Goal: Information Seeking & Learning: Learn about a topic

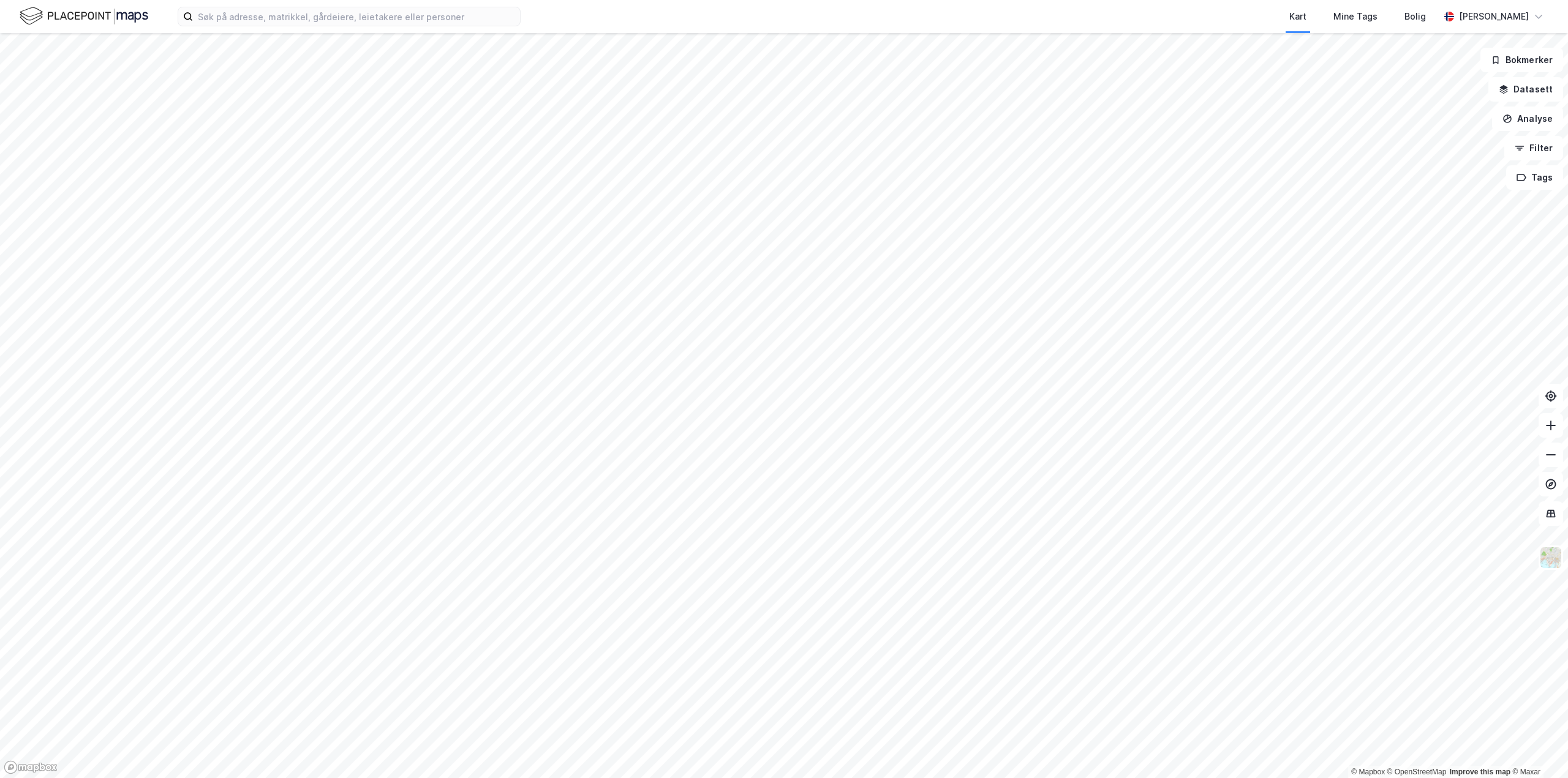
click at [378, 26] on div "Kart Mine Tags Bolig [PERSON_NAME]" at bounding box center [784, 17] width 1568 height 33
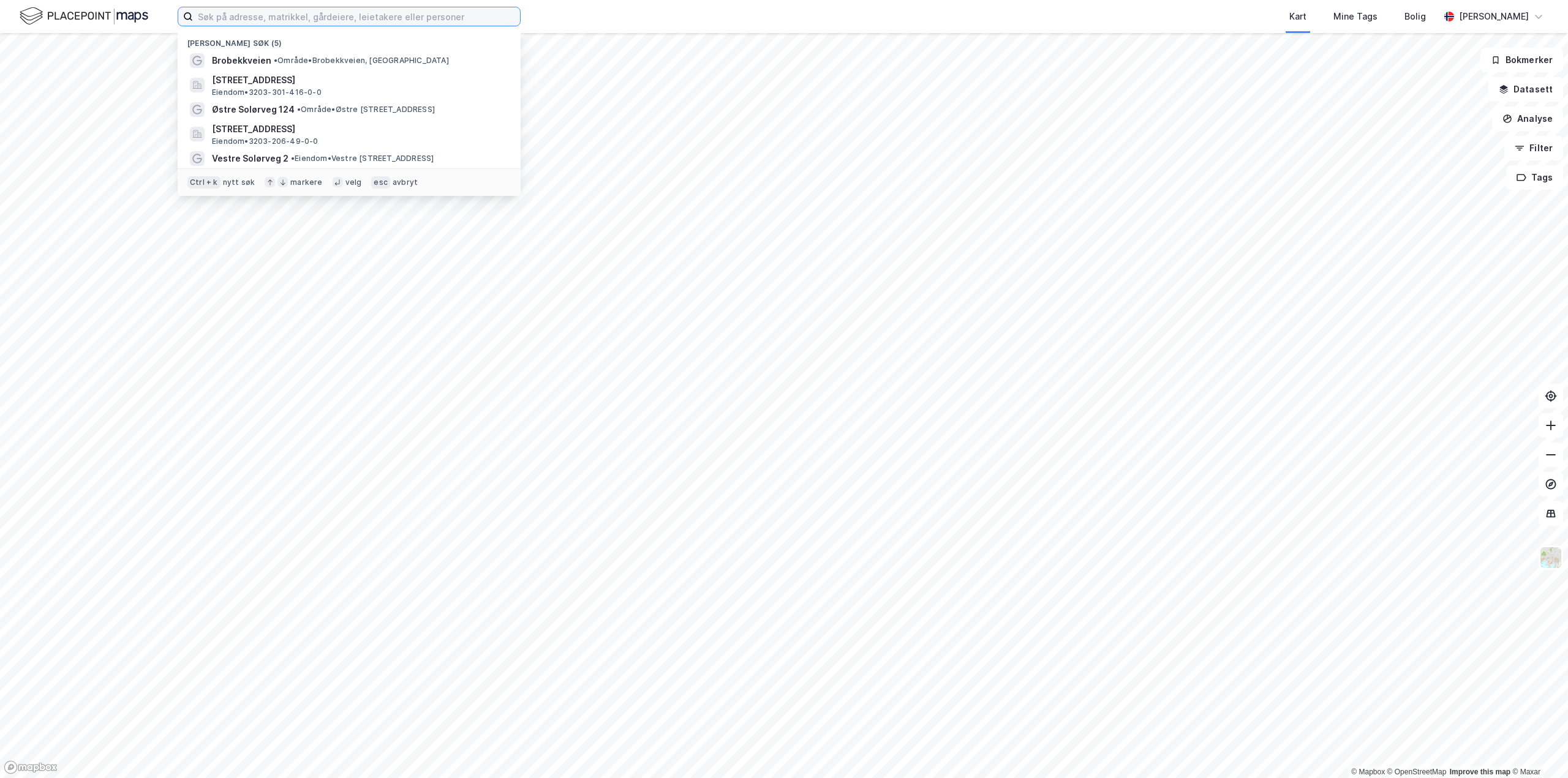
click at [384, 18] on input at bounding box center [355, 17] width 327 height 19
paste input "[STREET_ADDRESS]"
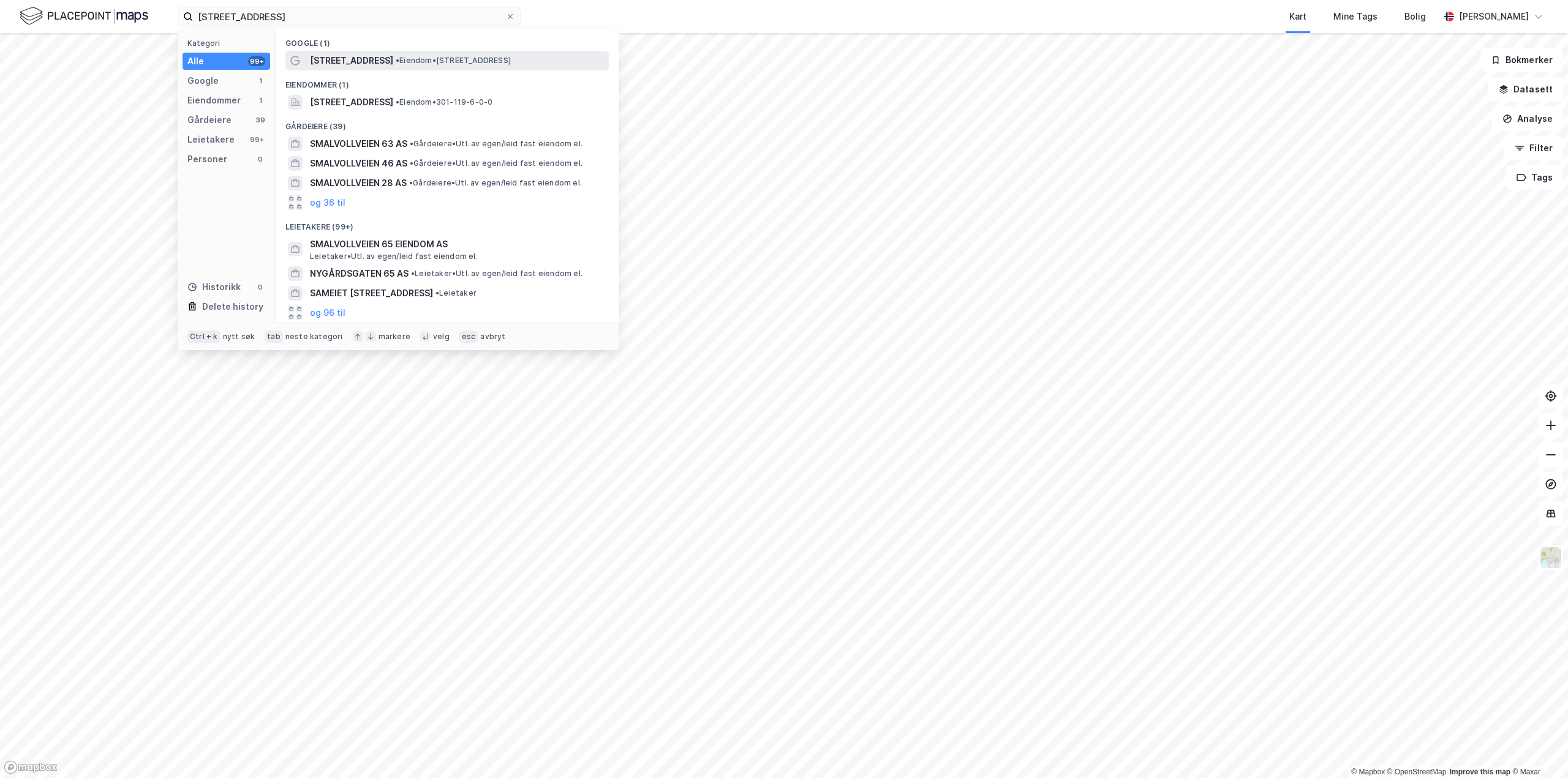
click at [357, 57] on span "[STREET_ADDRESS]" at bounding box center [352, 61] width 83 height 15
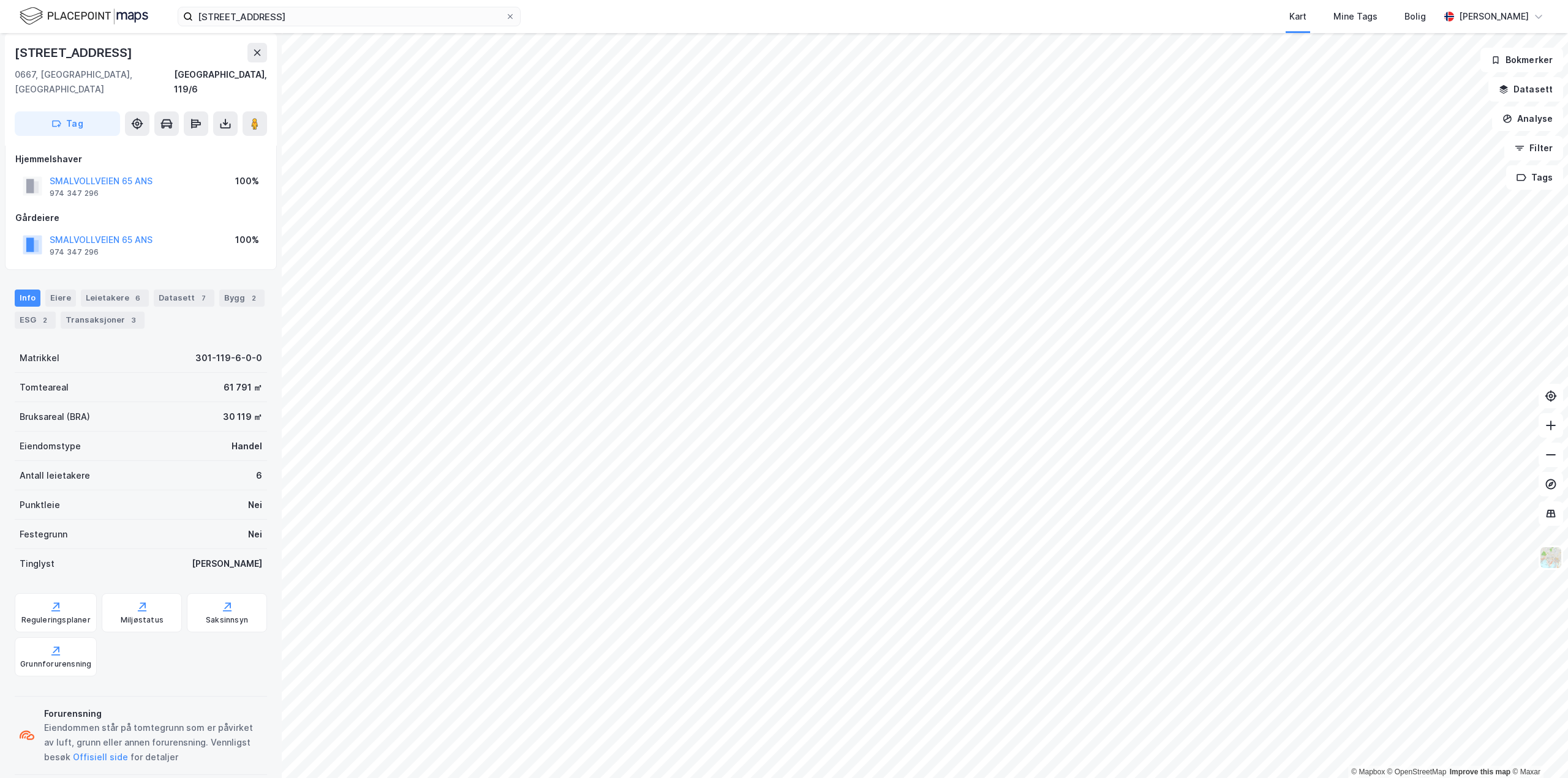
scroll to position [11, 0]
click at [22, 310] on div "ESG 2" at bounding box center [35, 318] width 41 height 18
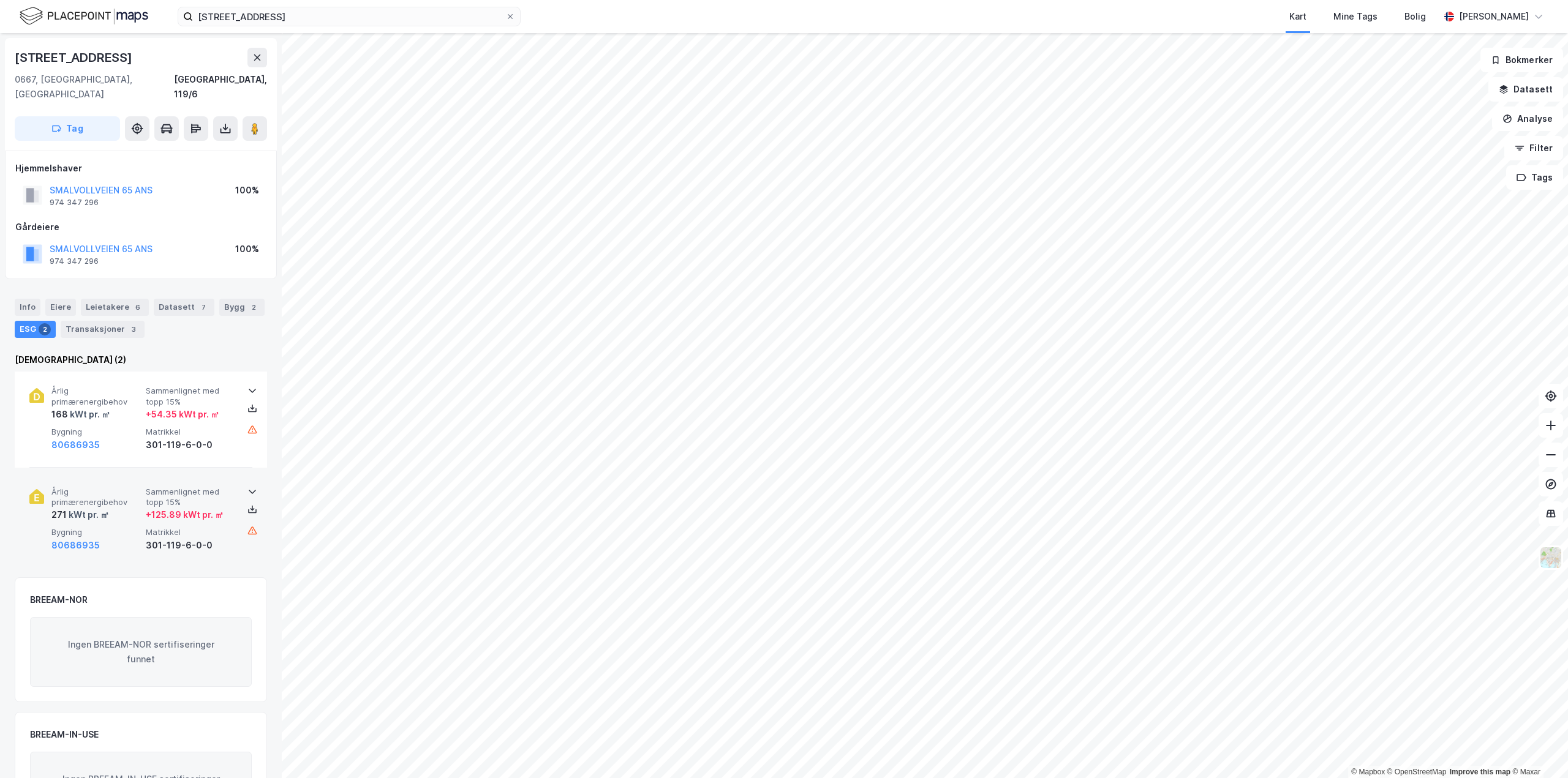
click at [94, 489] on span "Årlig primærenergibehov" at bounding box center [96, 497] width 90 height 21
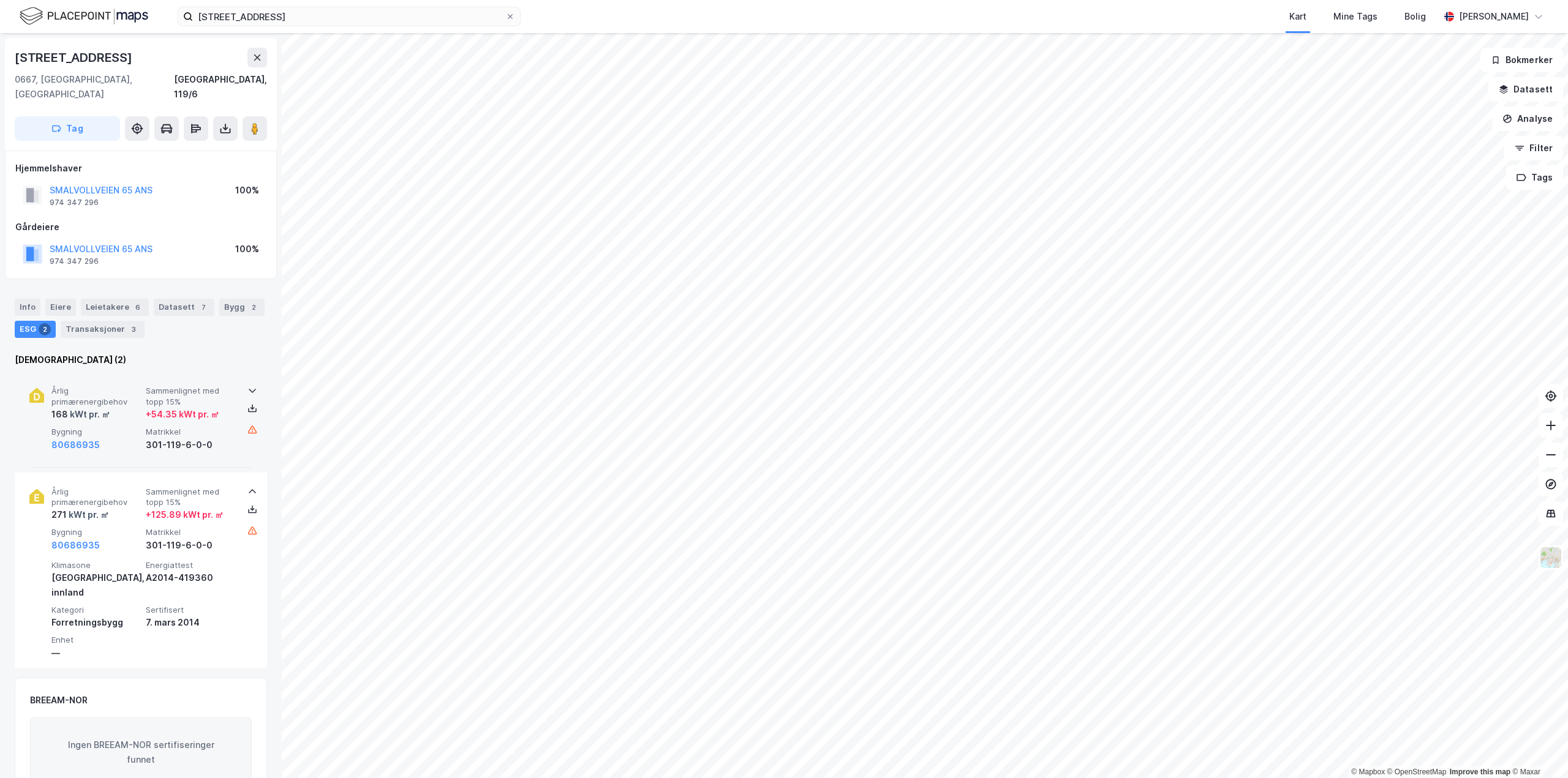
click at [79, 407] on div "kWt pr. ㎡" at bounding box center [89, 414] width 43 height 15
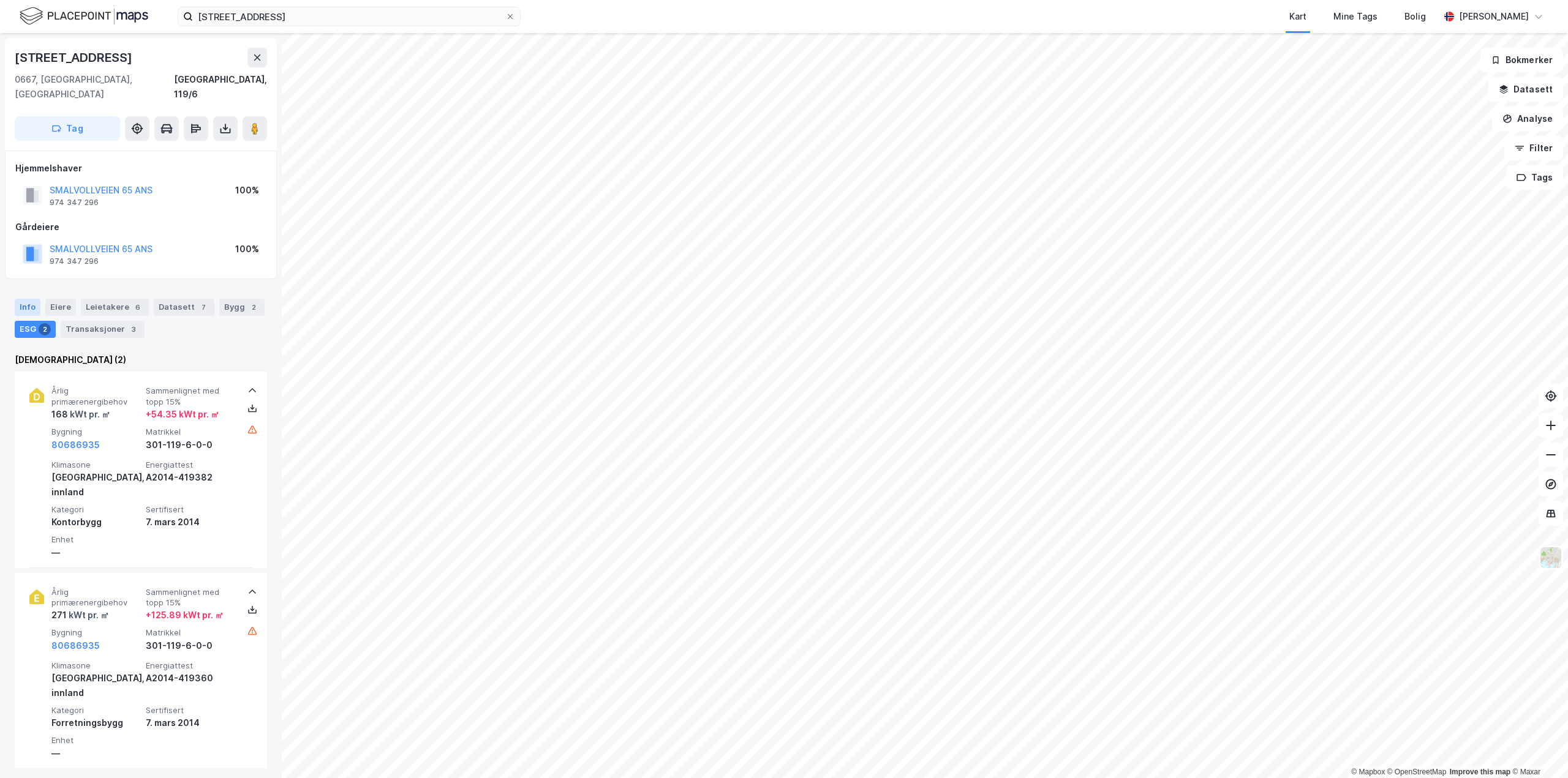
click at [31, 300] on div "Info" at bounding box center [28, 307] width 26 height 18
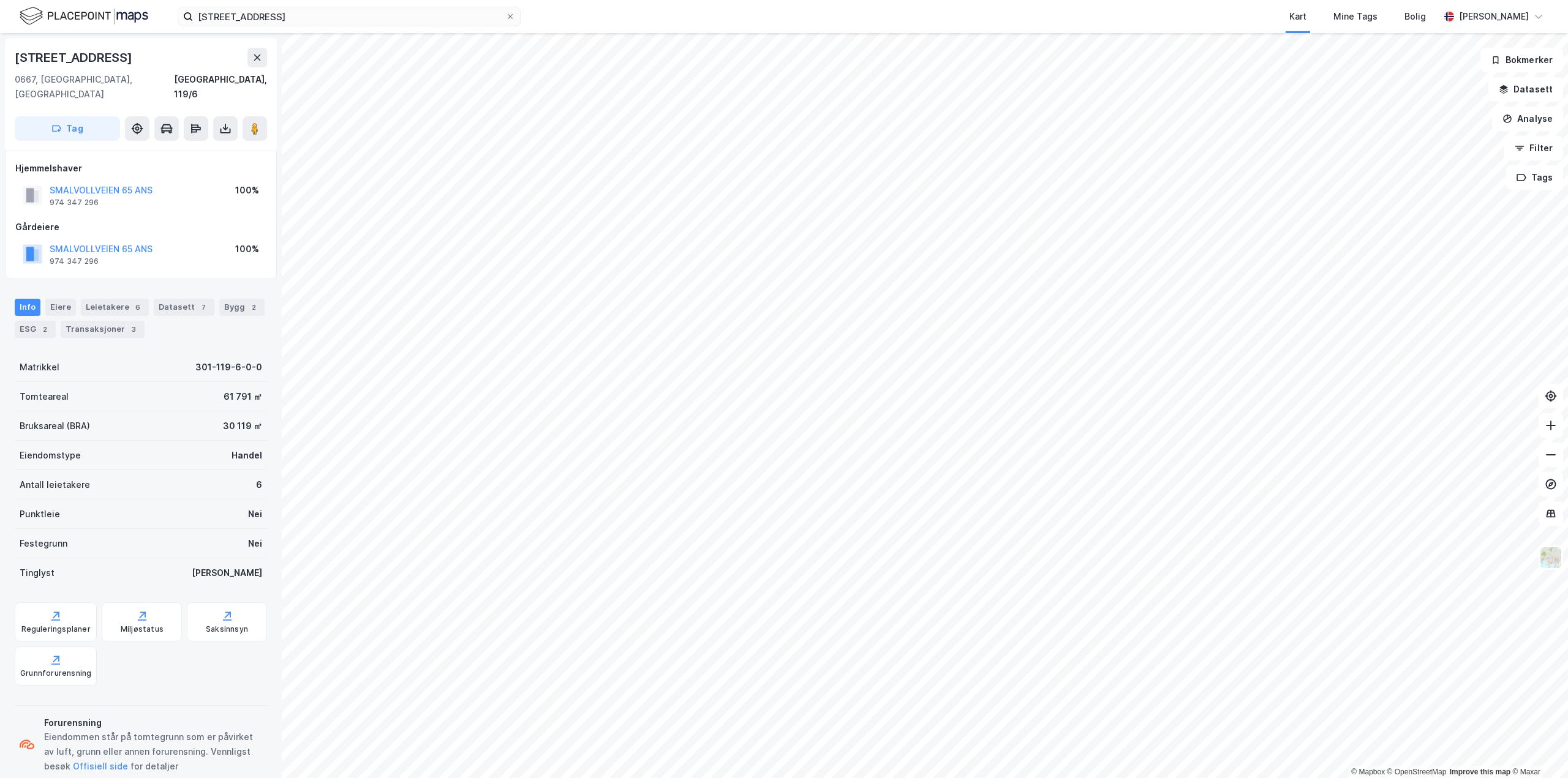
scroll to position [11, 0]
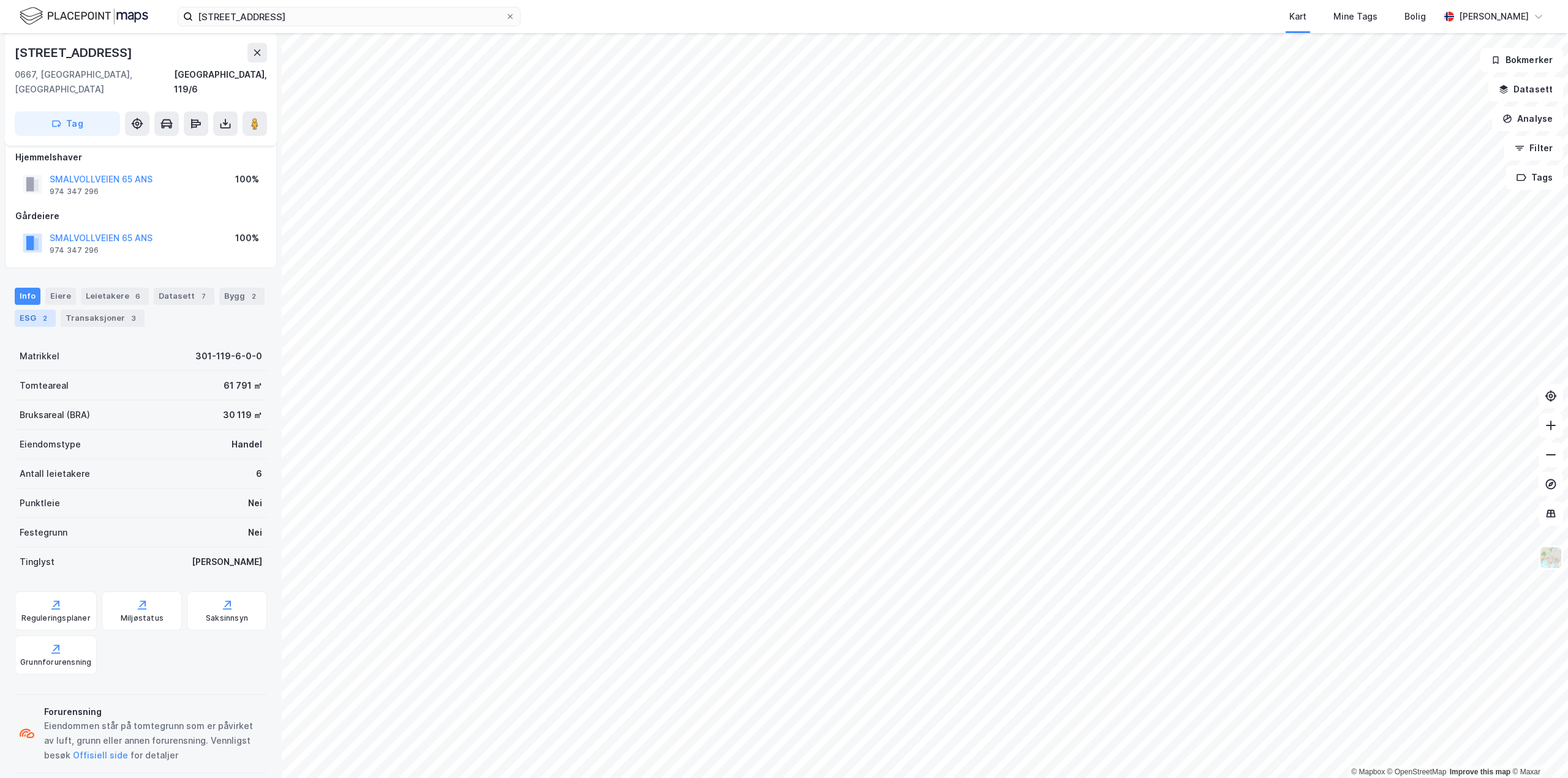
click at [41, 312] on div "2" at bounding box center [44, 317] width 12 height 12
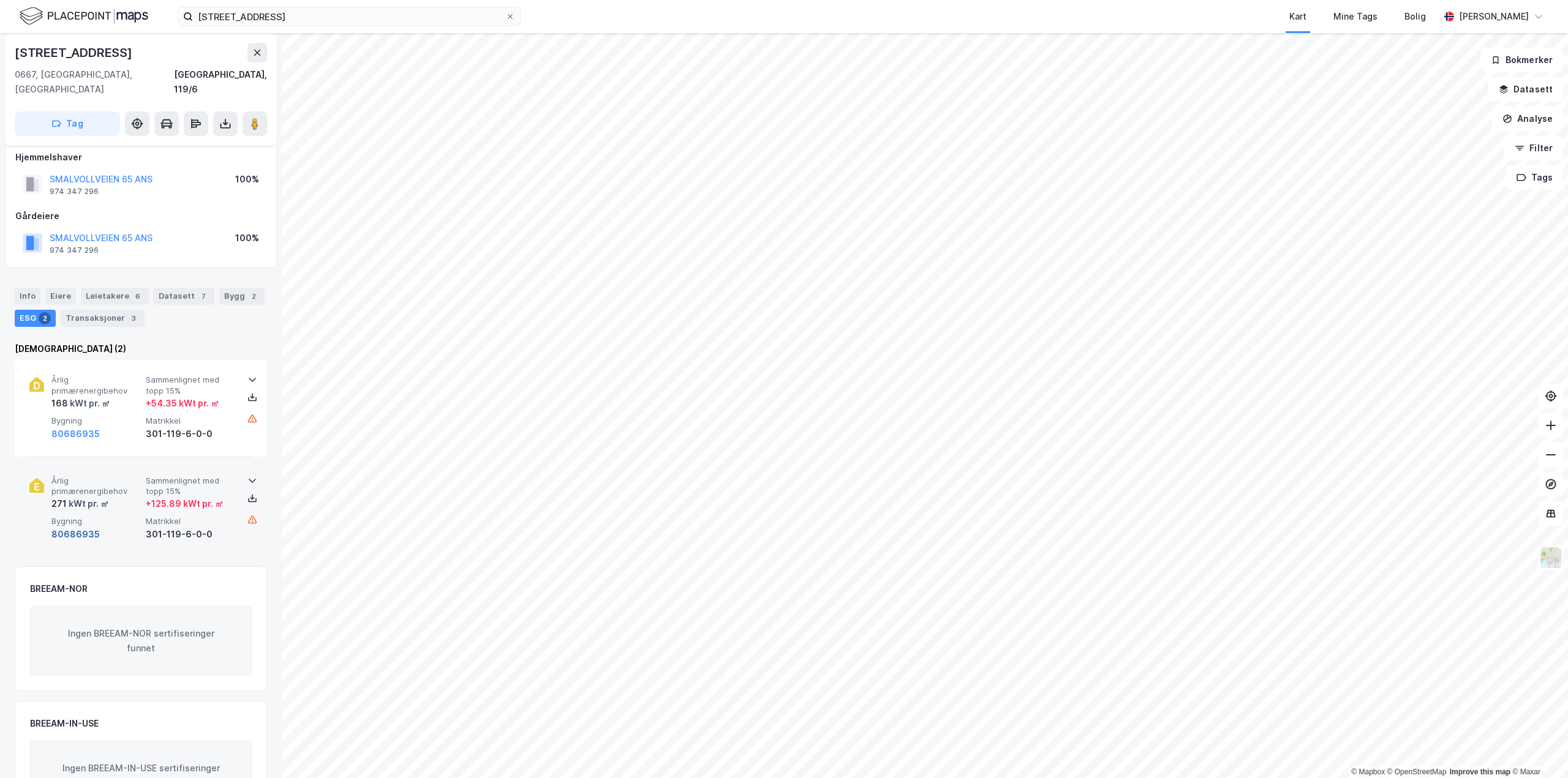
click at [77, 527] on button "80686935" at bounding box center [76, 535] width 48 height 15
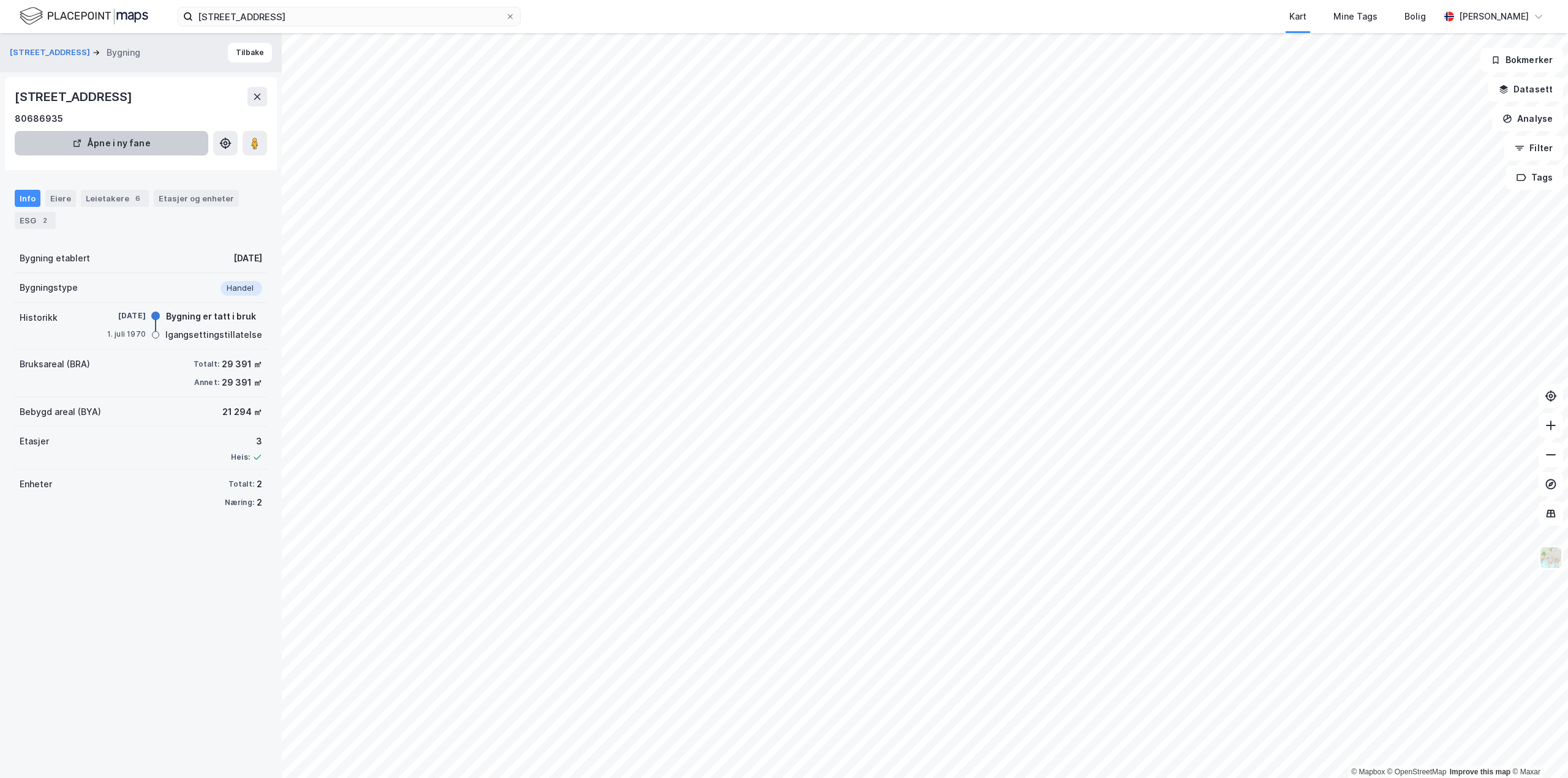
click at [132, 144] on button "Åpne i ny fane" at bounding box center [111, 143] width 193 height 24
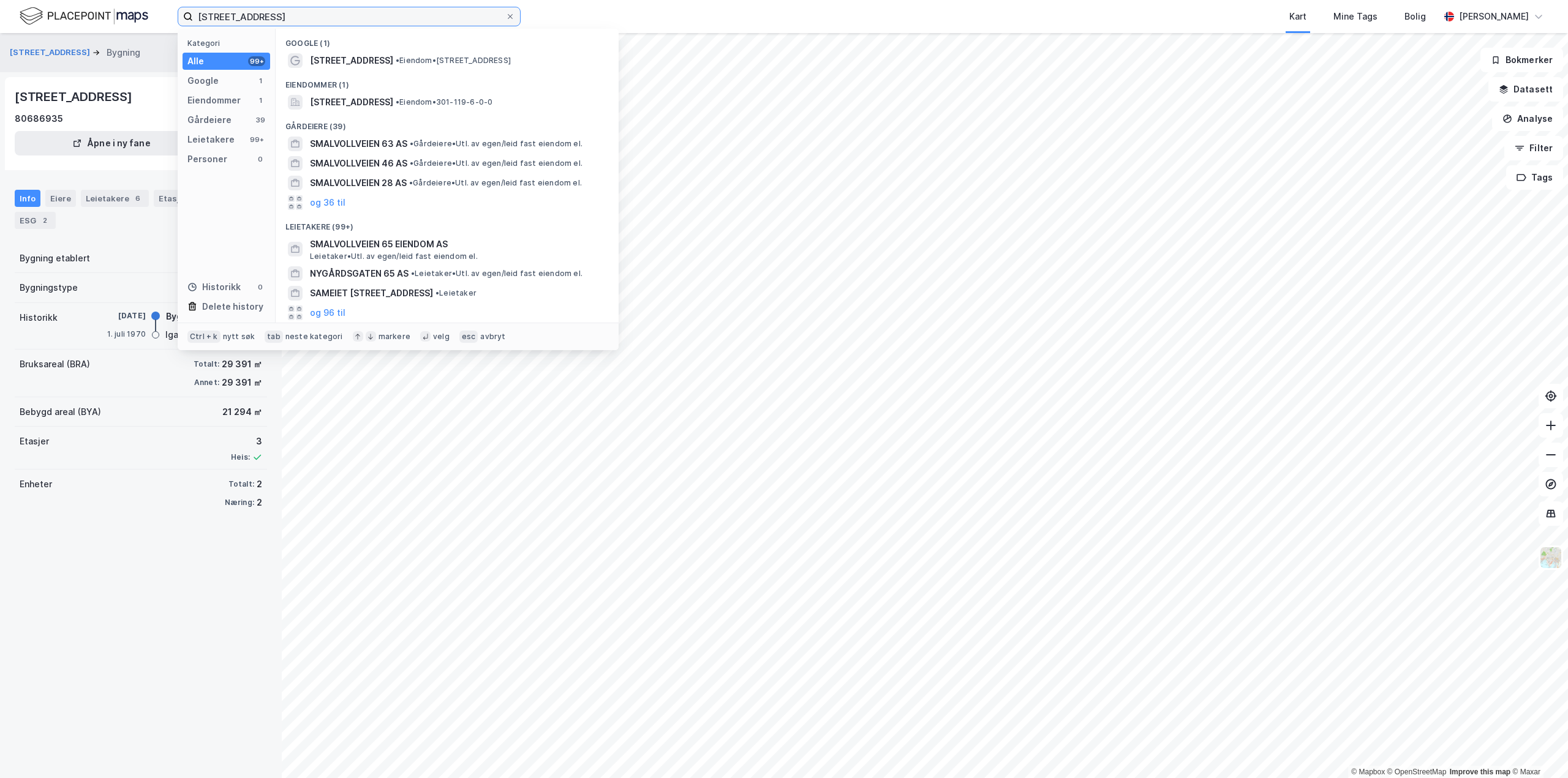
drag, startPoint x: 270, startPoint y: 14, endPoint x: 183, endPoint y: 15, distance: 87.0
click at [183, 15] on label "[STREET_ADDRESS]" at bounding box center [349, 16] width 343 height 19
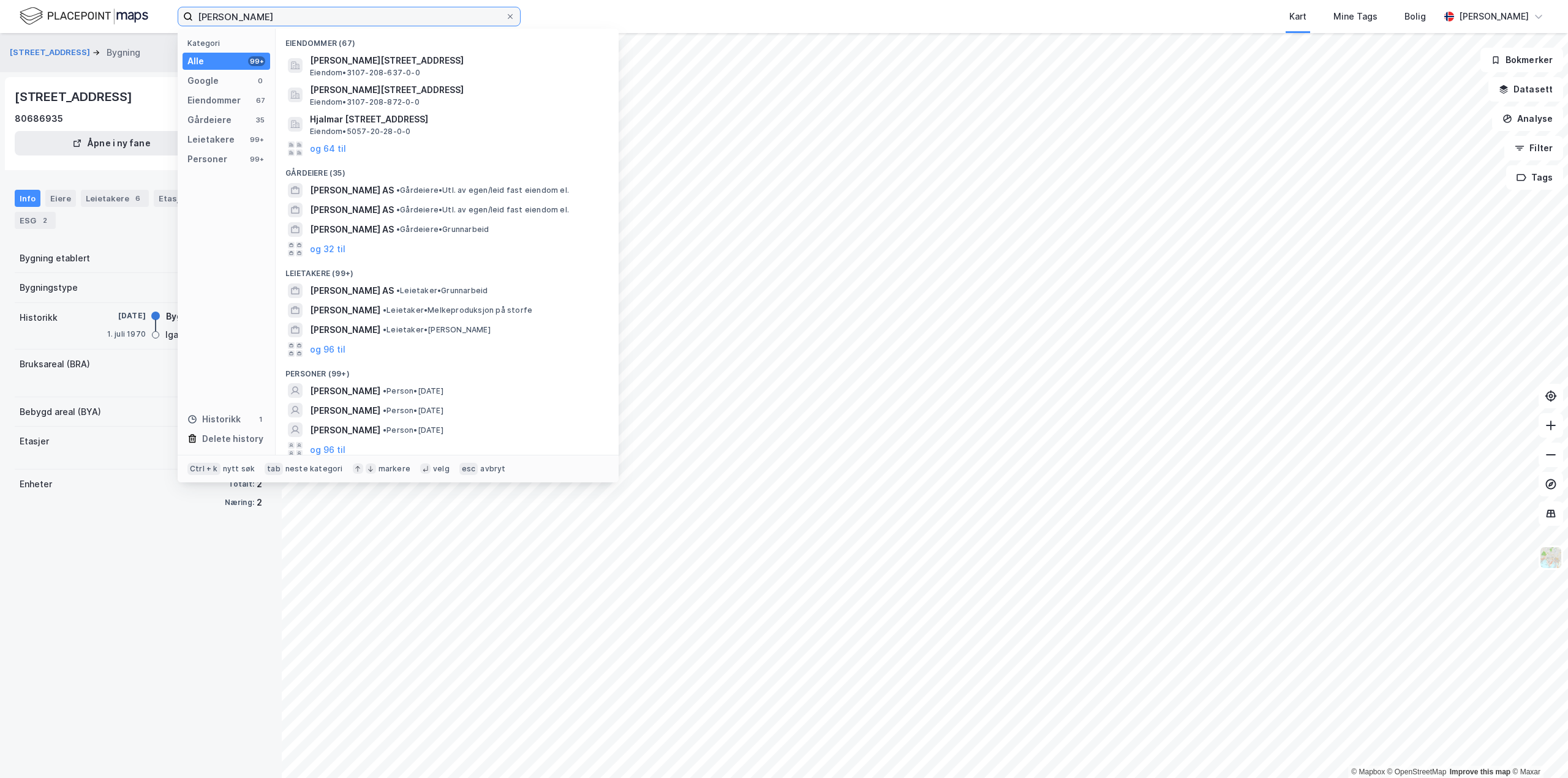
click at [268, 15] on input "[PERSON_NAME]" at bounding box center [348, 17] width 312 height 19
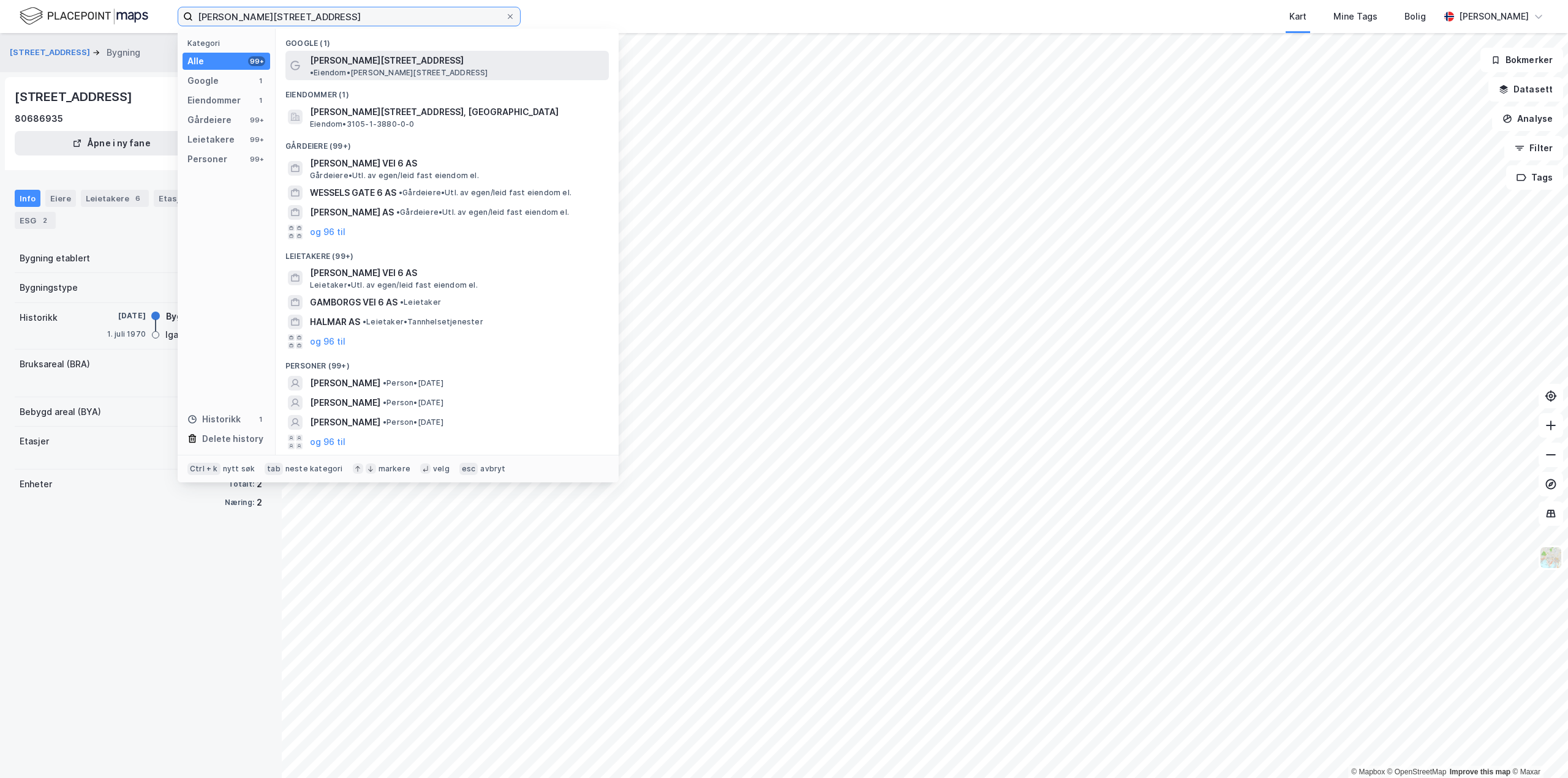
type input "[PERSON_NAME][STREET_ADDRESS]"
click at [390, 58] on span "[PERSON_NAME][STREET_ADDRESS]" at bounding box center [387, 61] width 154 height 15
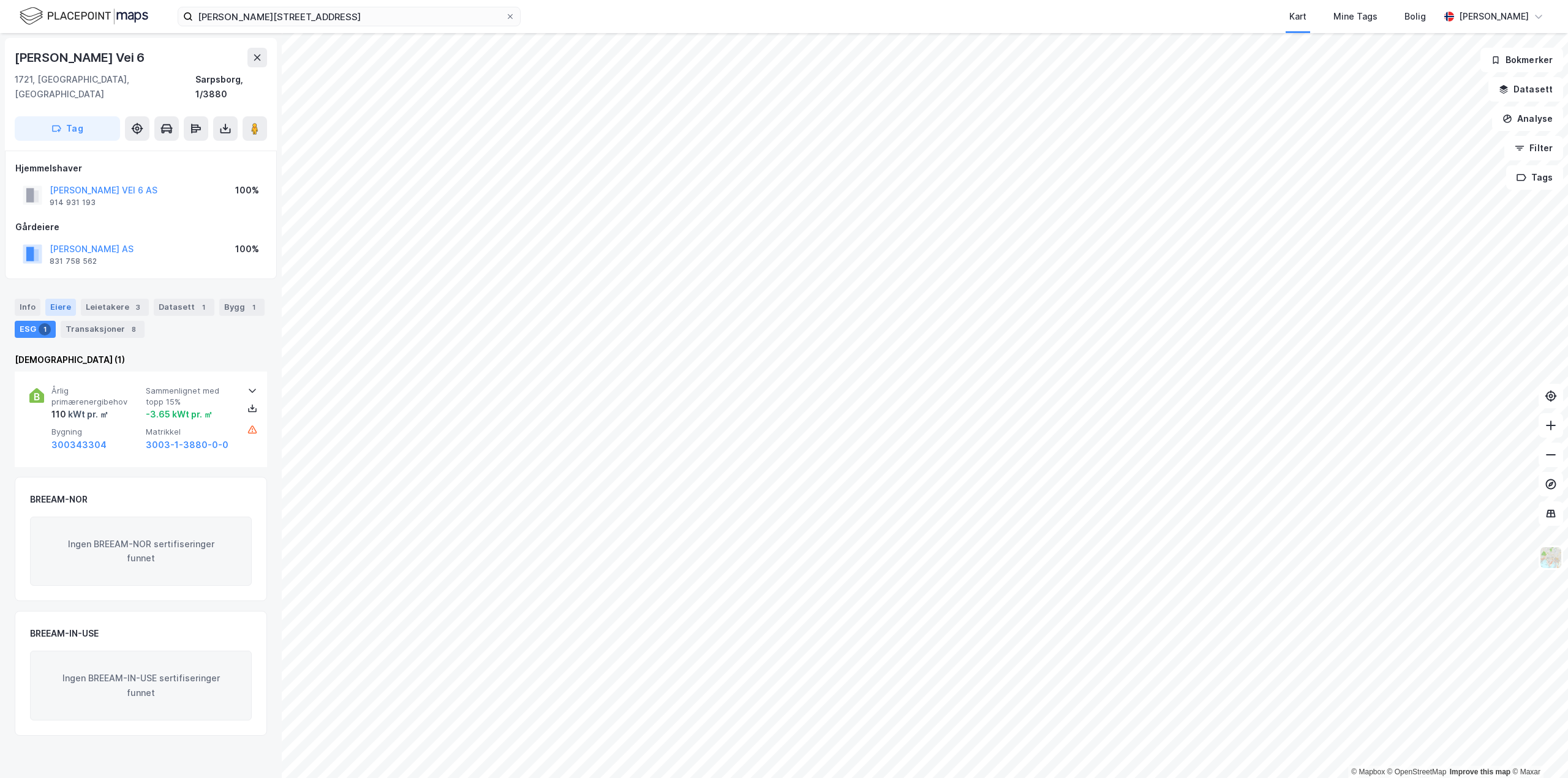
click at [56, 299] on div "Eiere" at bounding box center [60, 307] width 31 height 18
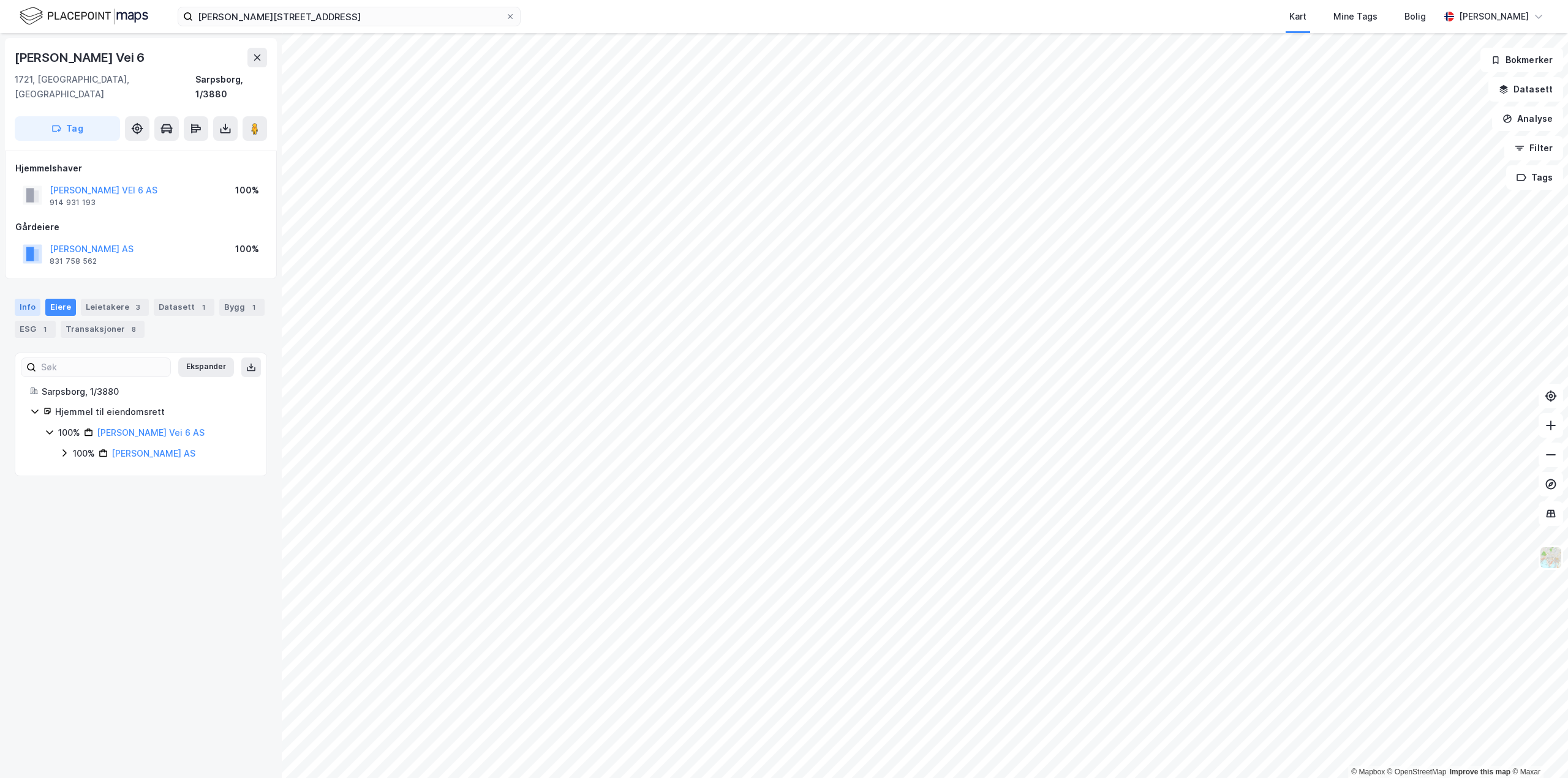
click at [15, 299] on div "Info" at bounding box center [28, 307] width 26 height 18
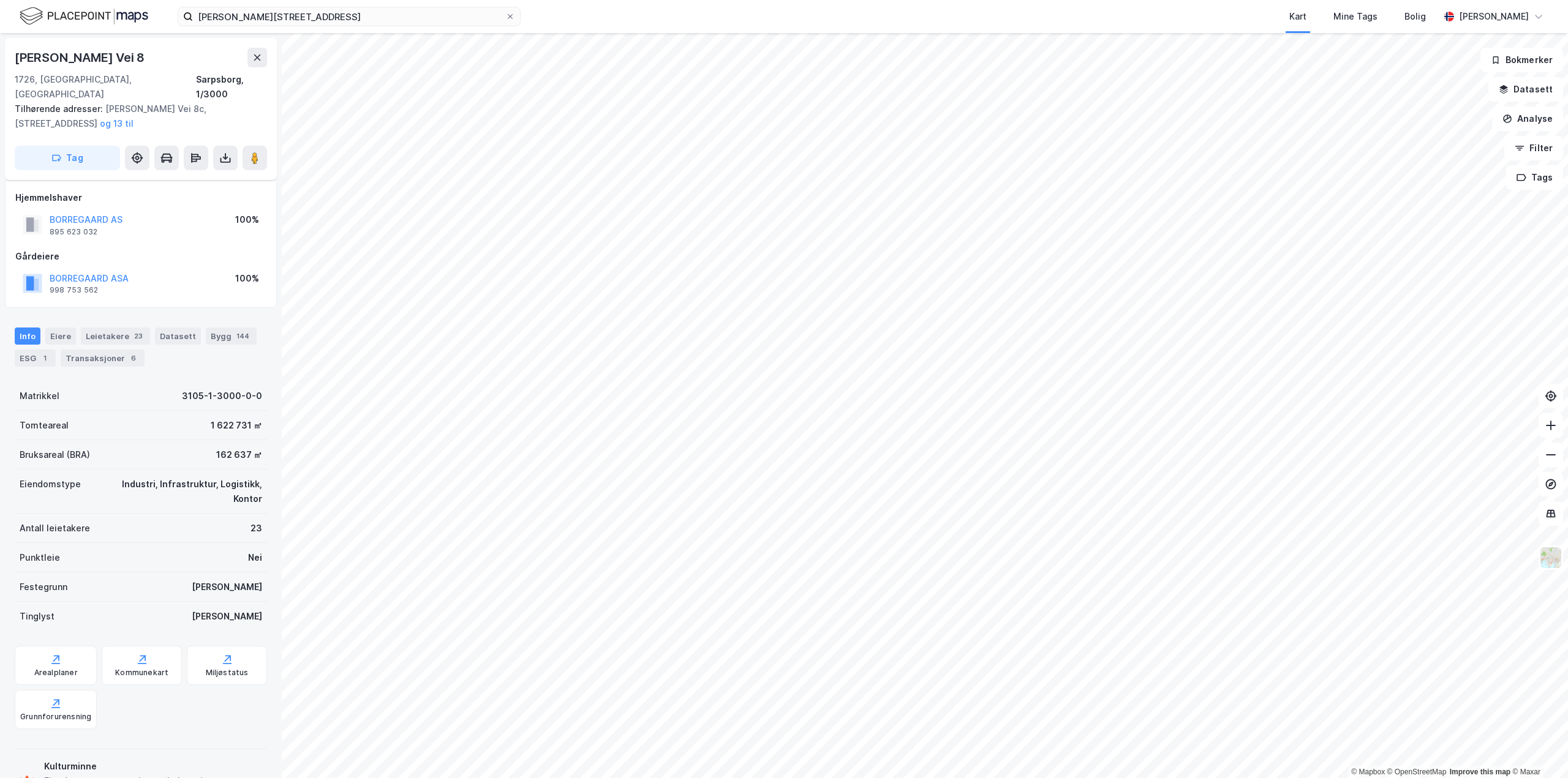
scroll to position [11, 0]
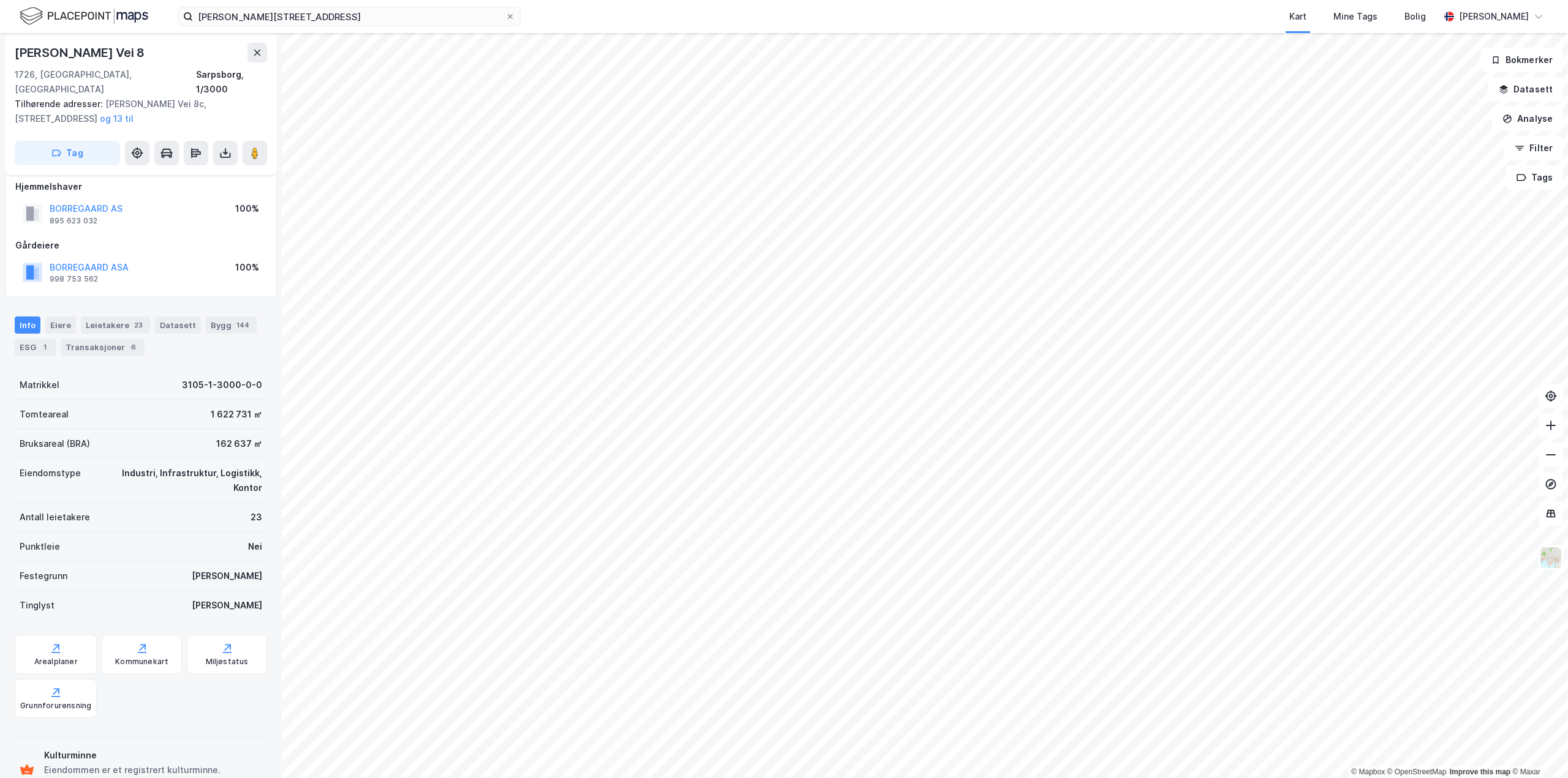
scroll to position [11, 0]
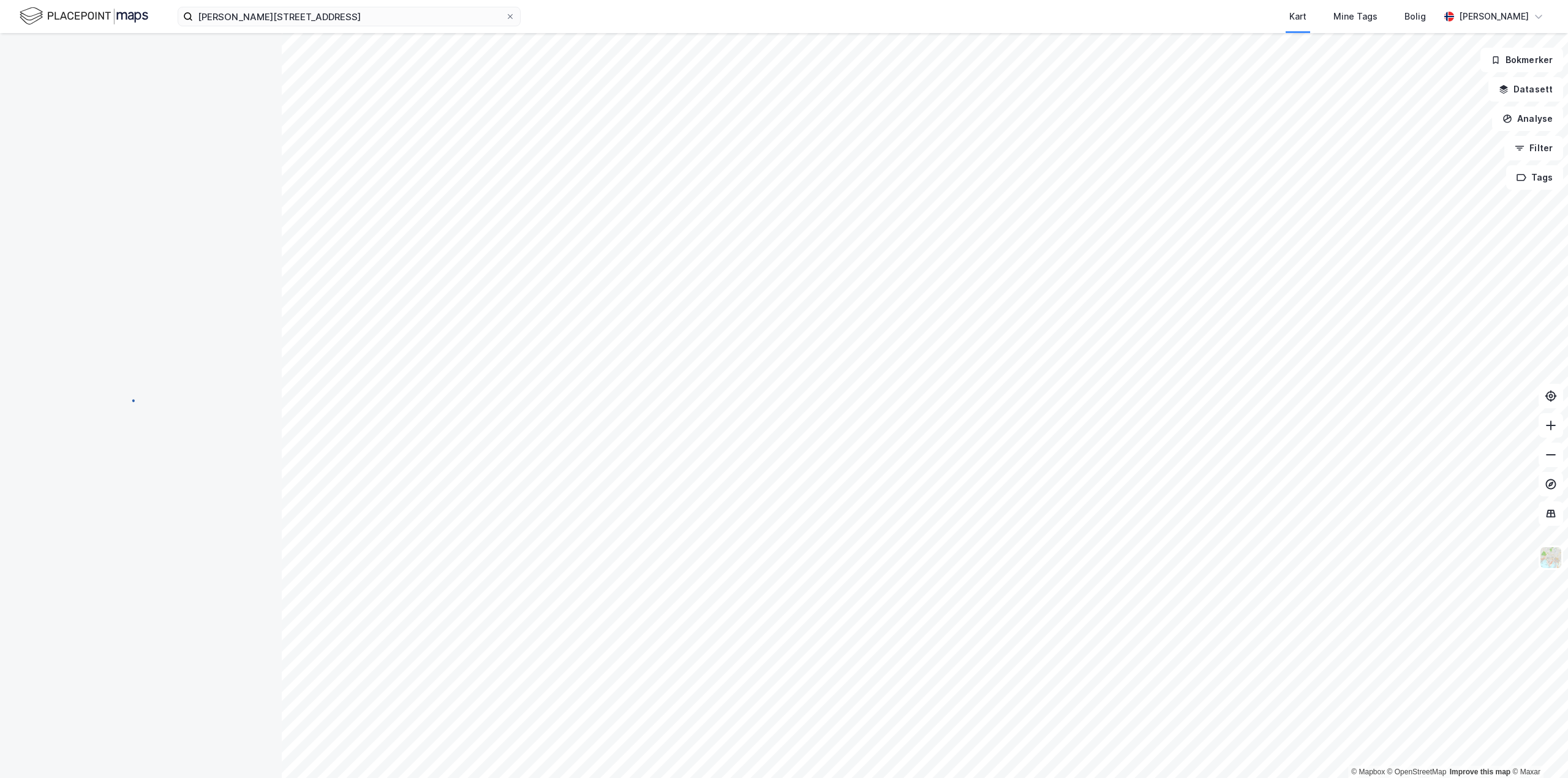
scroll to position [11, 0]
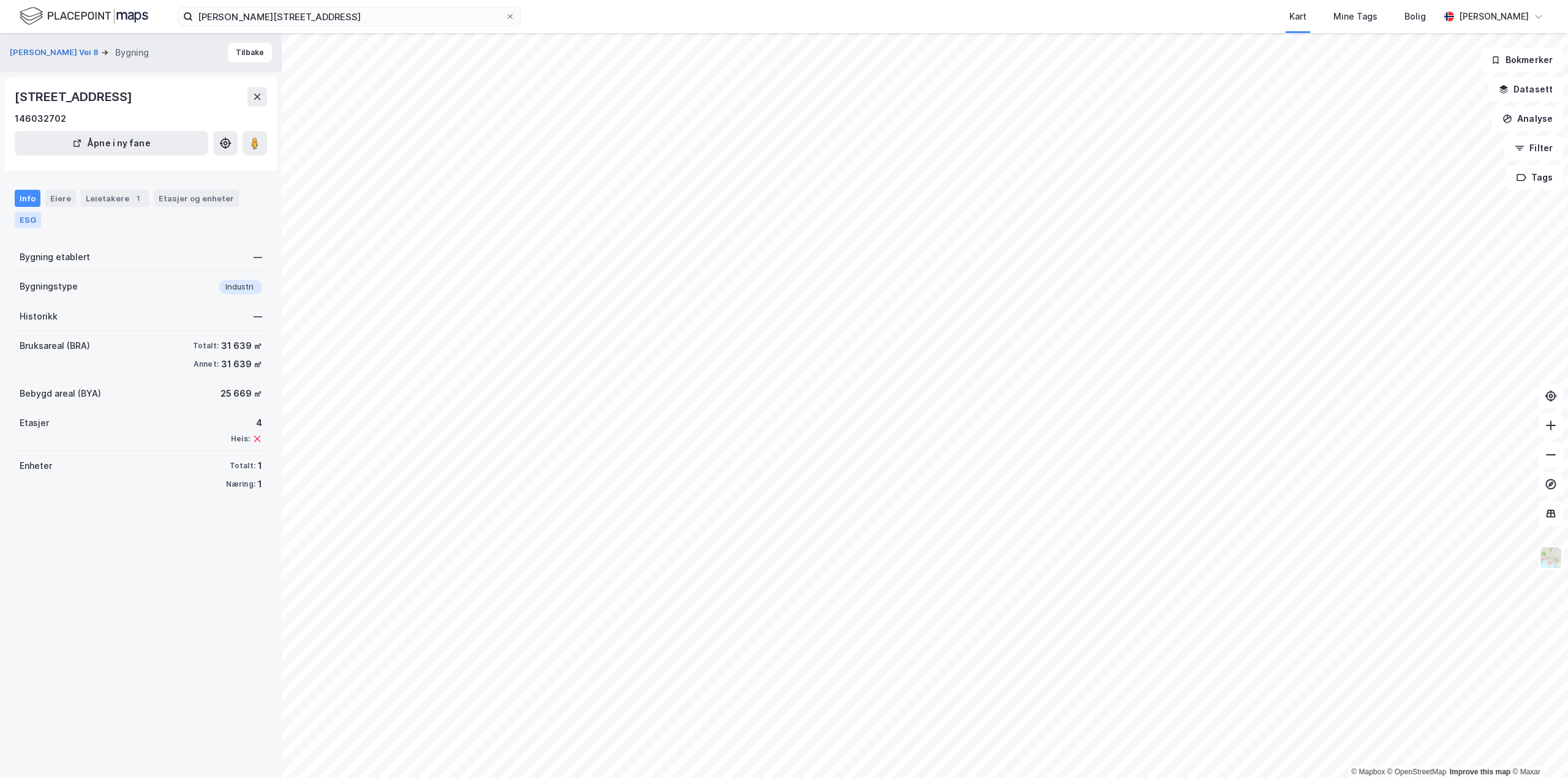
click at [30, 219] on div "ESG" at bounding box center [28, 219] width 26 height 16
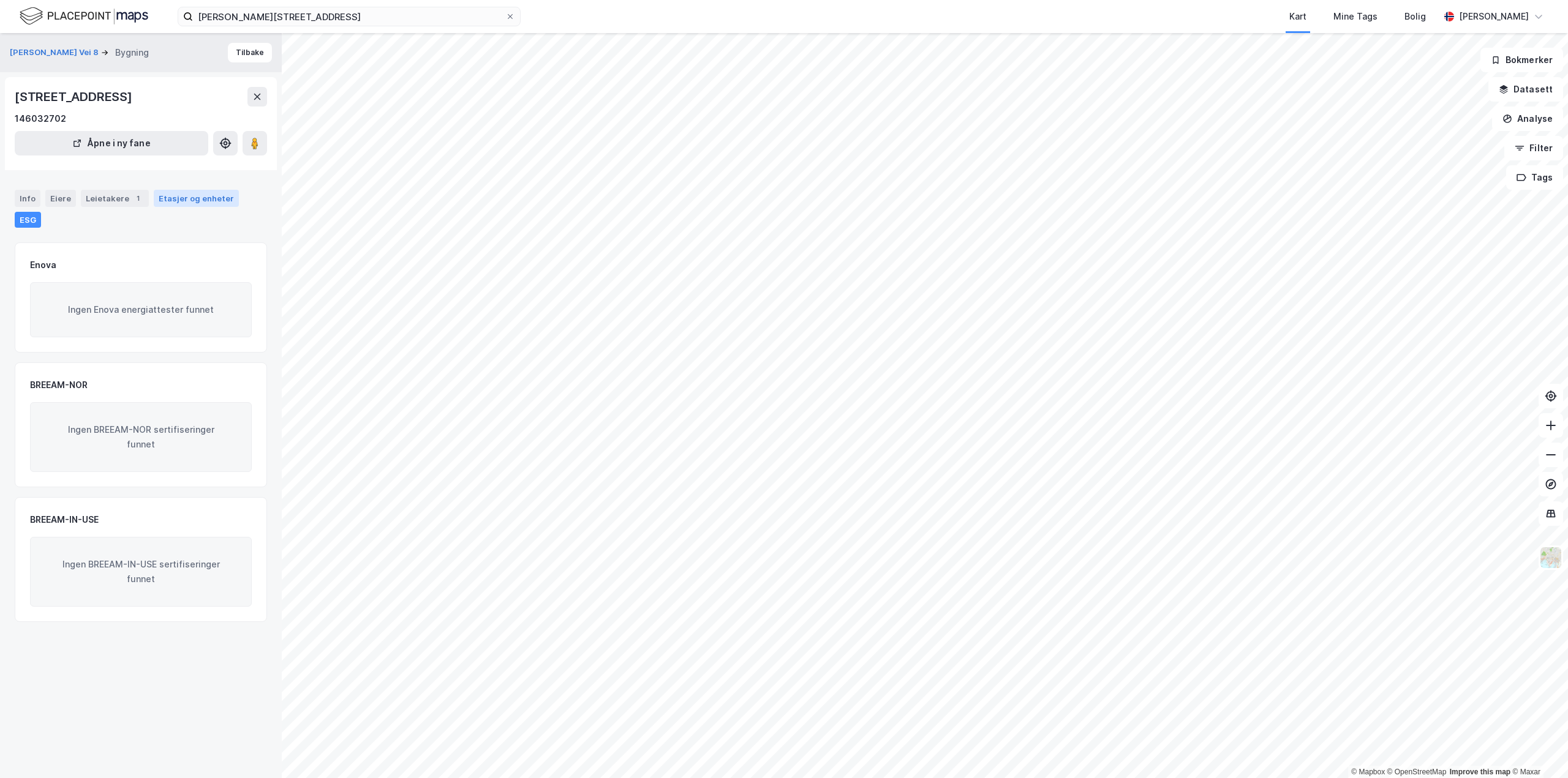
click at [191, 199] on div "Etasjer og enheter" at bounding box center [195, 198] width 75 height 11
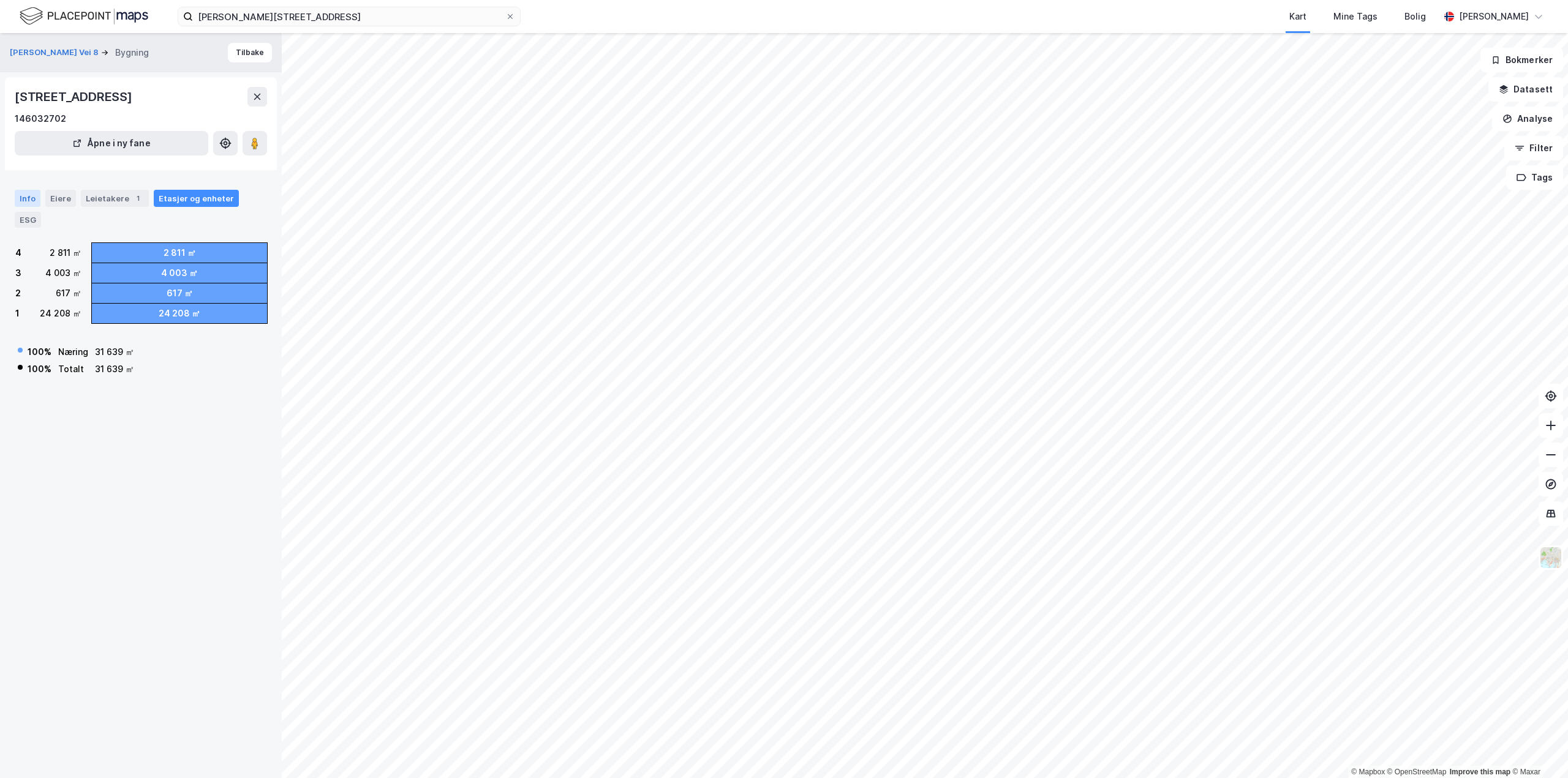
click at [30, 202] on div "Info" at bounding box center [28, 198] width 26 height 18
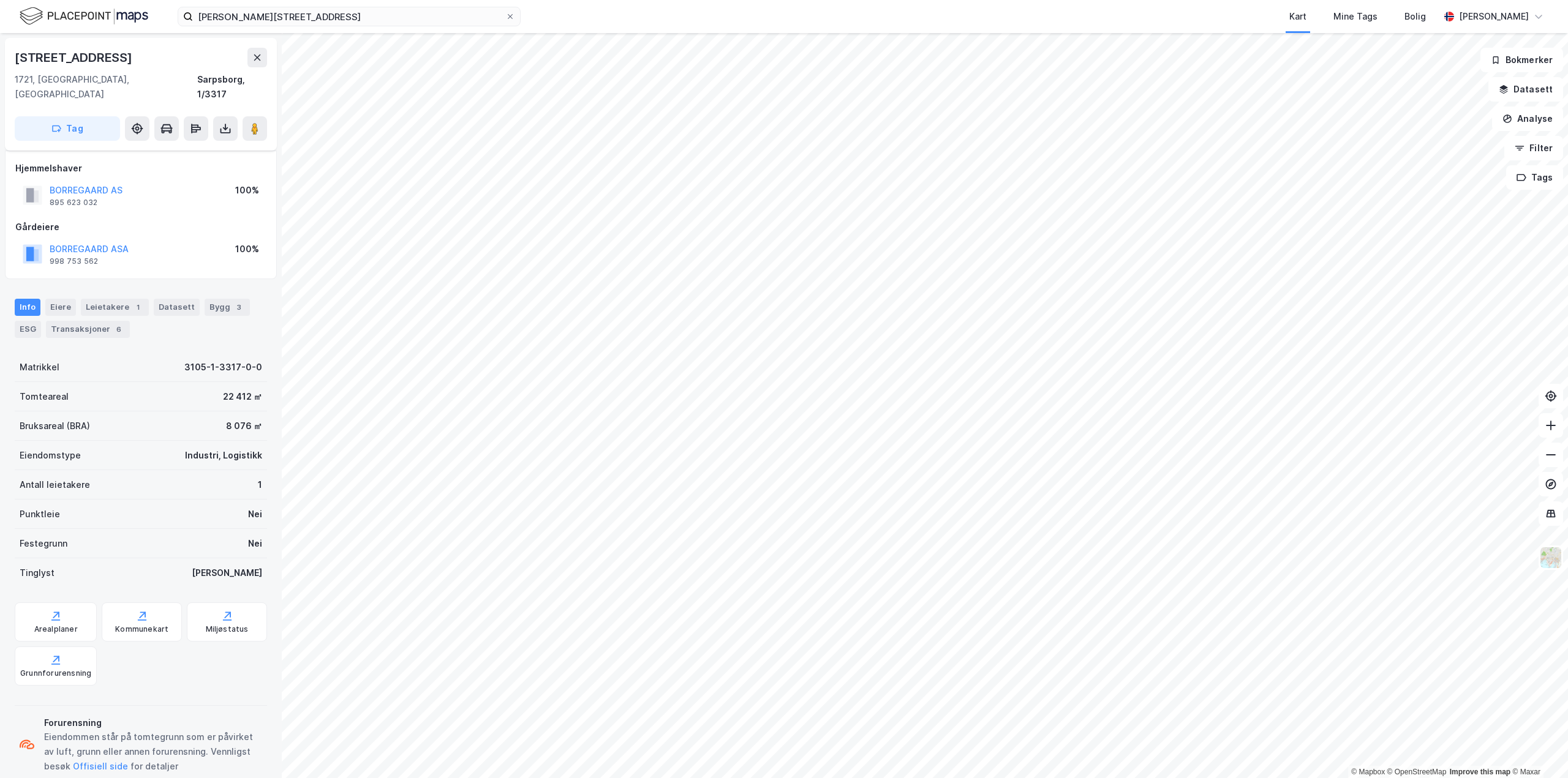
scroll to position [11, 0]
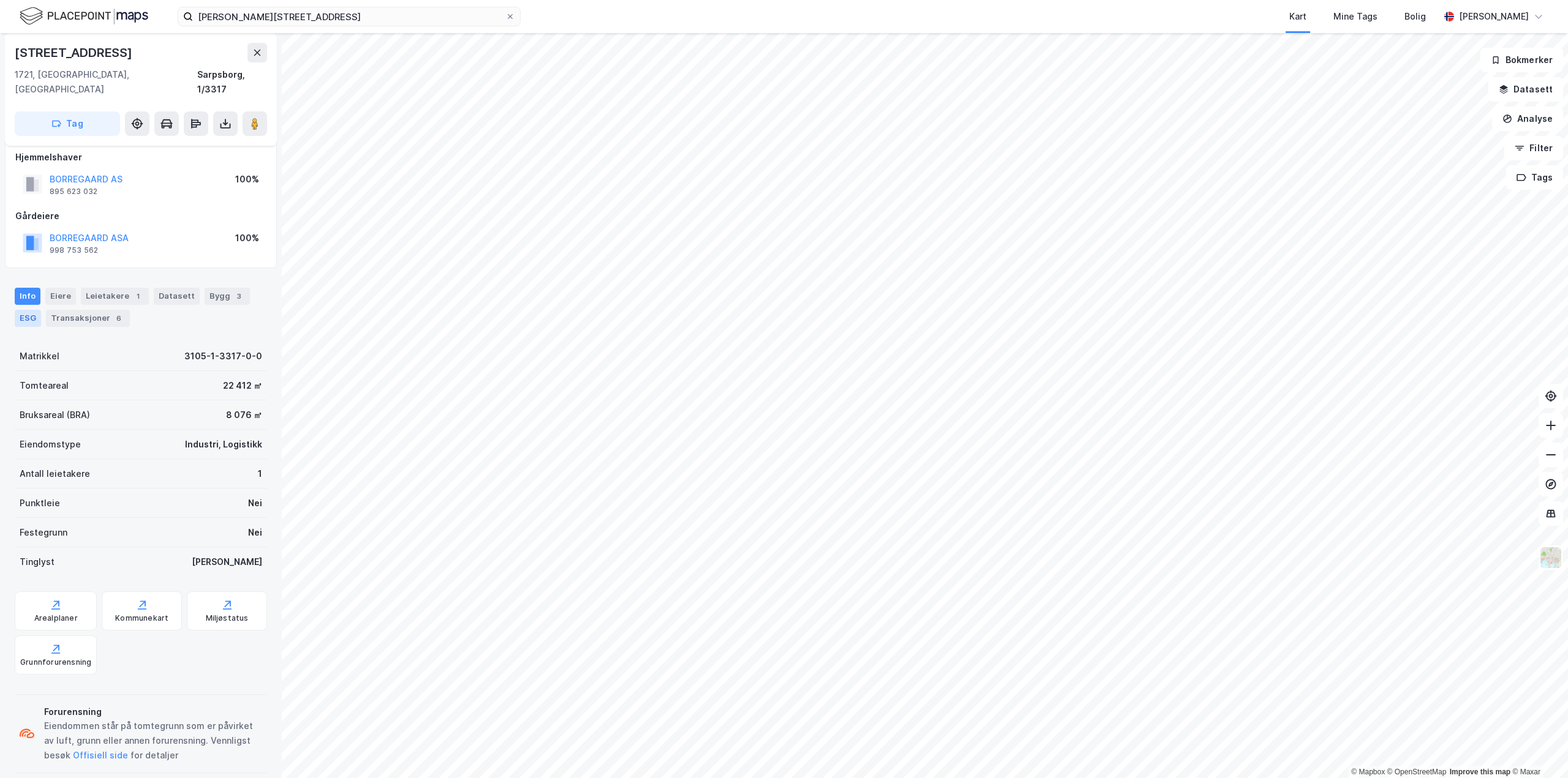
click at [20, 310] on div "ESG" at bounding box center [28, 318] width 26 height 18
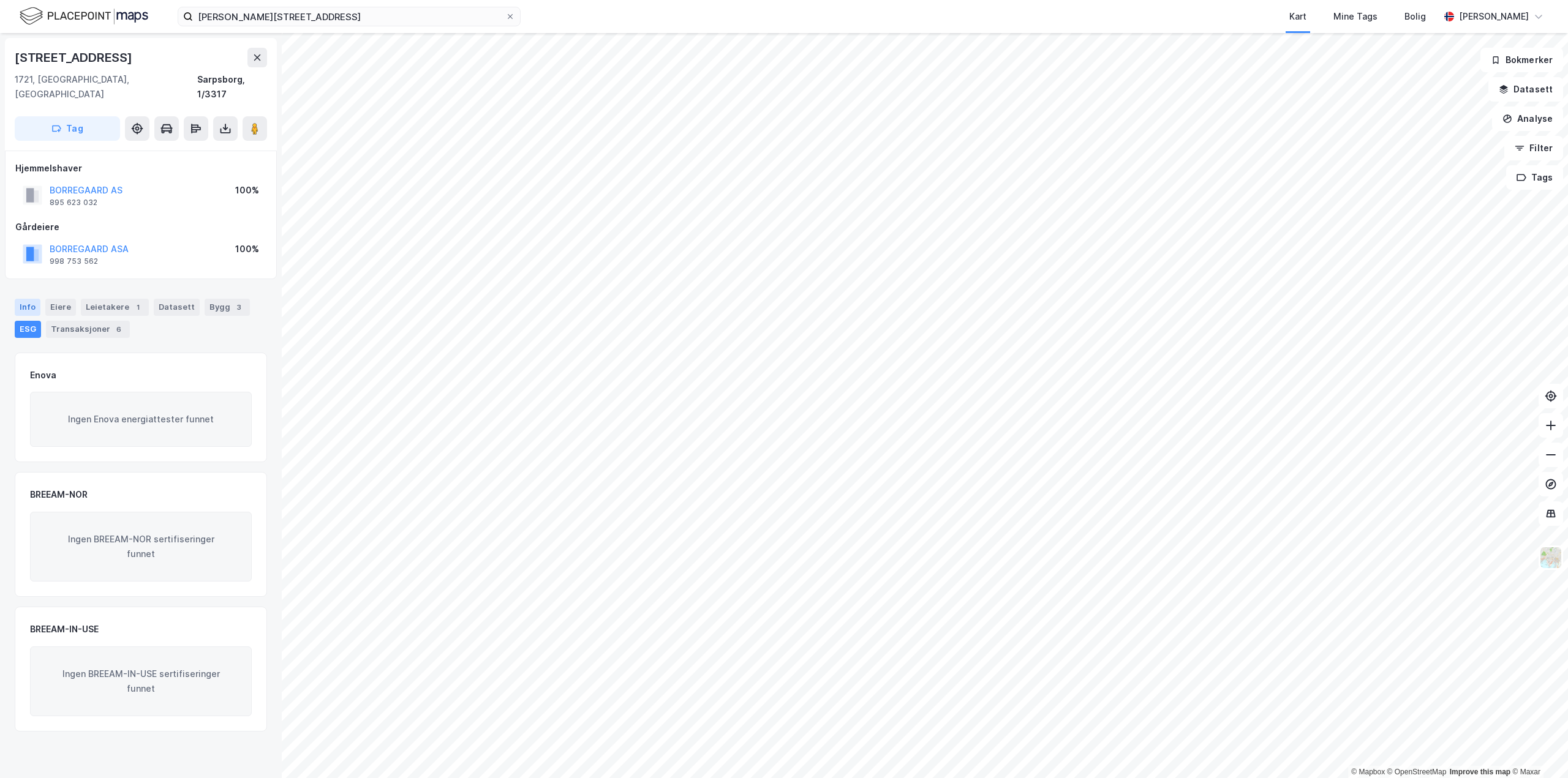
click at [23, 299] on div "Info" at bounding box center [28, 307] width 26 height 18
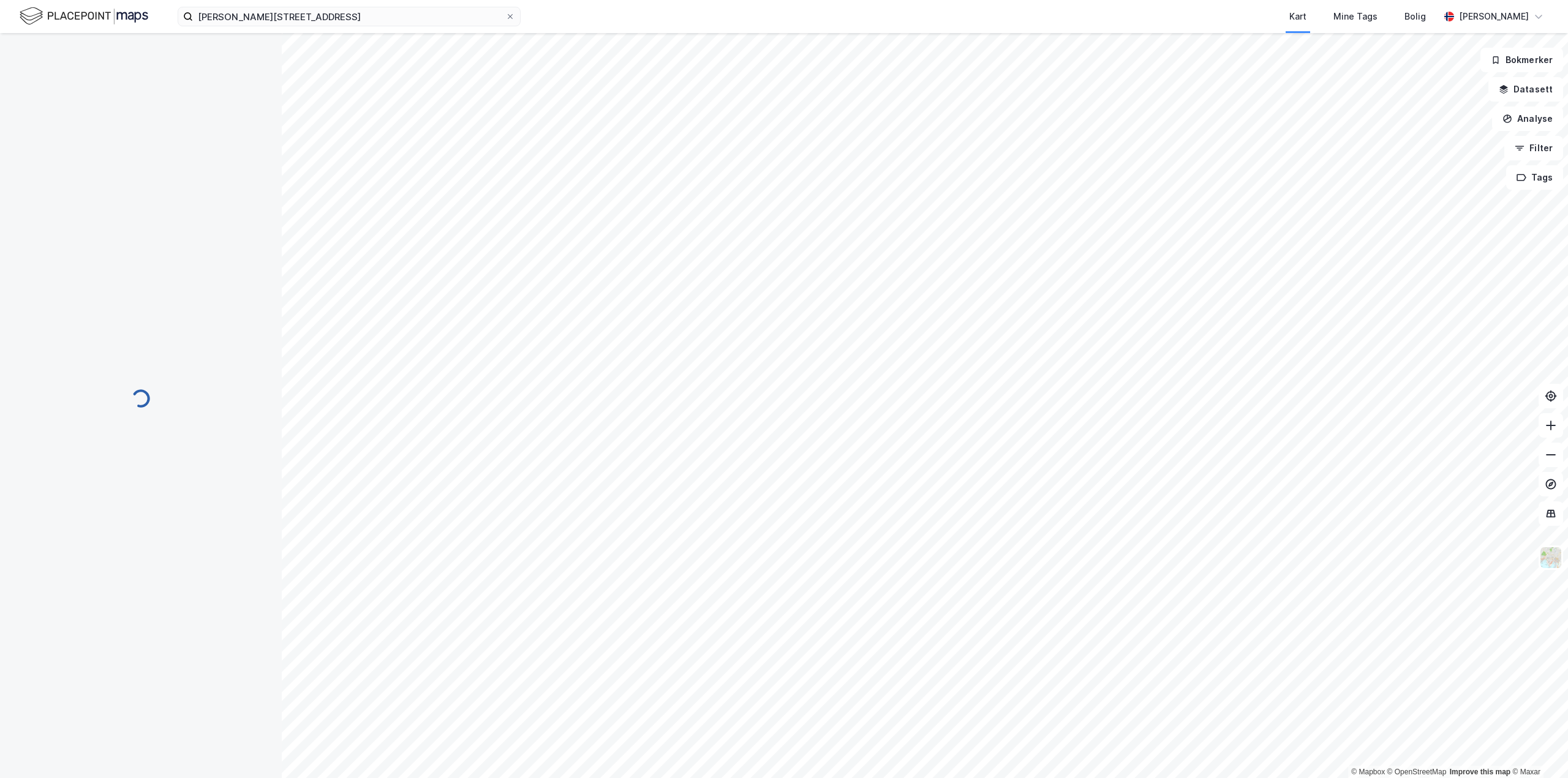
scroll to position [11, 0]
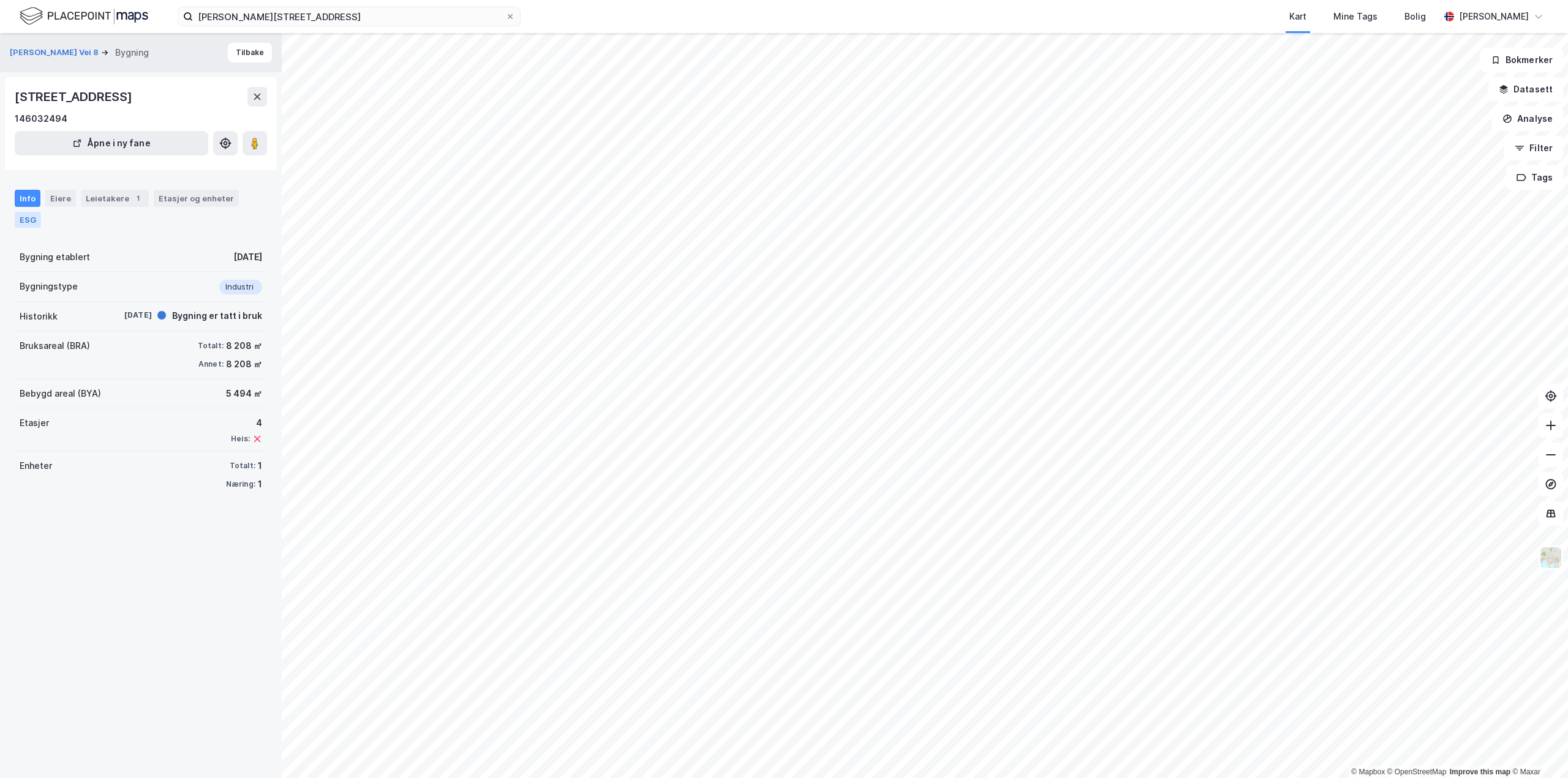
click at [20, 223] on div "ESG" at bounding box center [28, 219] width 26 height 16
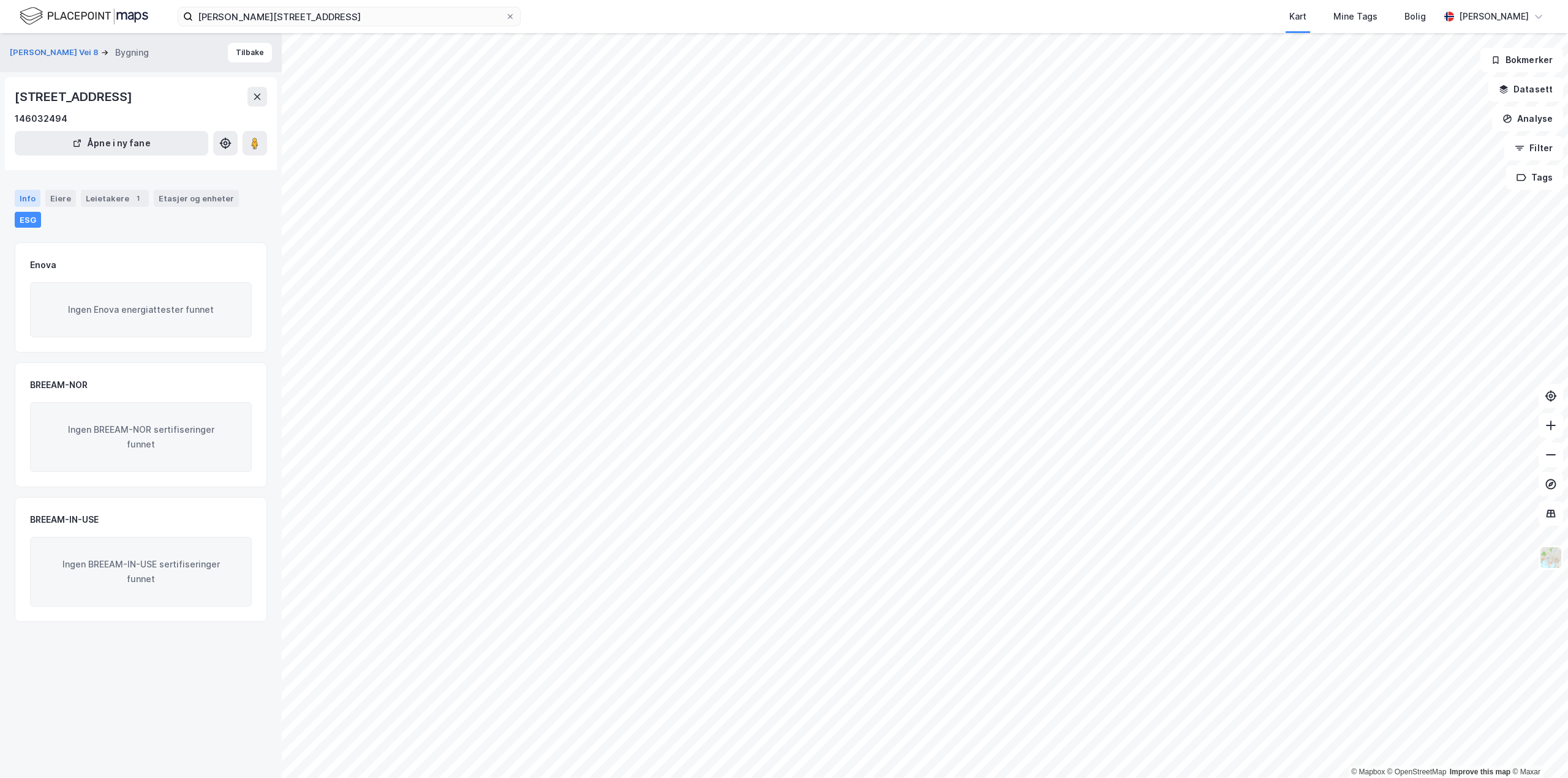
click at [30, 204] on div "Info" at bounding box center [28, 198] width 26 height 18
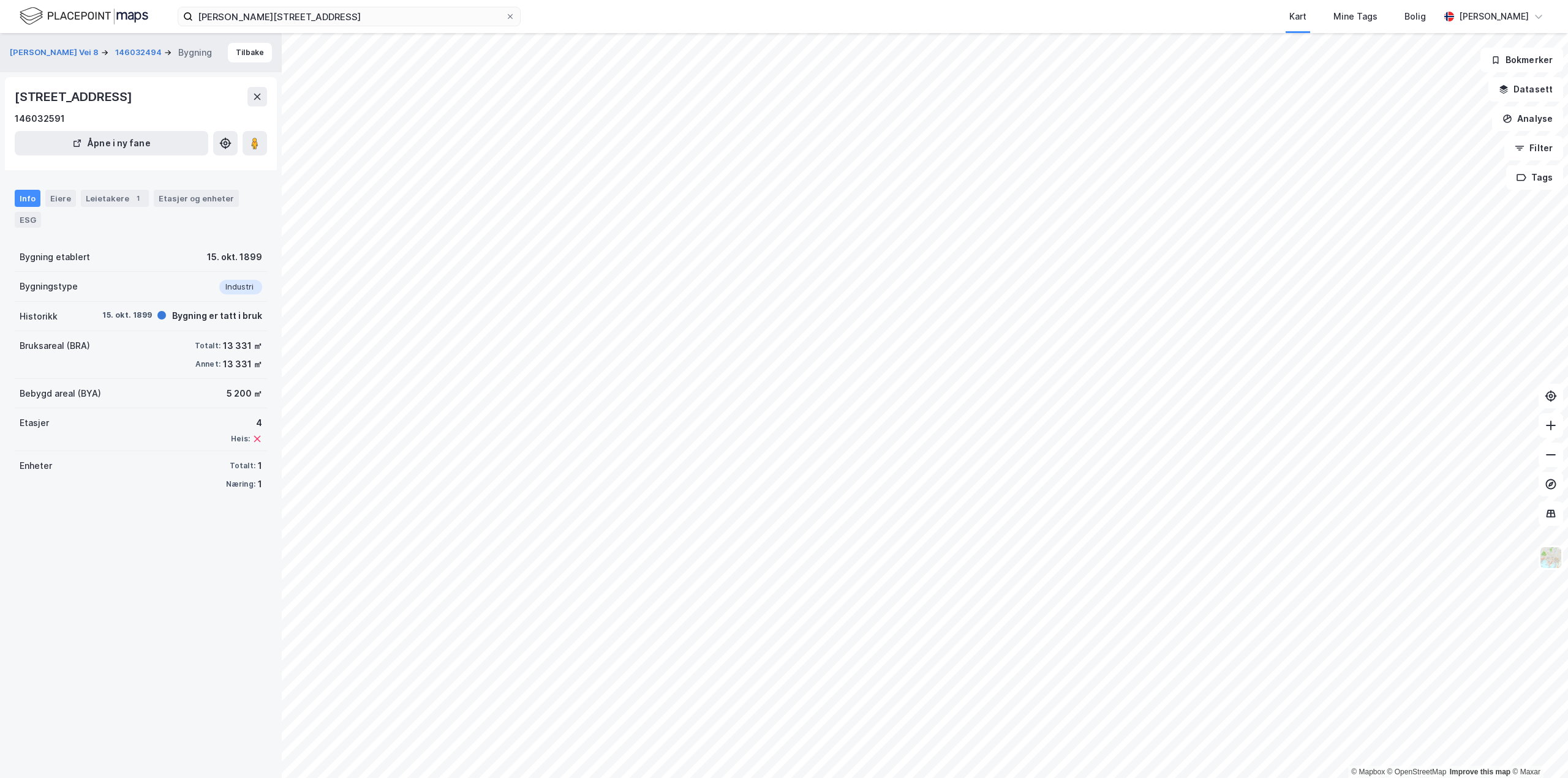
click at [234, 197] on div "Info Eiere Leietakere 1 Etasjer og enheter ESG" at bounding box center [141, 208] width 253 height 38
click at [202, 196] on div "Etasjer og enheter" at bounding box center [195, 198] width 75 height 11
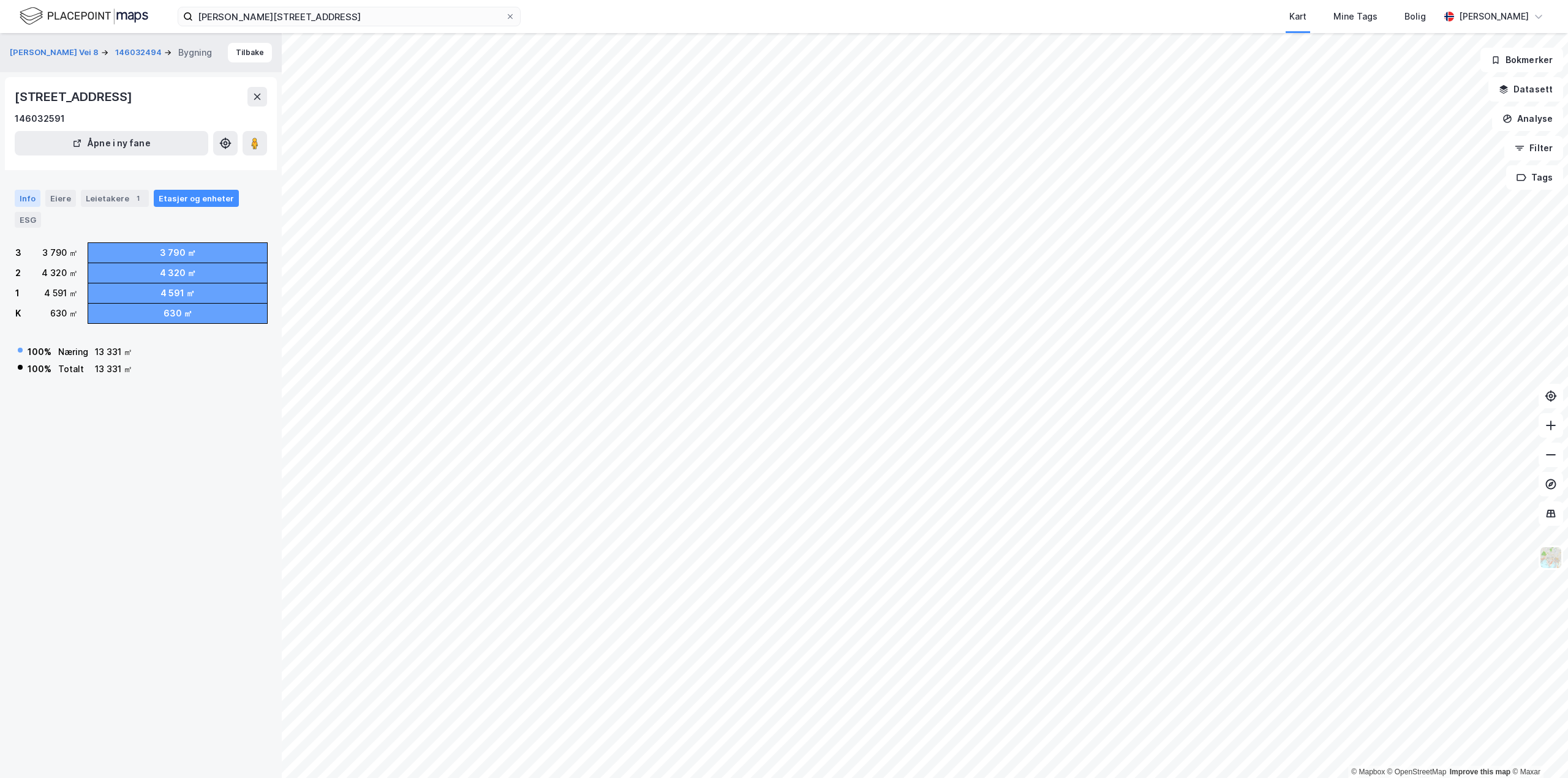
click at [21, 197] on div "Info" at bounding box center [28, 198] width 26 height 18
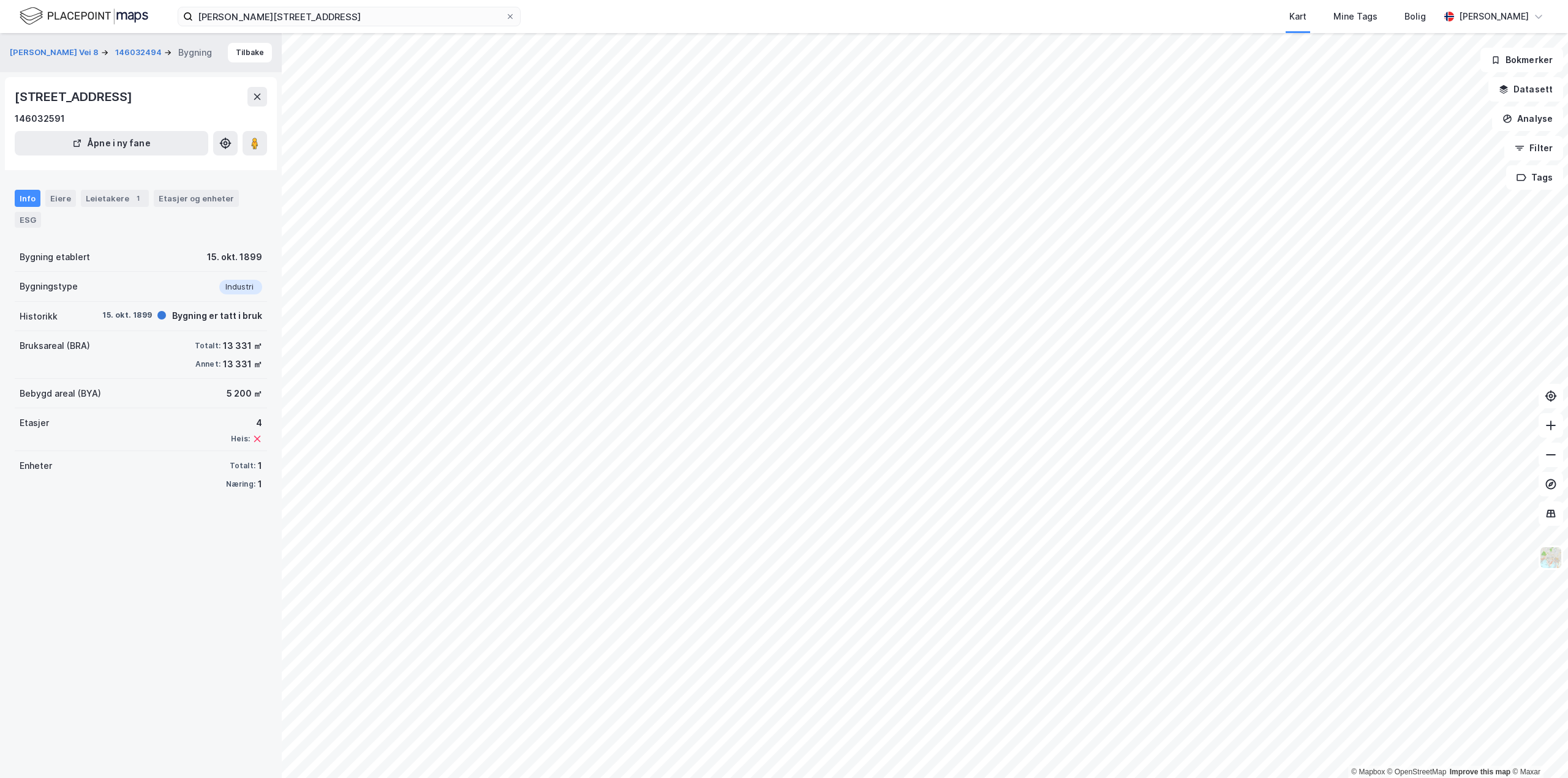
click at [270, 152] on div "[STREET_ADDRESS] 146032591 Åpne i ny fane" at bounding box center [141, 123] width 272 height 93
click at [937, 434] on div "© Mapbox © OpenStreetMap Improve this map © [PERSON_NAME] Vei 8 146032494 Bygni…" at bounding box center [784, 405] width 1568 height 745
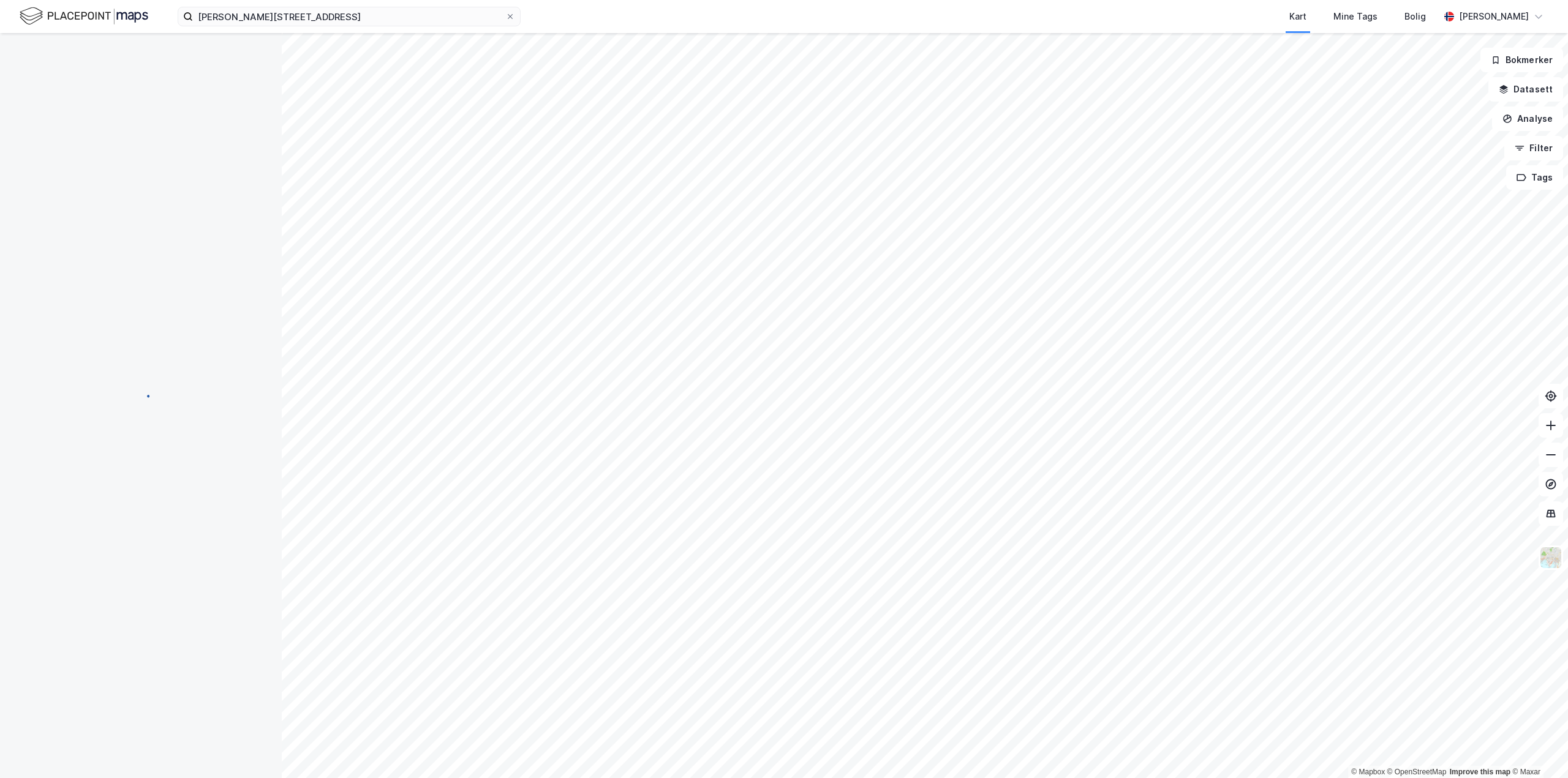
scroll to position [11, 0]
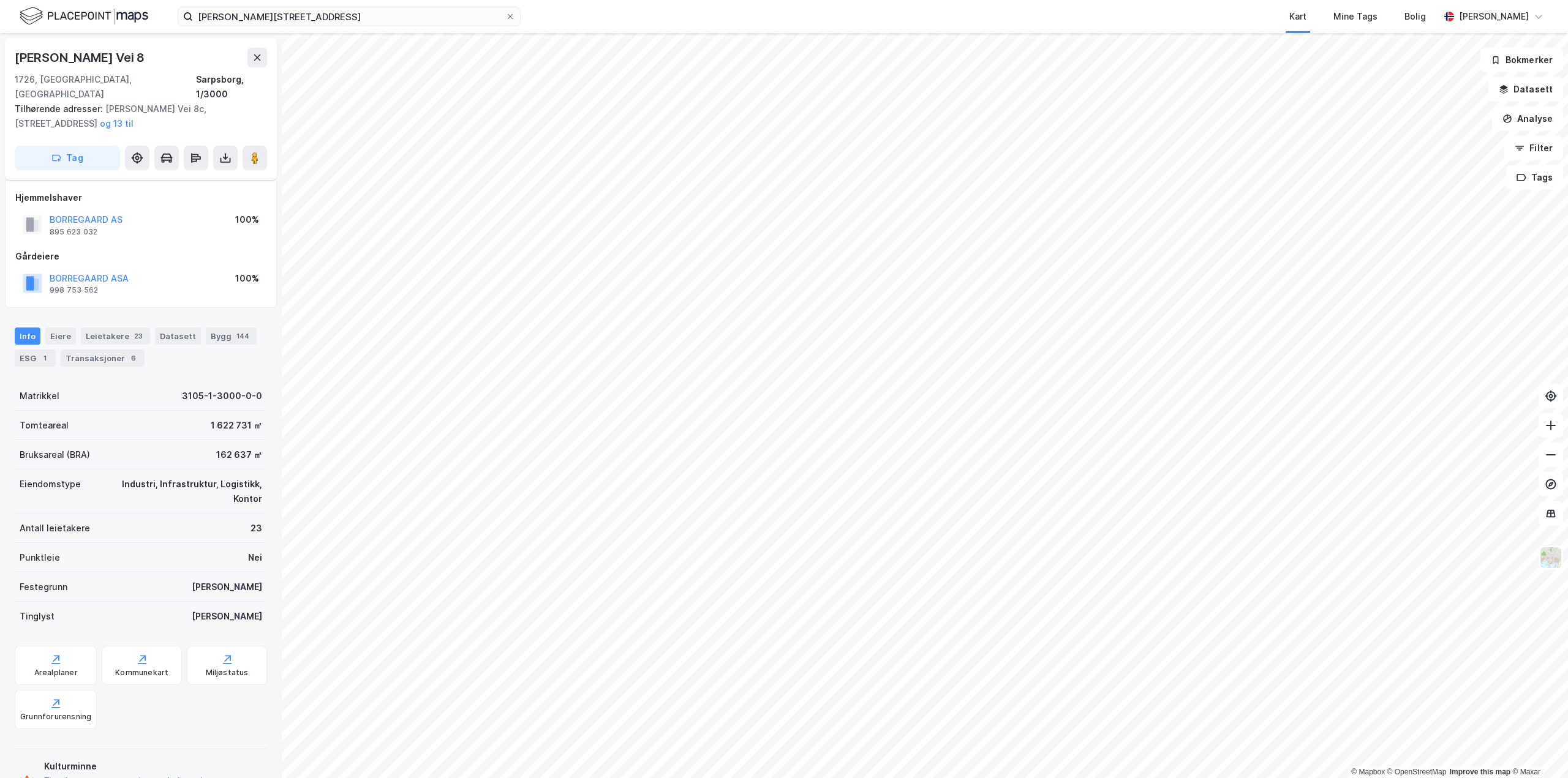
scroll to position [11, 0]
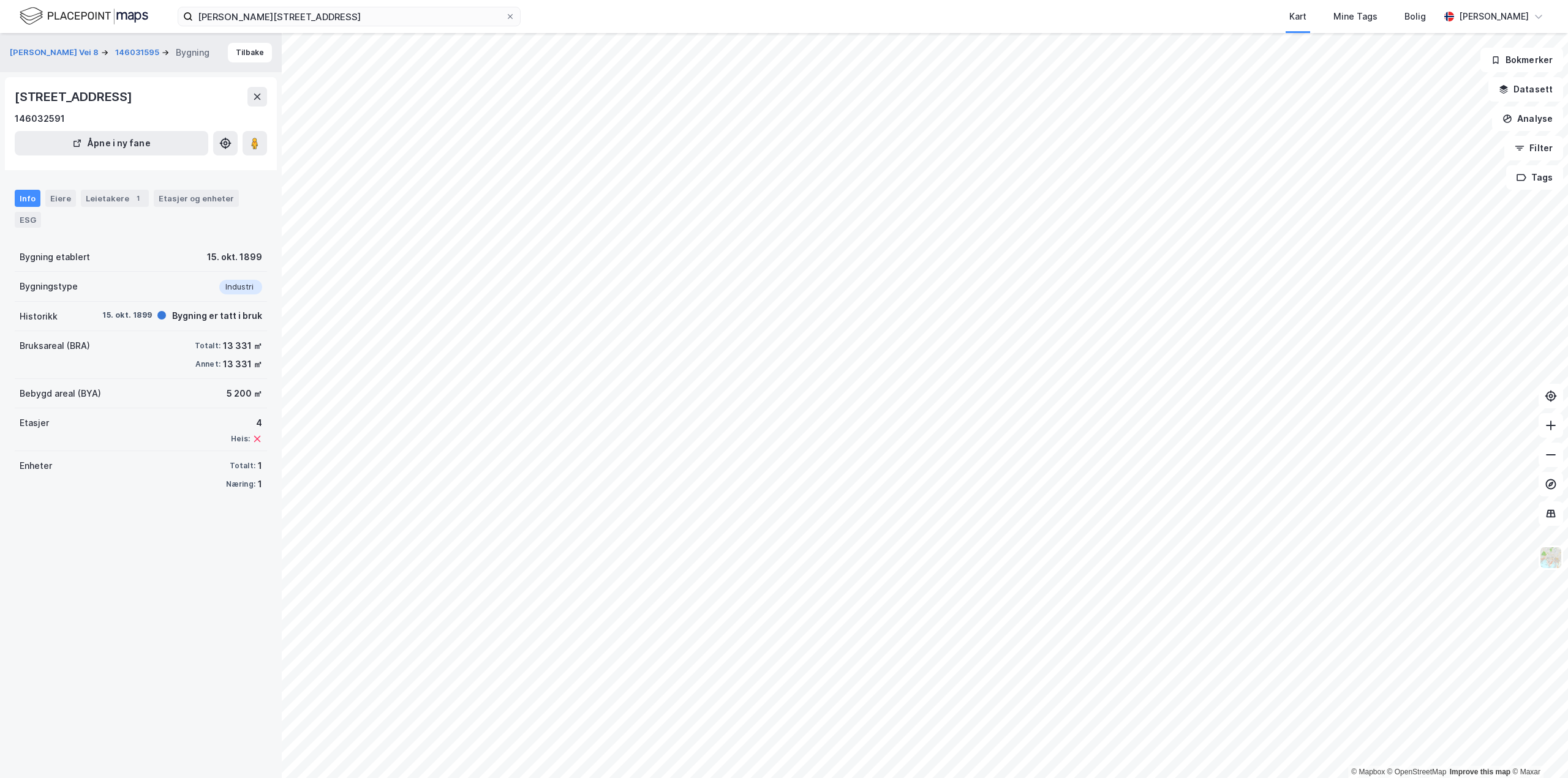
drag, startPoint x: 258, startPoint y: 153, endPoint x: 269, endPoint y: 166, distance: 17.0
click at [272, 166] on div "[PERSON_NAME] Vei 8 146031595 Bygning Tilbake [STREET_ADDRESS] 146032591 Åpne i…" at bounding box center [141, 405] width 281 height 745
click at [255, 145] on image at bounding box center [255, 142] width 7 height 12
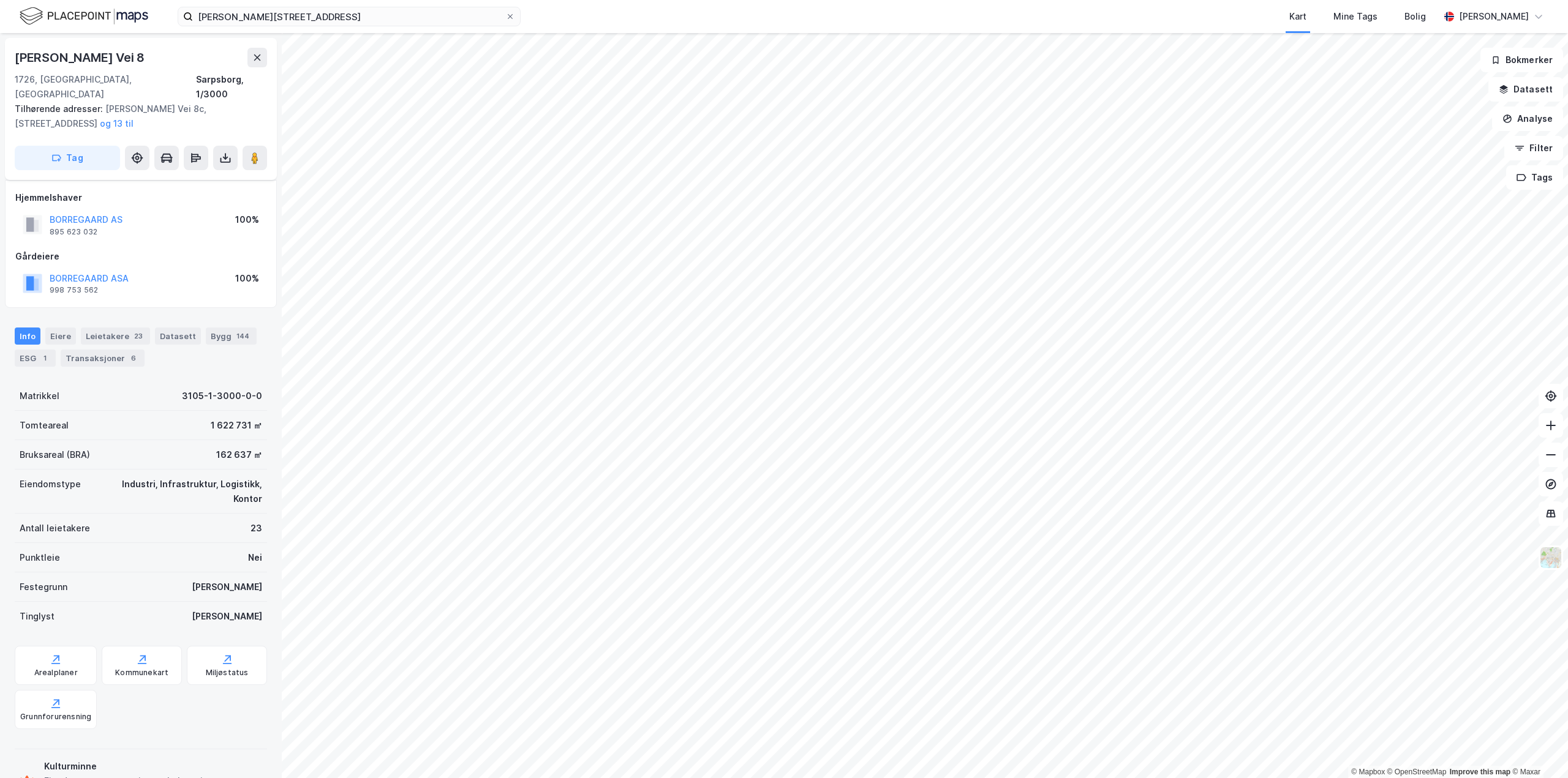
scroll to position [11, 0]
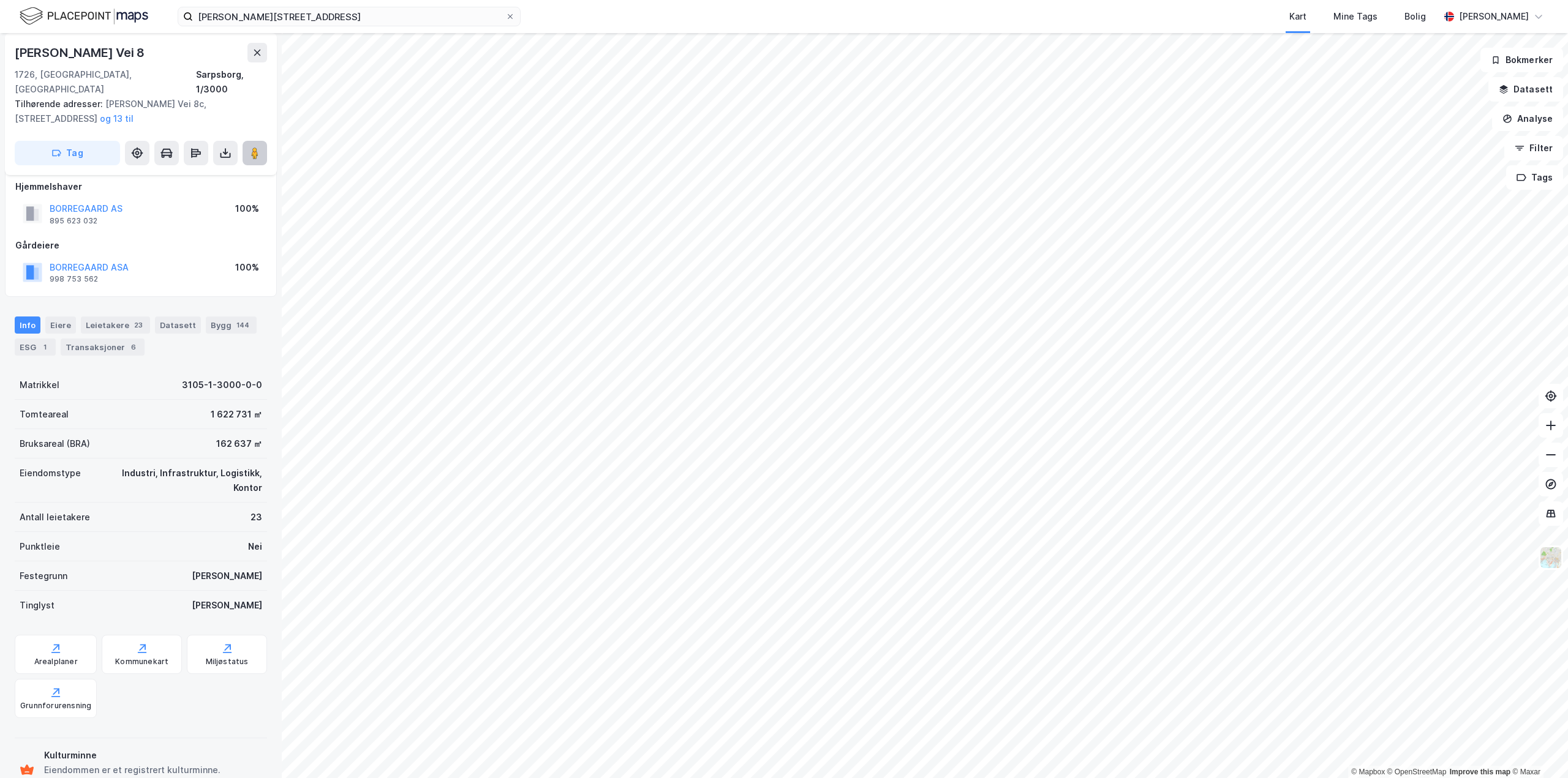
click at [253, 147] on image at bounding box center [255, 153] width 7 height 12
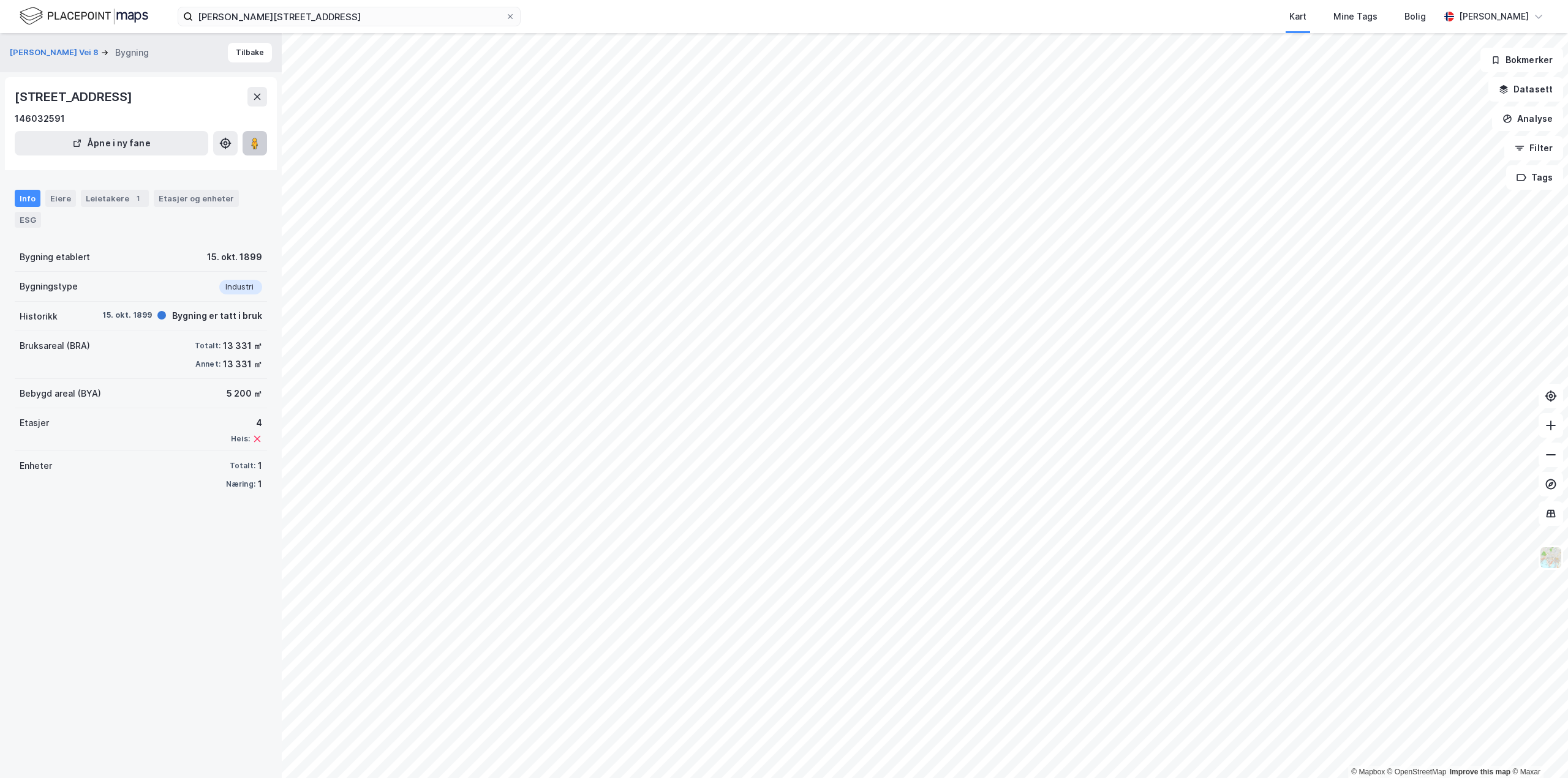
click at [267, 149] on button at bounding box center [255, 143] width 24 height 24
click at [259, 152] on button at bounding box center [255, 143] width 24 height 24
click at [253, 148] on image at bounding box center [255, 142] width 7 height 12
click at [262, 145] on button at bounding box center [255, 143] width 24 height 24
click at [266, 147] on button at bounding box center [255, 143] width 24 height 24
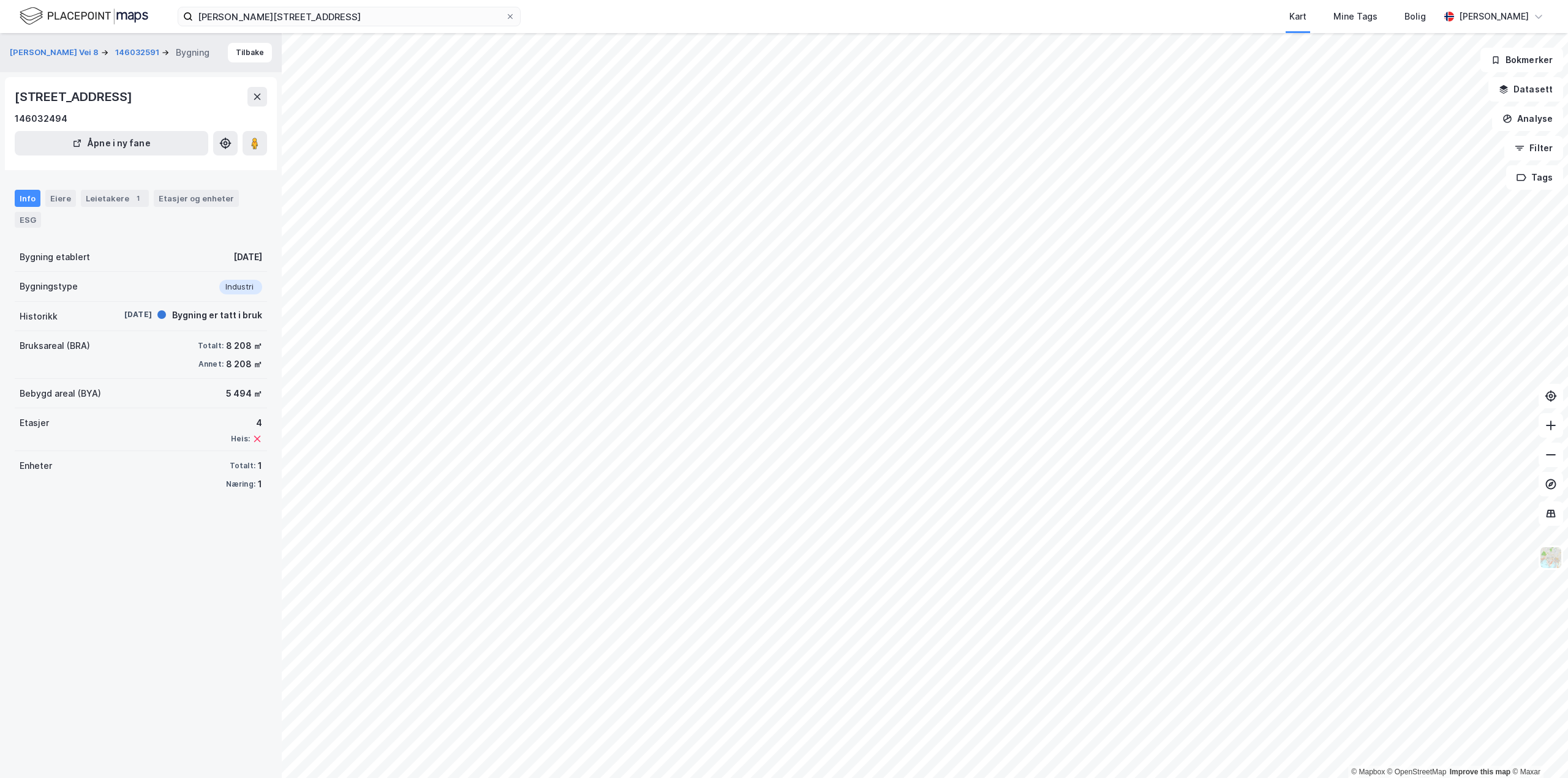
click at [365, 6] on div "Hjalmar [STREET_ADDRESS] Kart Mine Tags Bolig [PERSON_NAME]" at bounding box center [784, 17] width 1568 height 33
click at [513, 14] on icon at bounding box center [510, 17] width 7 height 7
click at [505, 14] on input "[PERSON_NAME][STREET_ADDRESS]" at bounding box center [348, 17] width 312 height 19
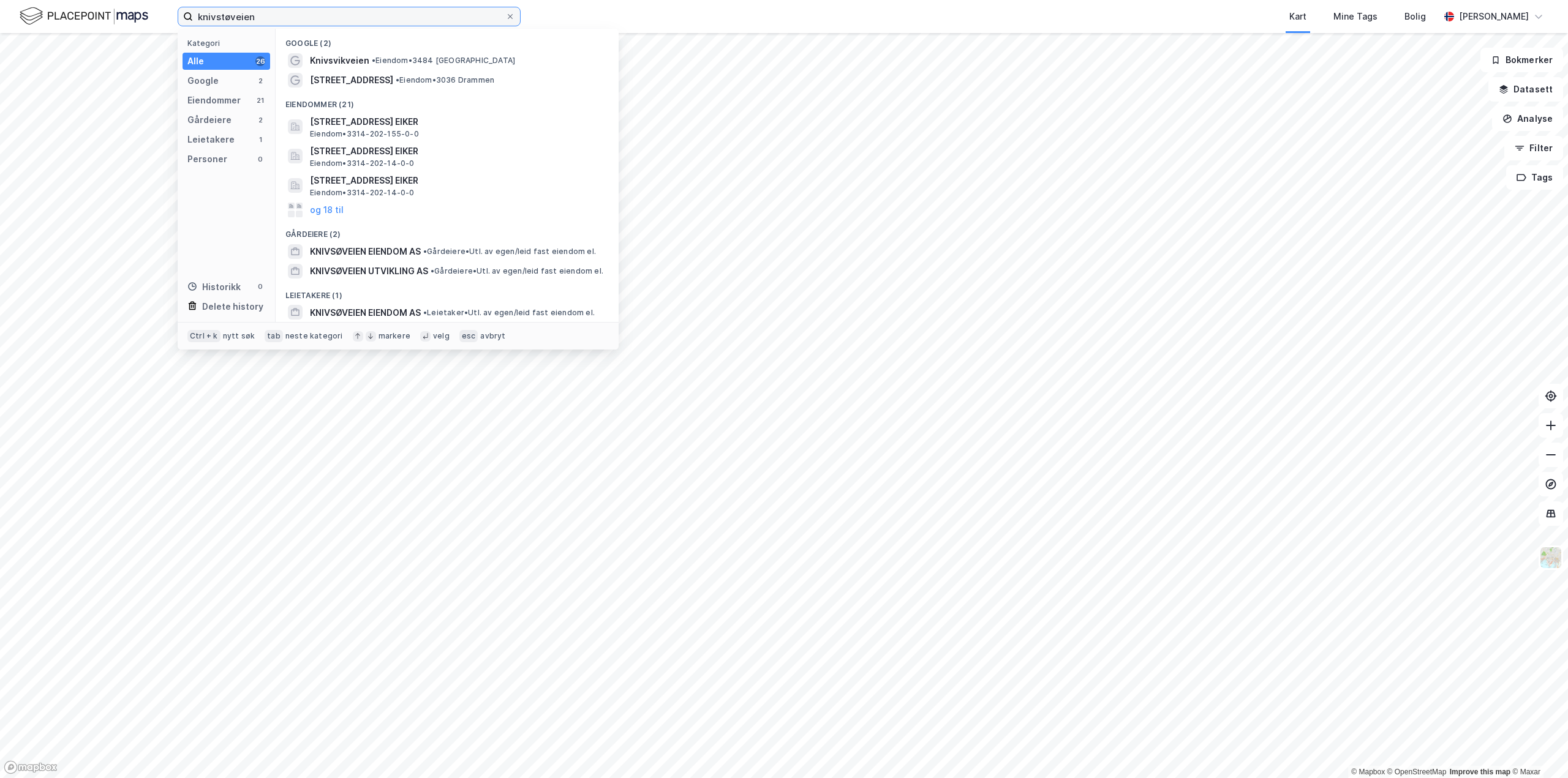
click at [296, 19] on input "knivstøveien" at bounding box center [348, 17] width 312 height 19
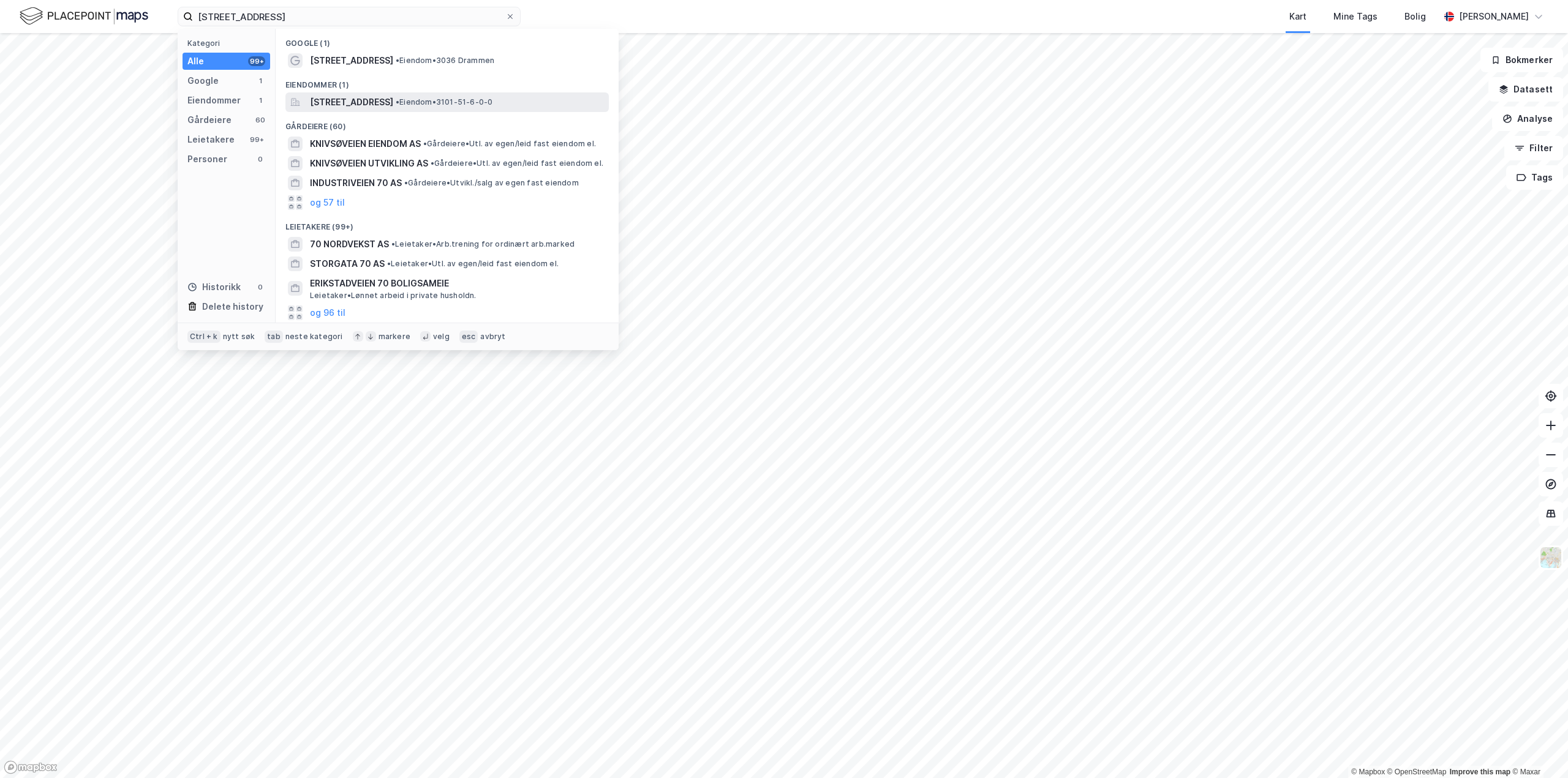
click at [376, 102] on span "[STREET_ADDRESS]" at bounding box center [352, 103] width 83 height 15
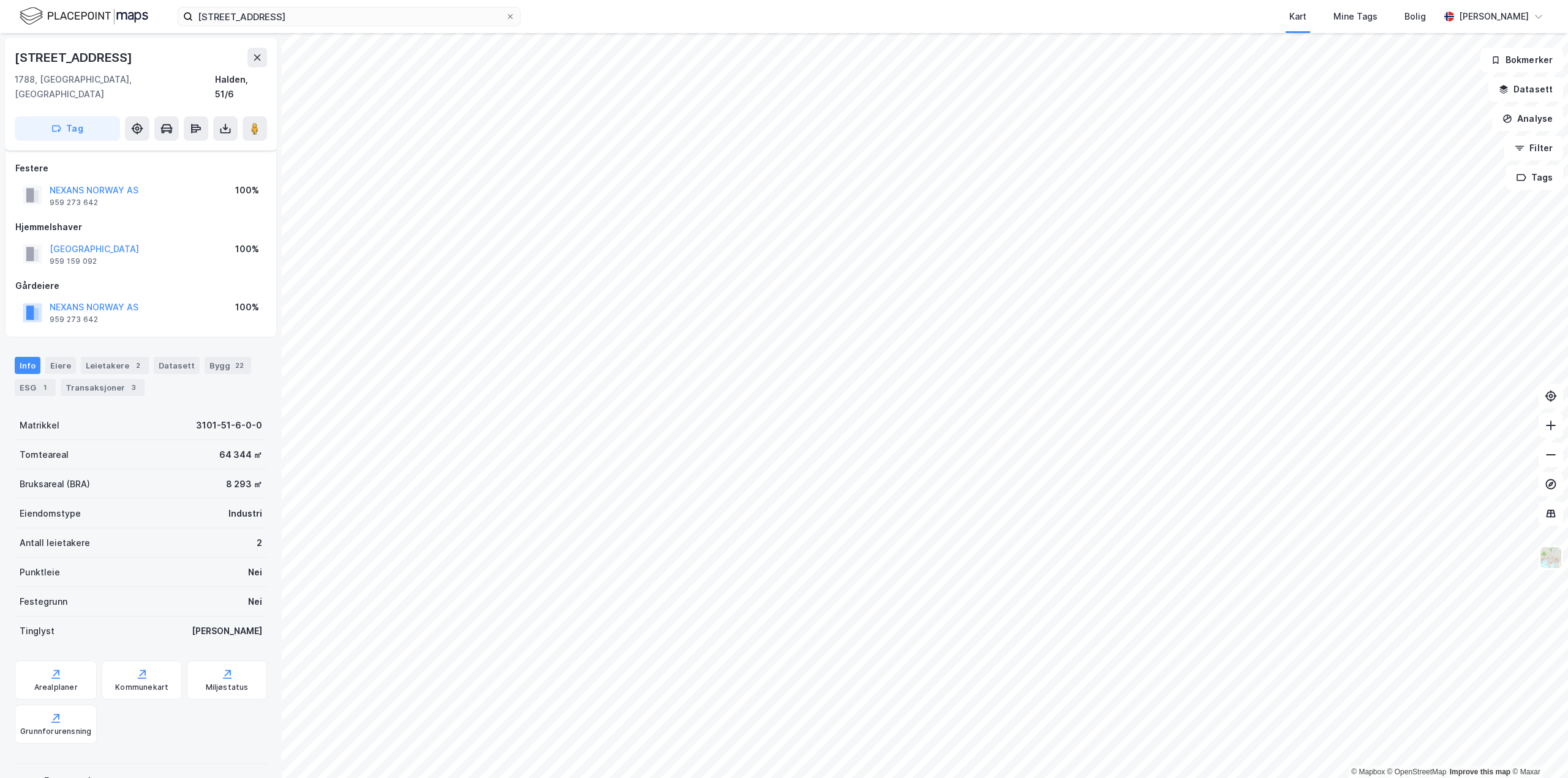
scroll to position [11, 0]
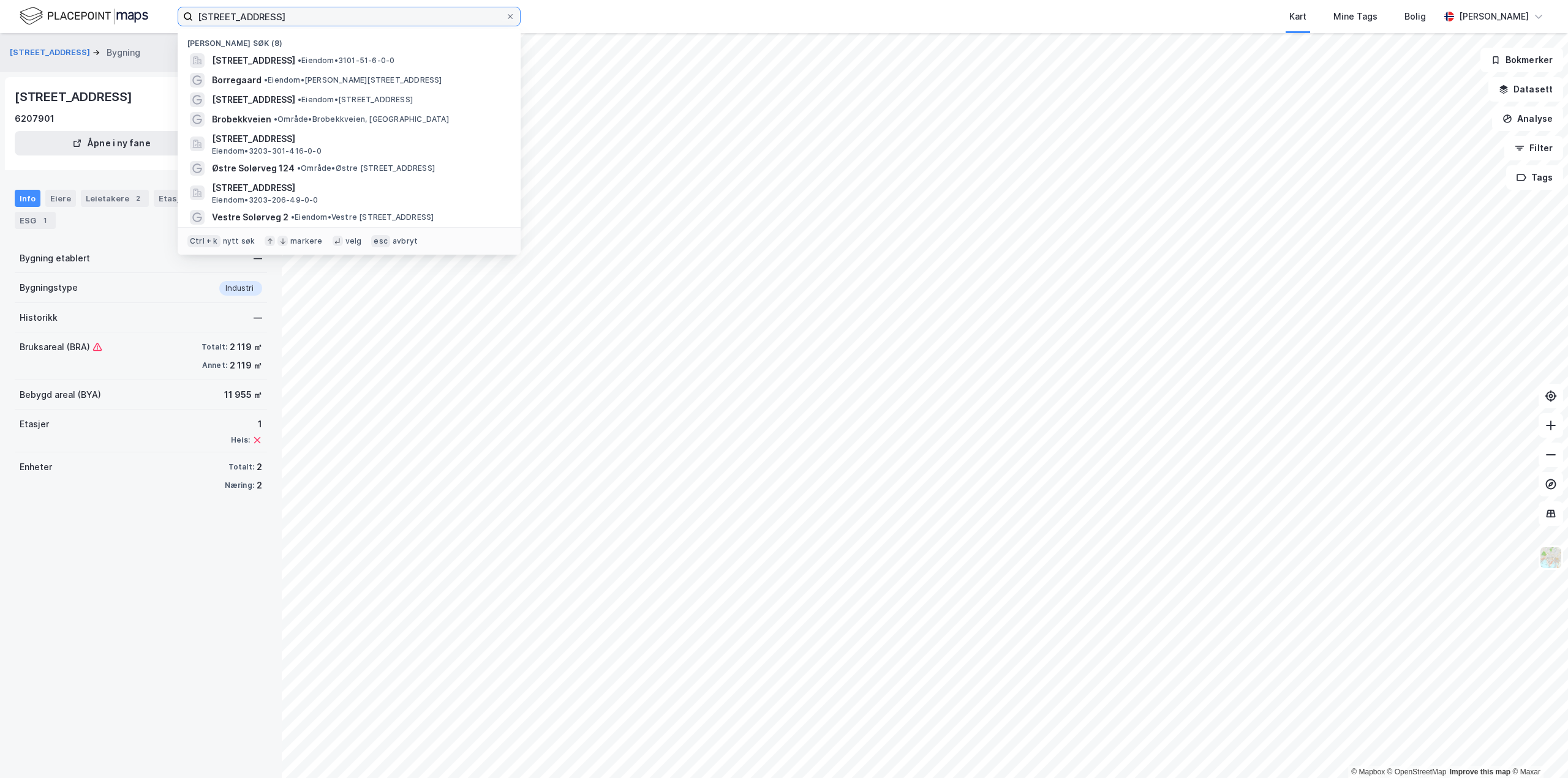
click at [289, 16] on input "[STREET_ADDRESS]" at bounding box center [348, 17] width 312 height 19
click at [289, 19] on input "[STREET_ADDRESS]" at bounding box center [348, 17] width 312 height 19
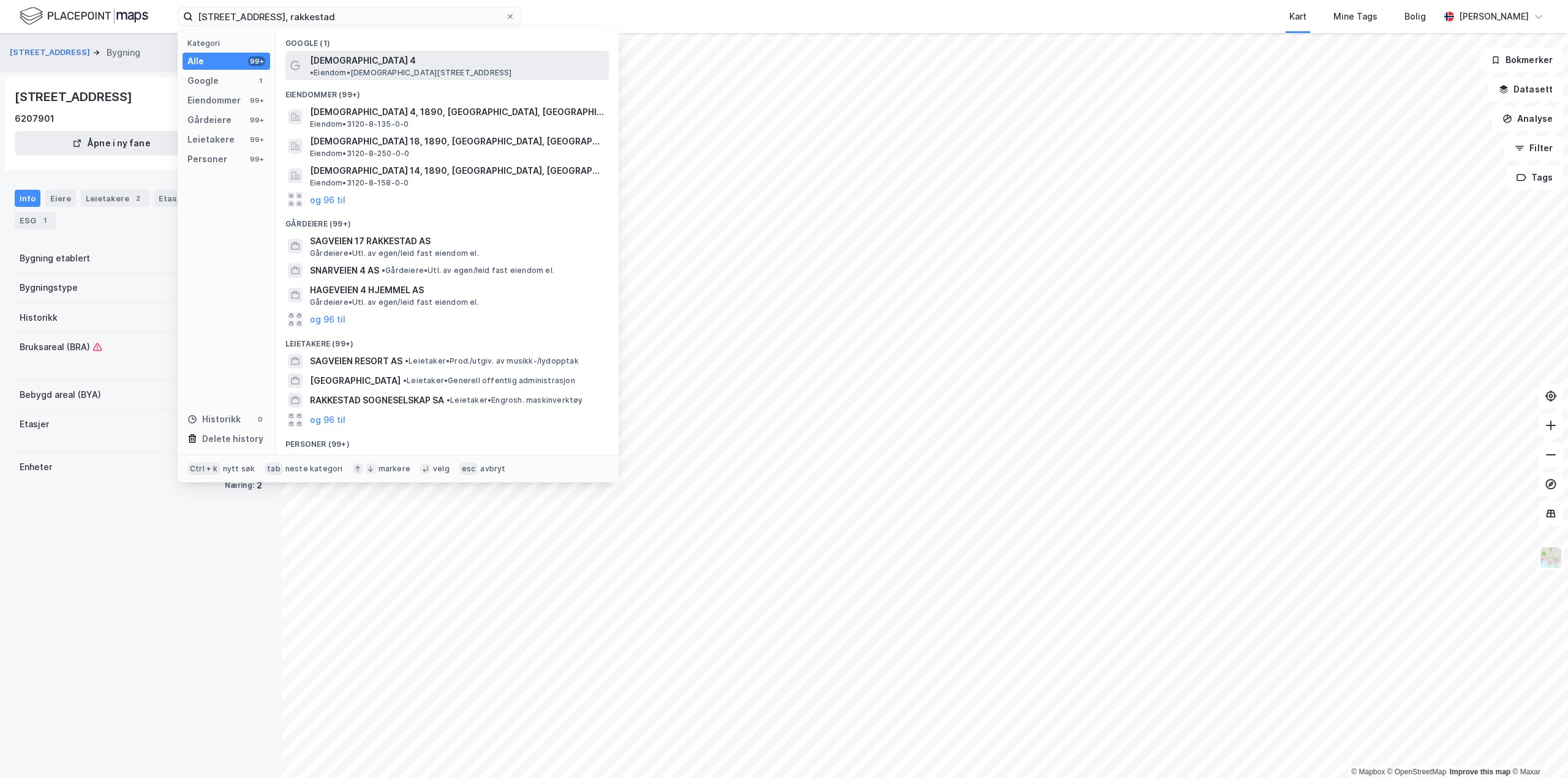
click at [357, 57] on div "[DEMOGRAPHIC_DATA] 4 • Eiendom • [DEMOGRAPHIC_DATA][STREET_ADDRESS]" at bounding box center [458, 66] width 296 height 24
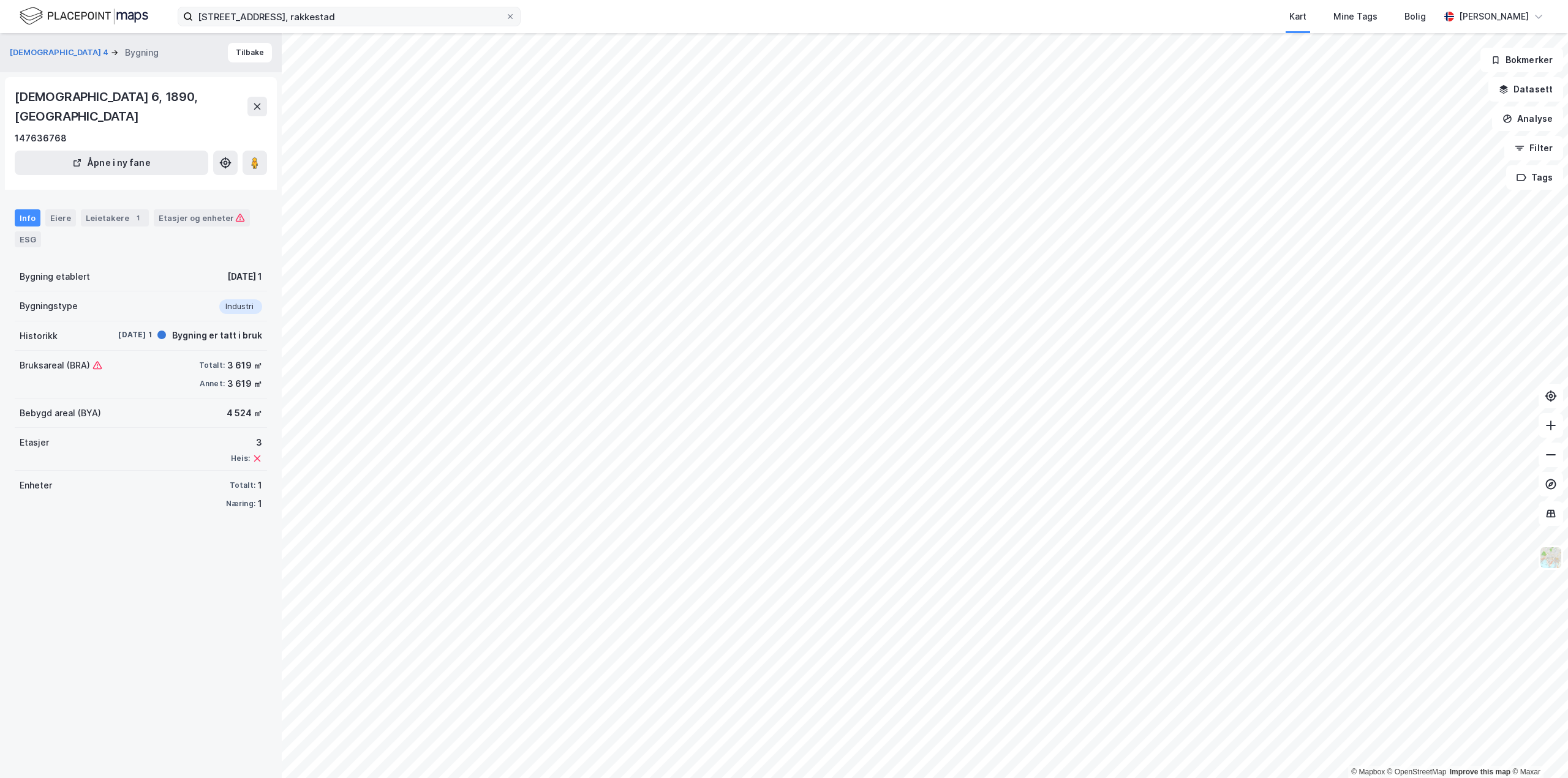
drag, startPoint x: 345, startPoint y: 27, endPoint x: 310, endPoint y: 21, distance: 35.5
click at [310, 21] on div "[STREET_ADDRESS], rakkestad Kart Mine Tags Bolig [PERSON_NAME]" at bounding box center [784, 17] width 1568 height 33
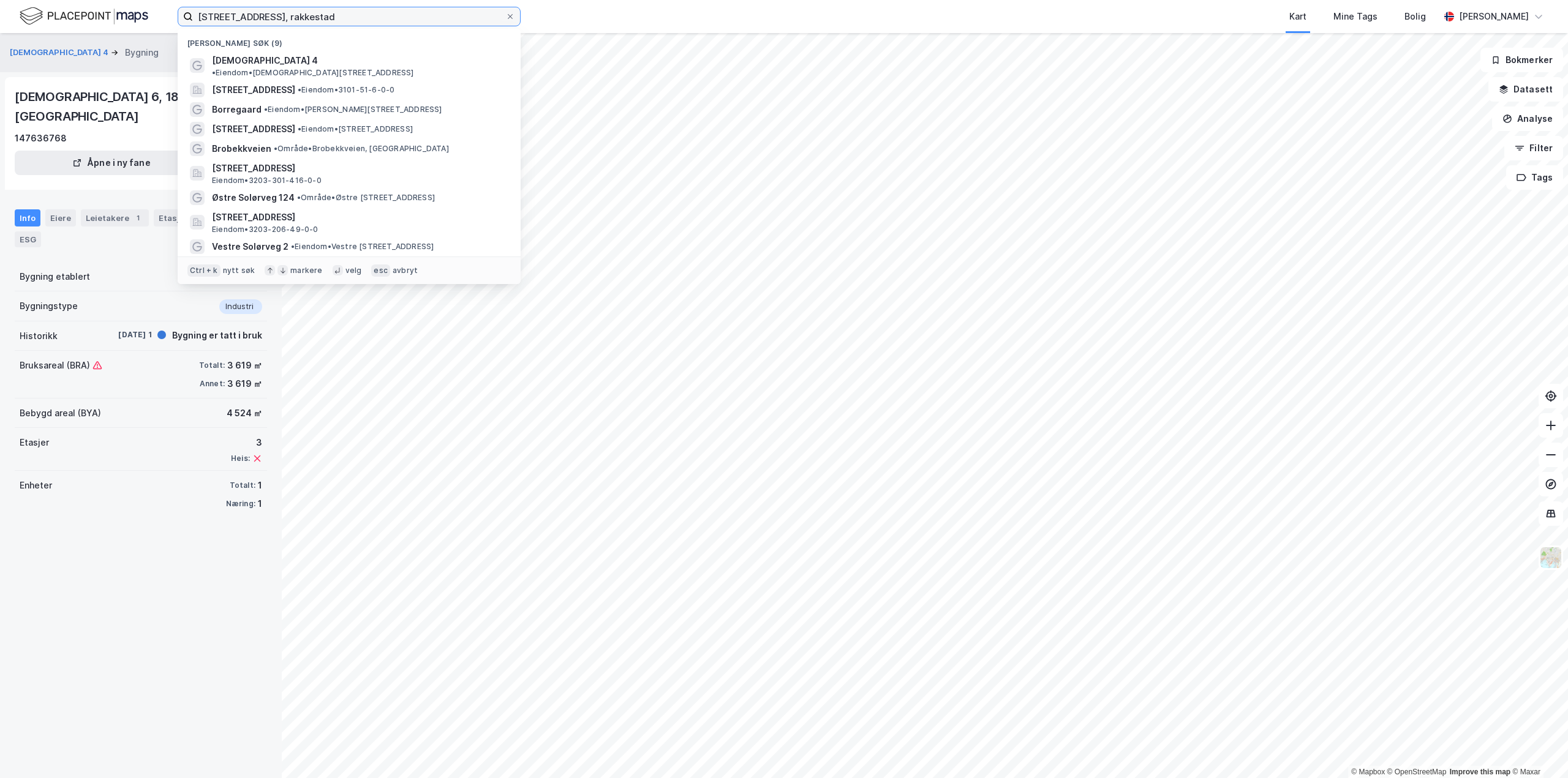
drag, startPoint x: 310, startPoint y: 21, endPoint x: 171, endPoint y: 38, distance: 140.0
click at [168, 34] on div "[STREET_ADDRESS], [PERSON_NAME] søk (9) [DEMOGRAPHIC_DATA] 4 • Eiendom • [DEMOG…" at bounding box center [784, 389] width 1568 height 778
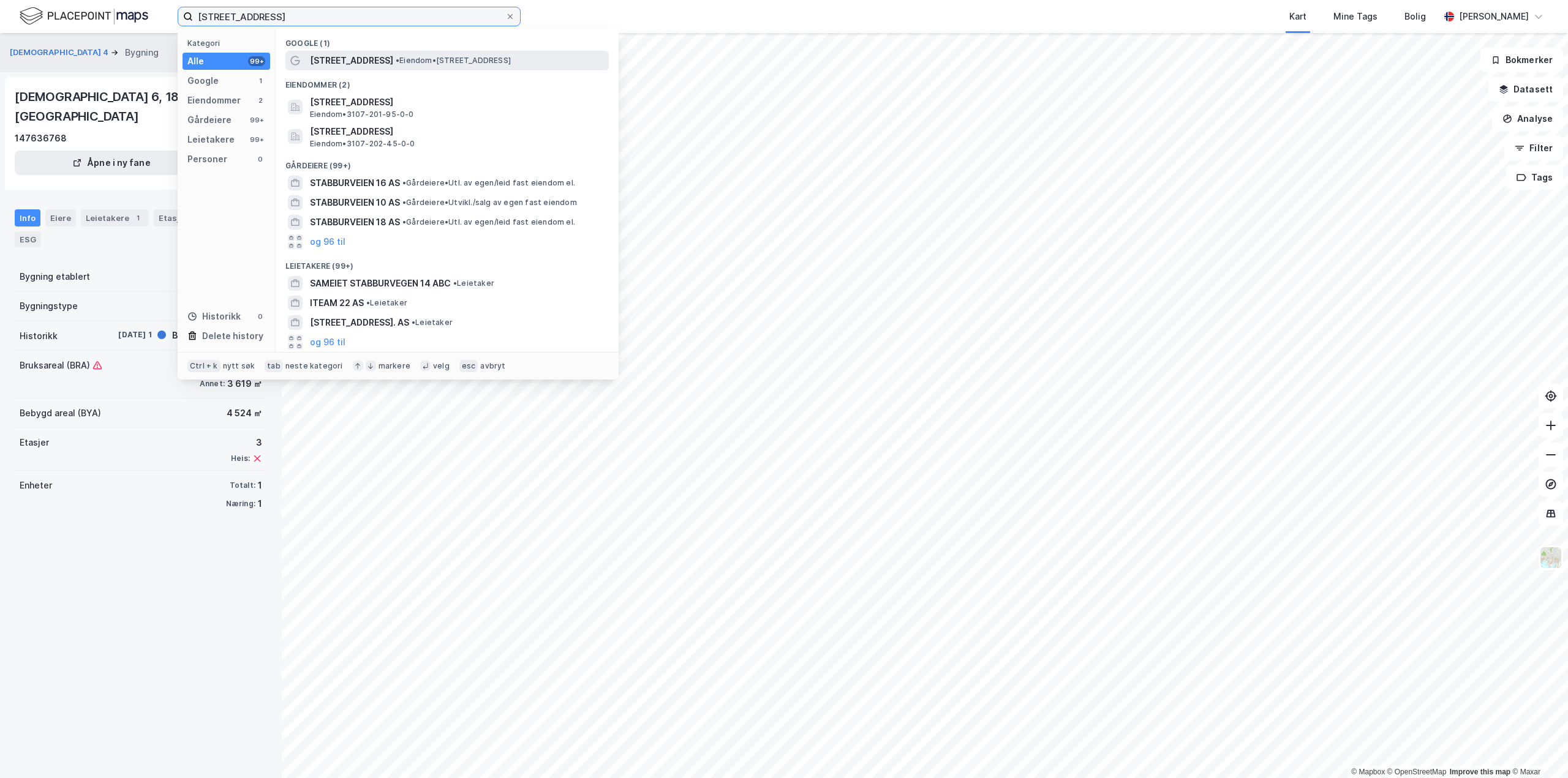
type input "[STREET_ADDRESS]"
click at [381, 52] on div "[STREET_ADDRESS] • Eiendom • [STREET_ADDRESS]" at bounding box center [446, 60] width 323 height 19
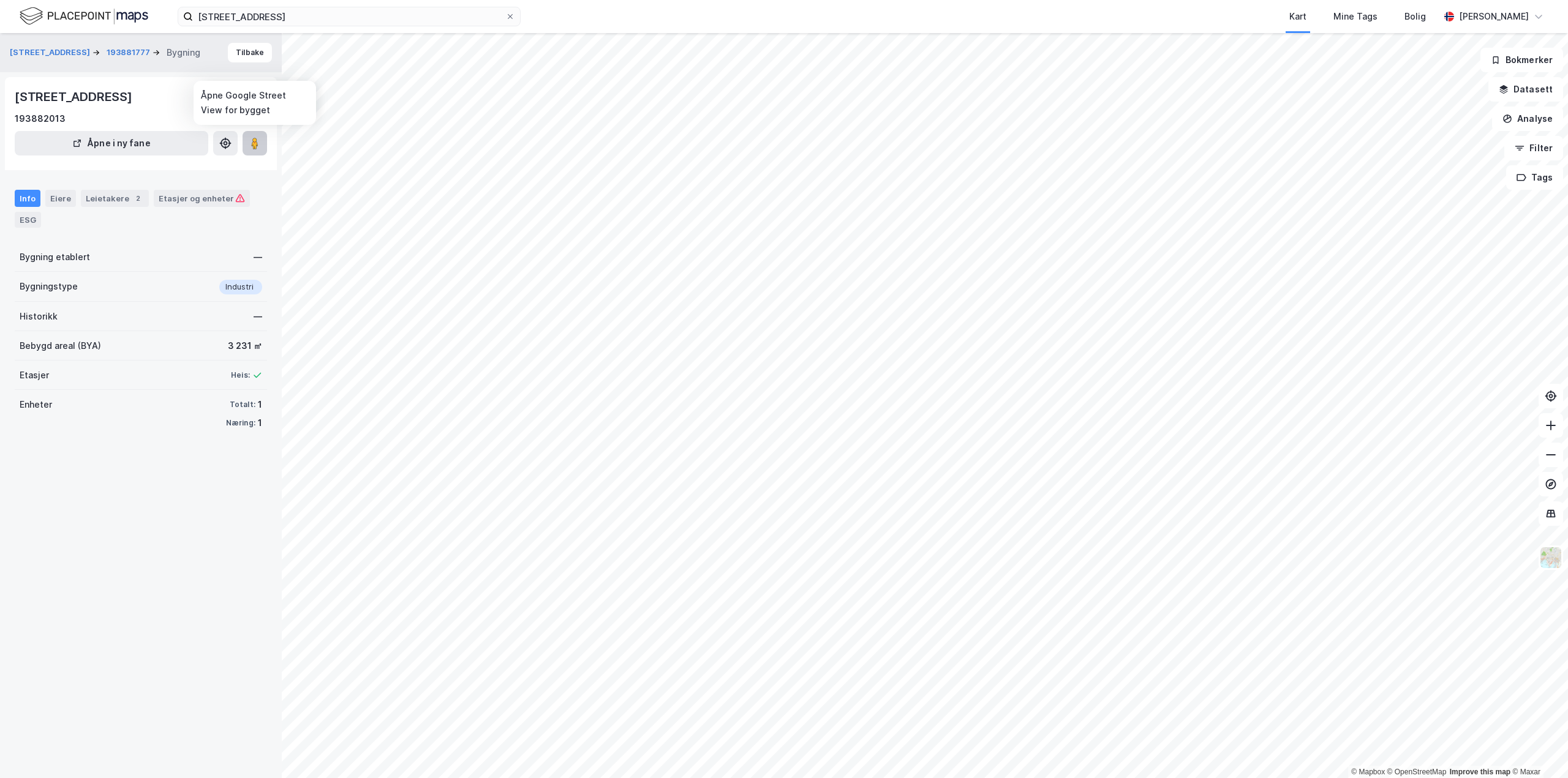
click at [257, 145] on image at bounding box center [255, 142] width 7 height 12
click at [188, 201] on div "Etasjer og enheter" at bounding box center [201, 198] width 86 height 11
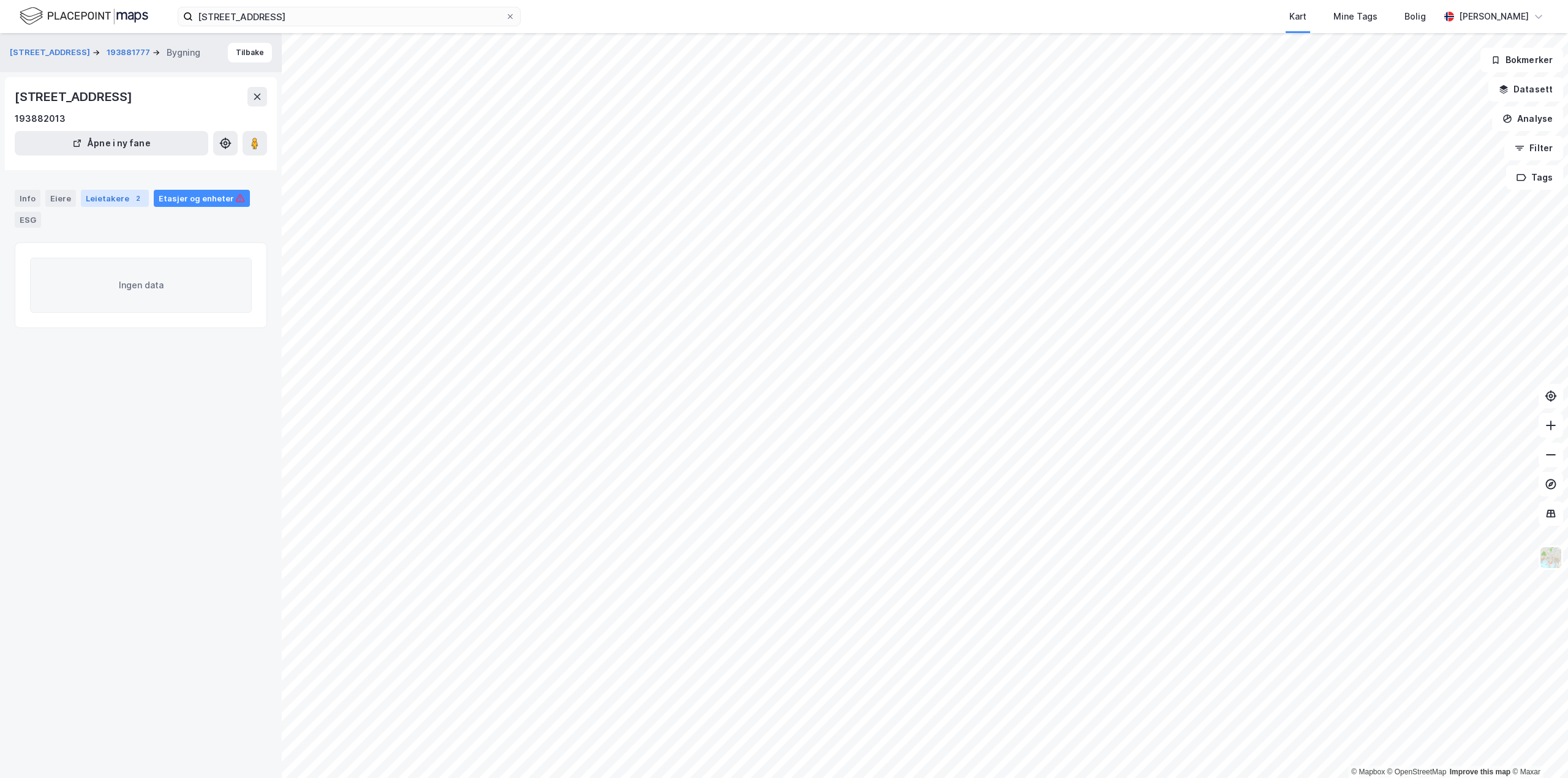
click at [122, 199] on div "Leietakere 2" at bounding box center [114, 198] width 68 height 18
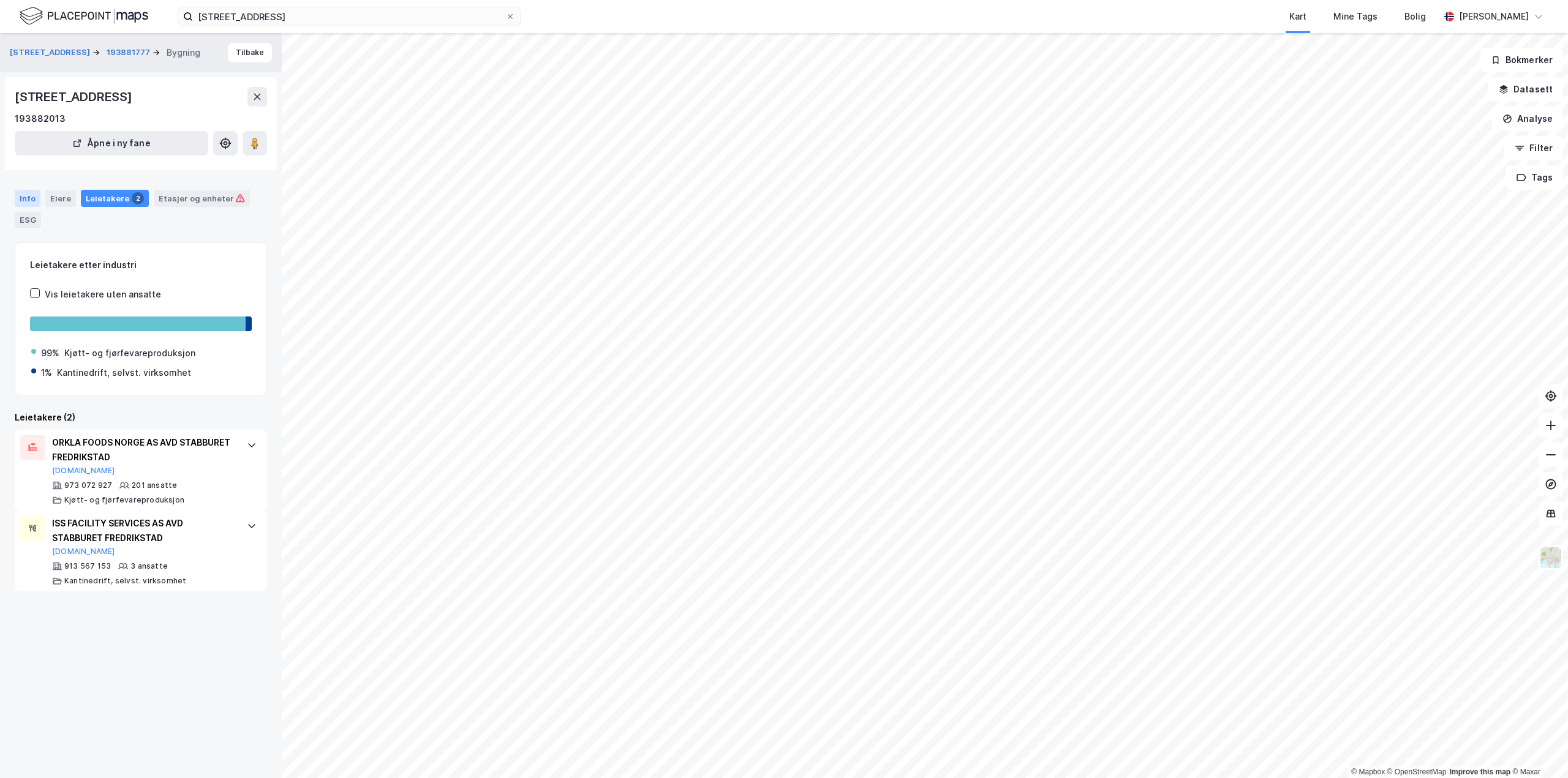
click at [23, 200] on div "Info" at bounding box center [28, 198] width 26 height 18
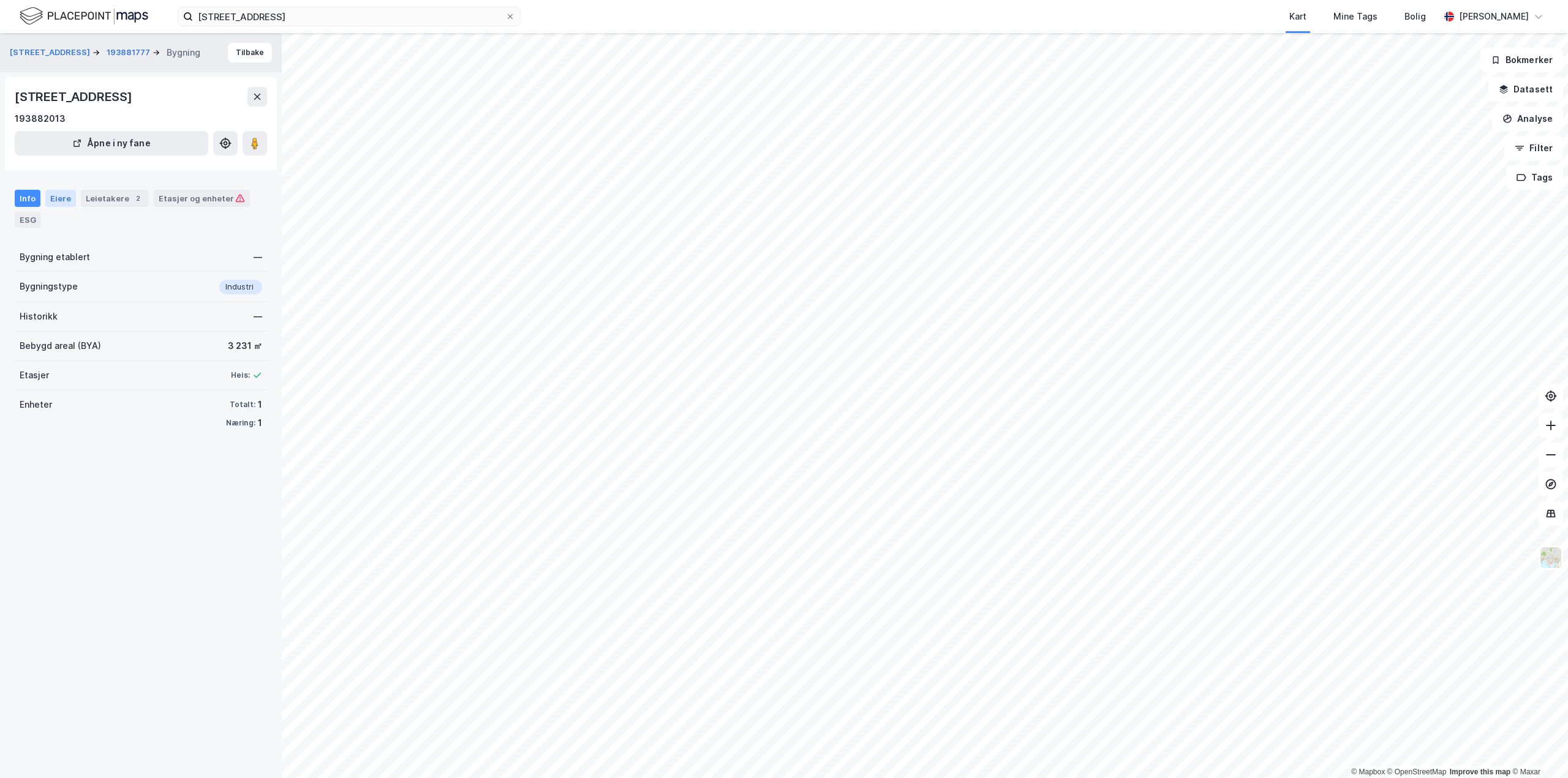
click at [59, 198] on div "Eiere" at bounding box center [60, 198] width 31 height 18
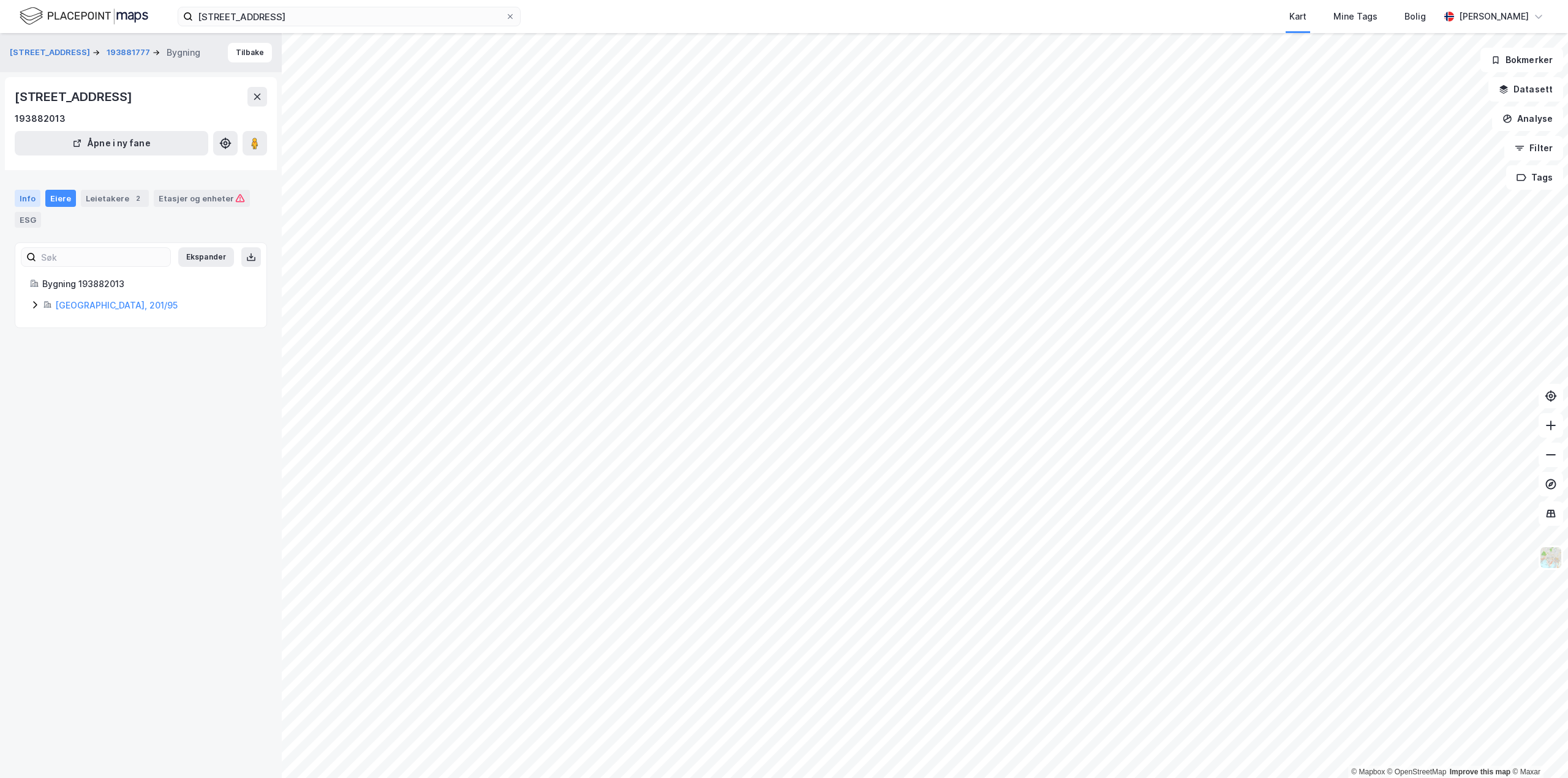
click at [35, 198] on div "Info" at bounding box center [28, 198] width 26 height 18
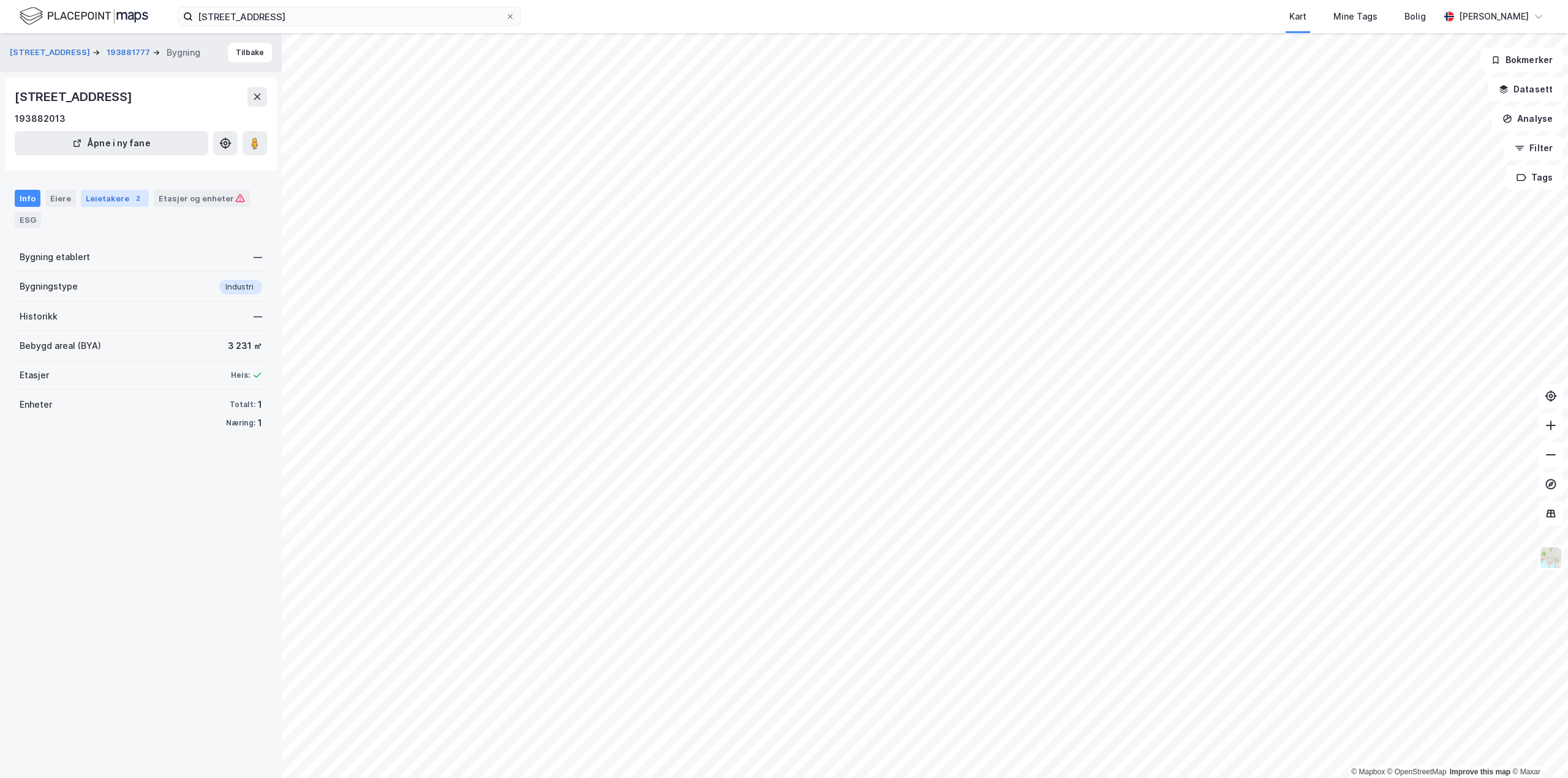
click at [111, 202] on div "Leietakere 2" at bounding box center [114, 198] width 68 height 18
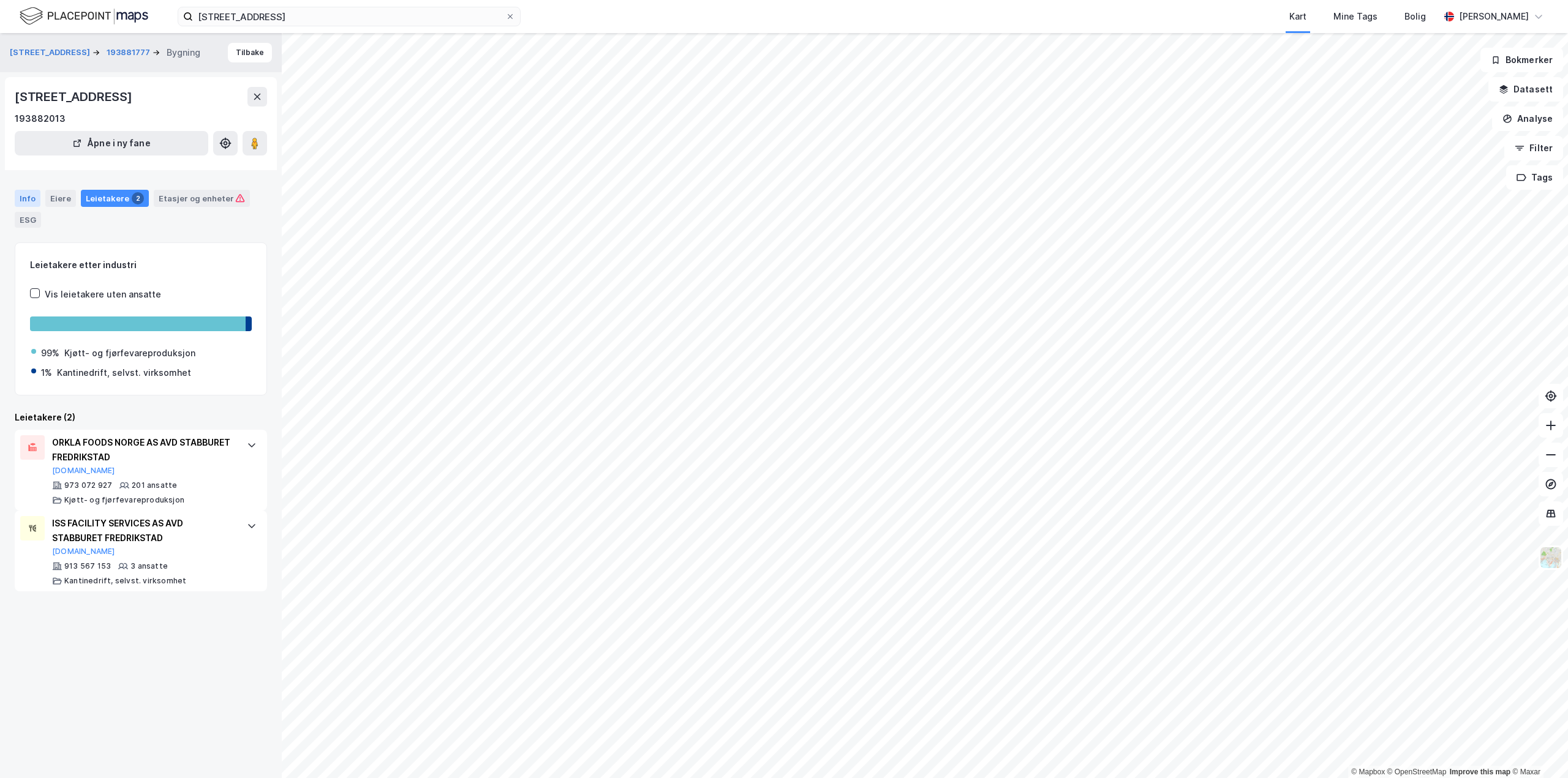
click at [31, 200] on div "Info" at bounding box center [28, 198] width 26 height 18
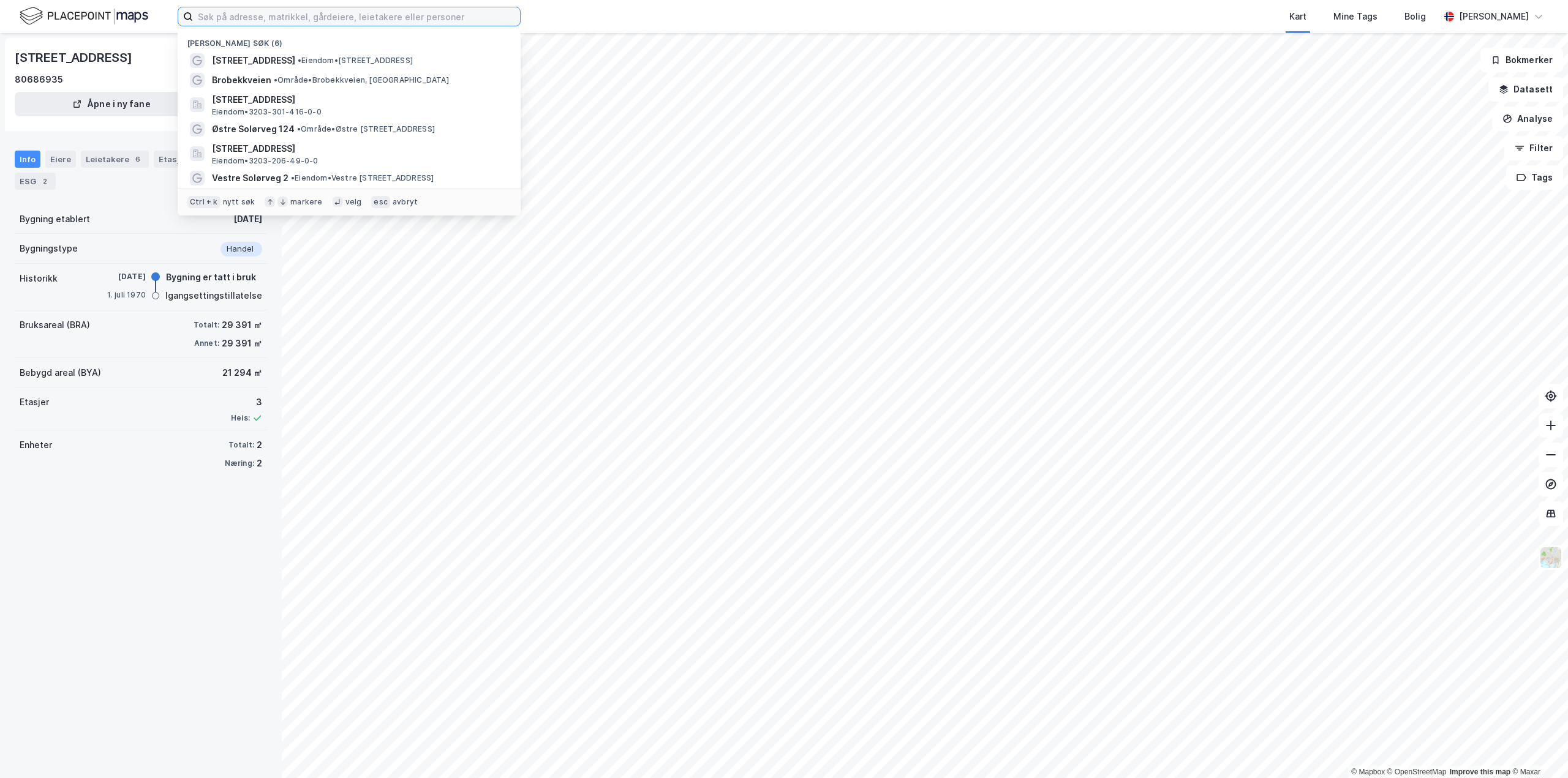
click at [278, 10] on input at bounding box center [355, 17] width 327 height 19
click at [257, 52] on div "Smalvollveien 65 • Eiendom • Smalvollveien 65, 0667 Oslo" at bounding box center [348, 60] width 323 height 19
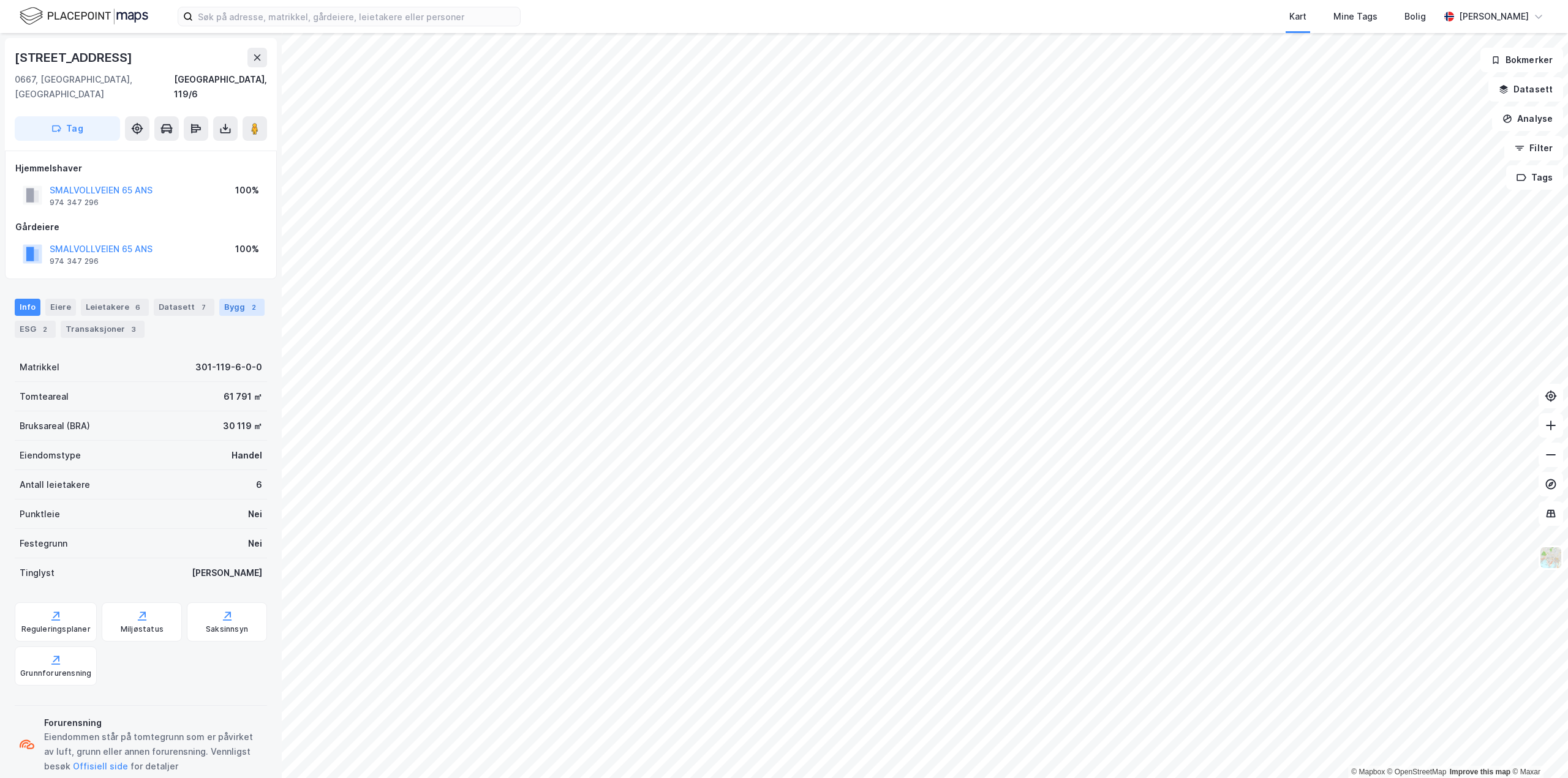
click at [239, 299] on div "Bygg 2" at bounding box center [242, 307] width 45 height 18
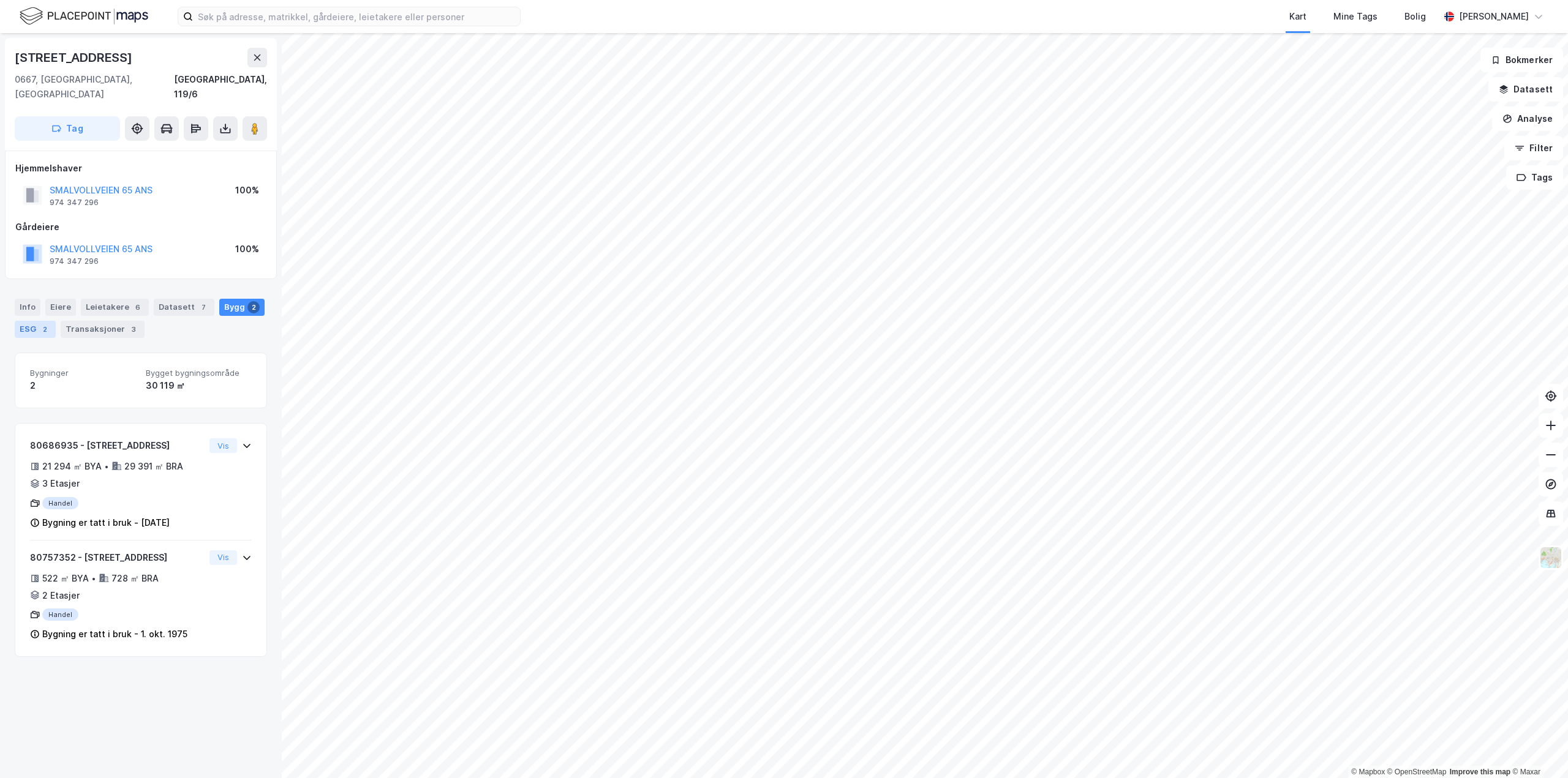
click at [24, 321] on div "ESG 2" at bounding box center [35, 329] width 41 height 18
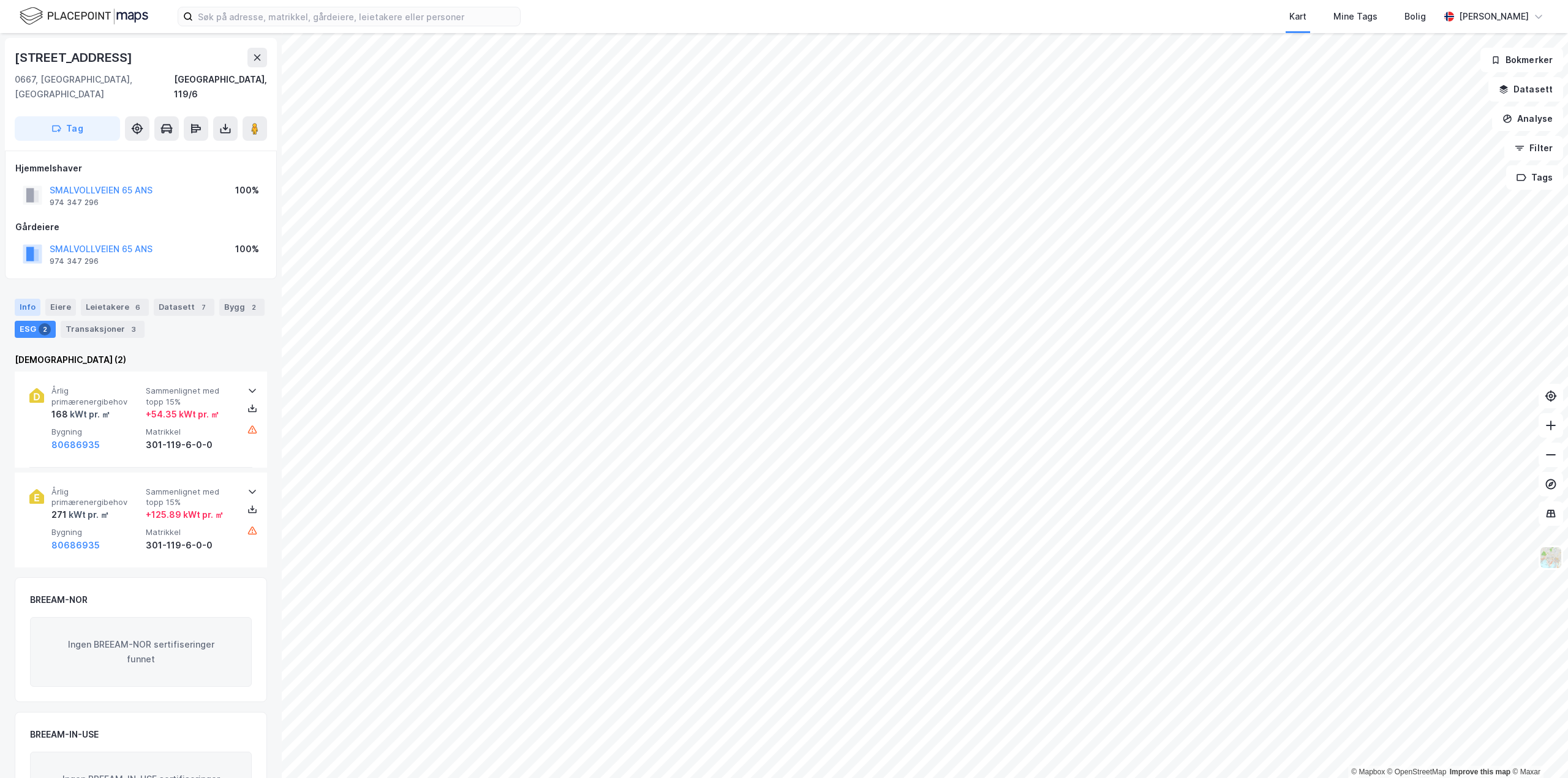
click at [28, 299] on div "Info" at bounding box center [28, 307] width 26 height 18
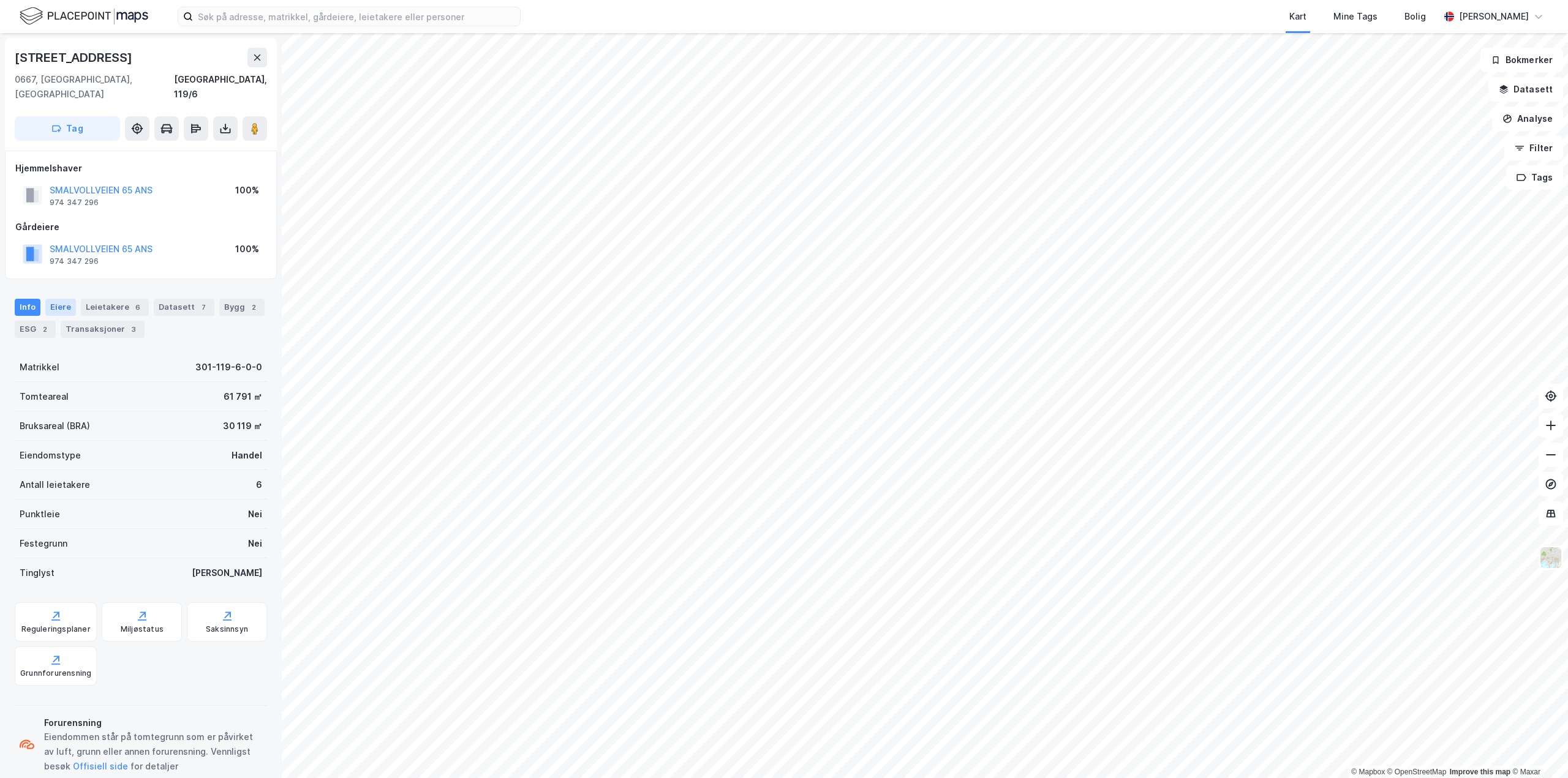
click at [61, 299] on div "Eiere" at bounding box center [60, 307] width 31 height 18
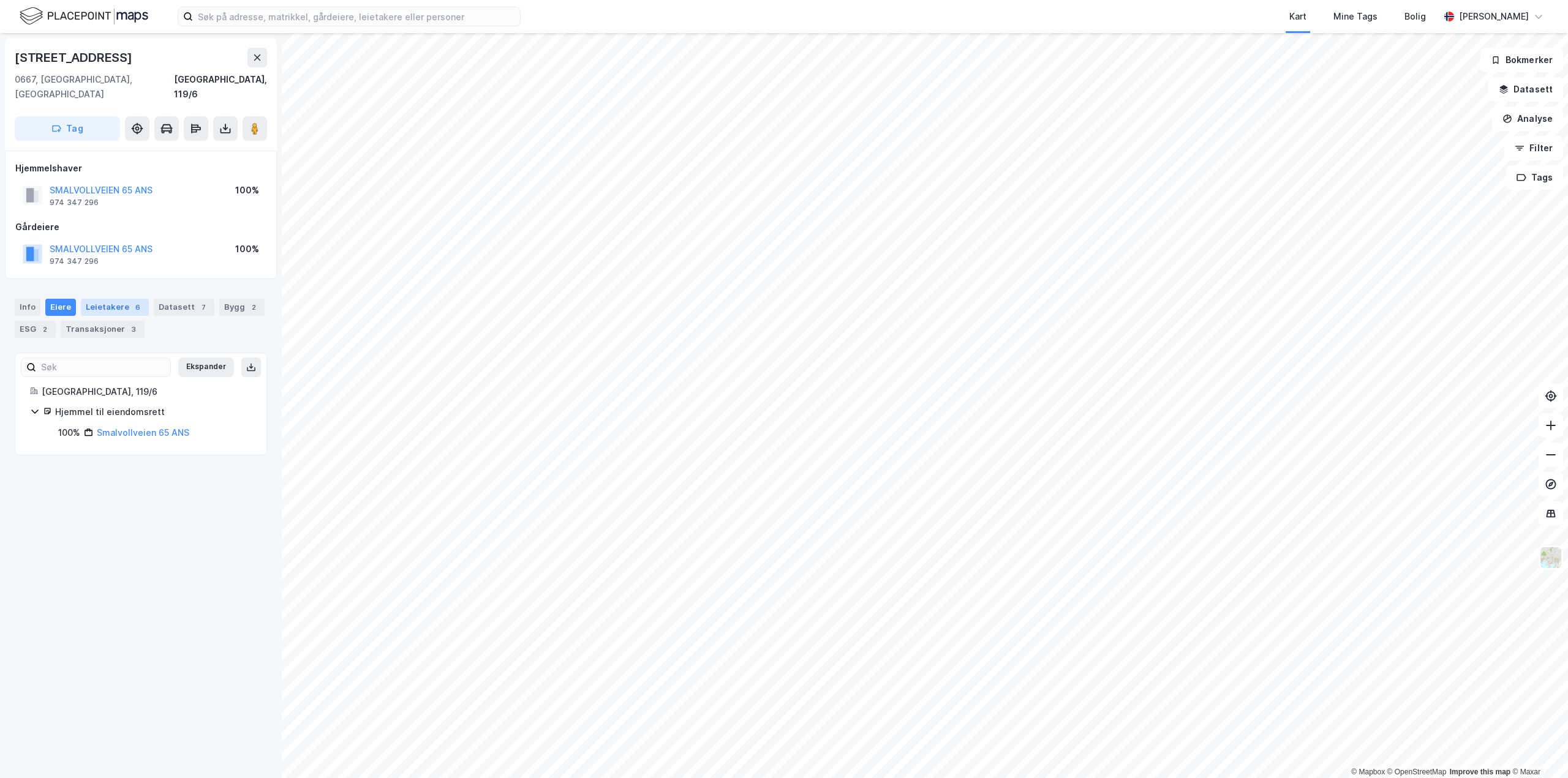
click at [97, 299] on div "Leietakere 6" at bounding box center [114, 307] width 68 height 18
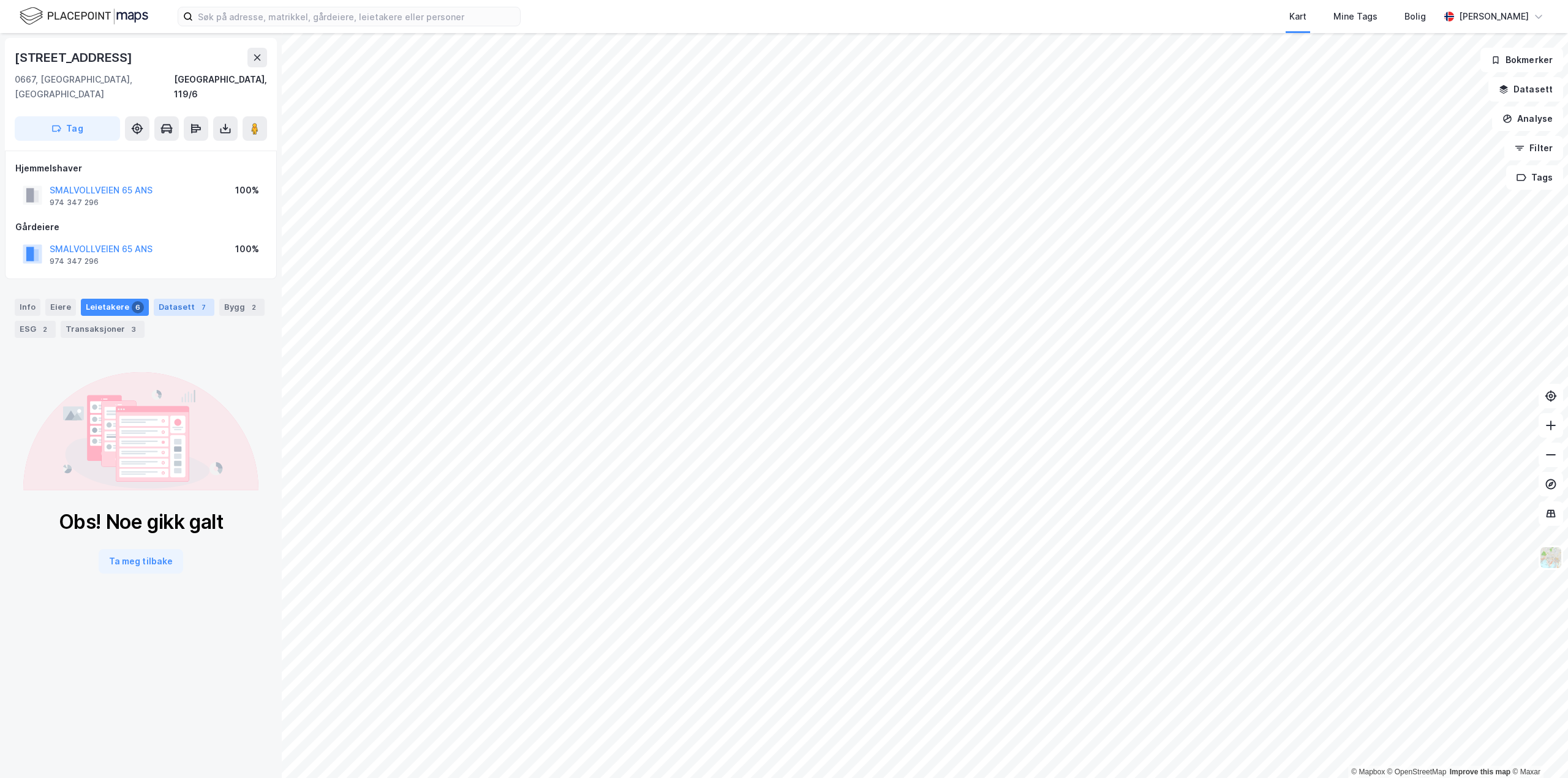
click at [163, 300] on div "Datasett 7" at bounding box center [184, 307] width 61 height 18
click at [175, 299] on div "Datasett 7" at bounding box center [184, 307] width 61 height 18
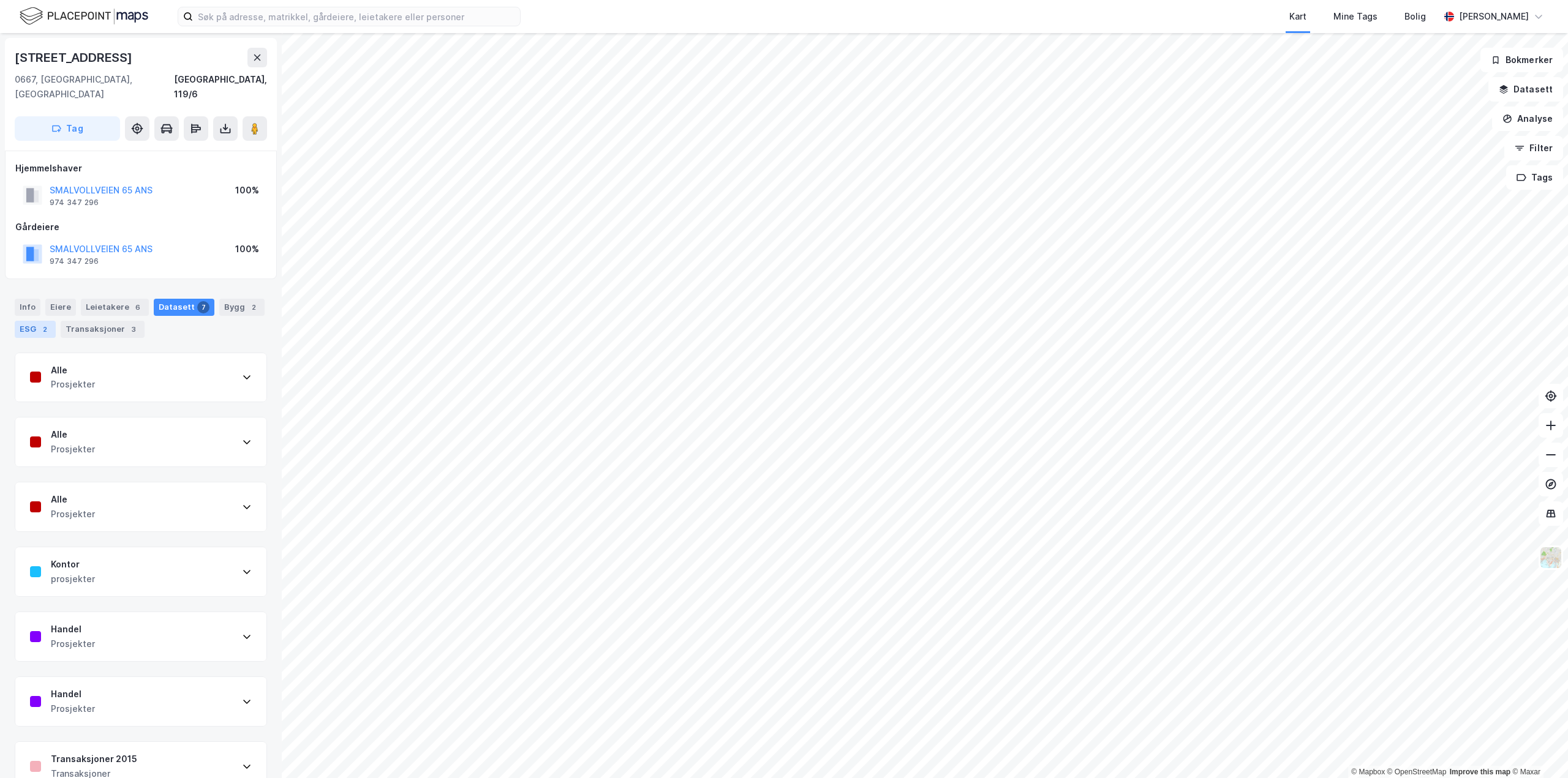
click at [37, 321] on div "ESG 2" at bounding box center [35, 329] width 41 height 18
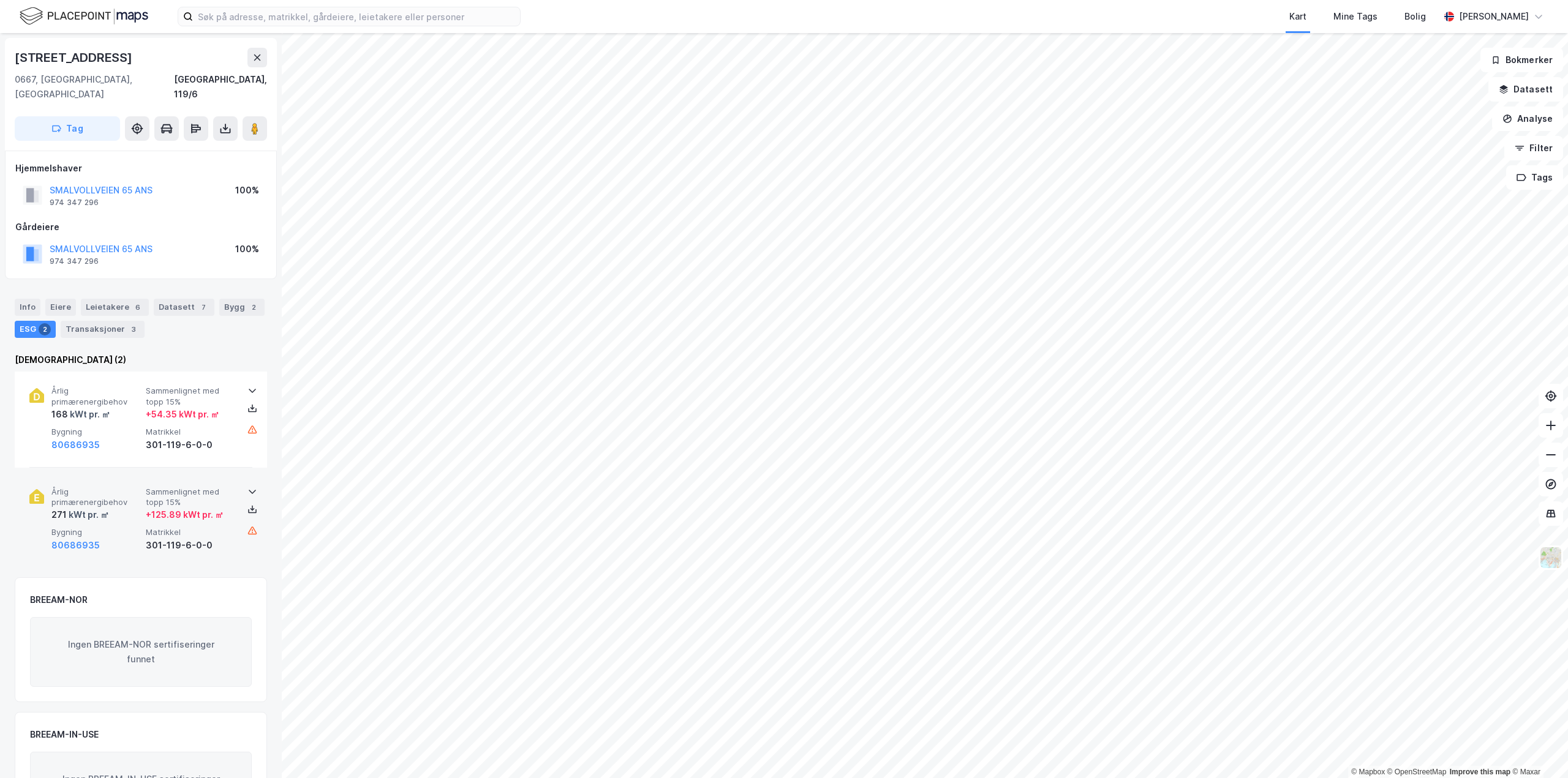
click at [131, 508] on div "271 kWt pr. ㎡" at bounding box center [96, 515] width 90 height 15
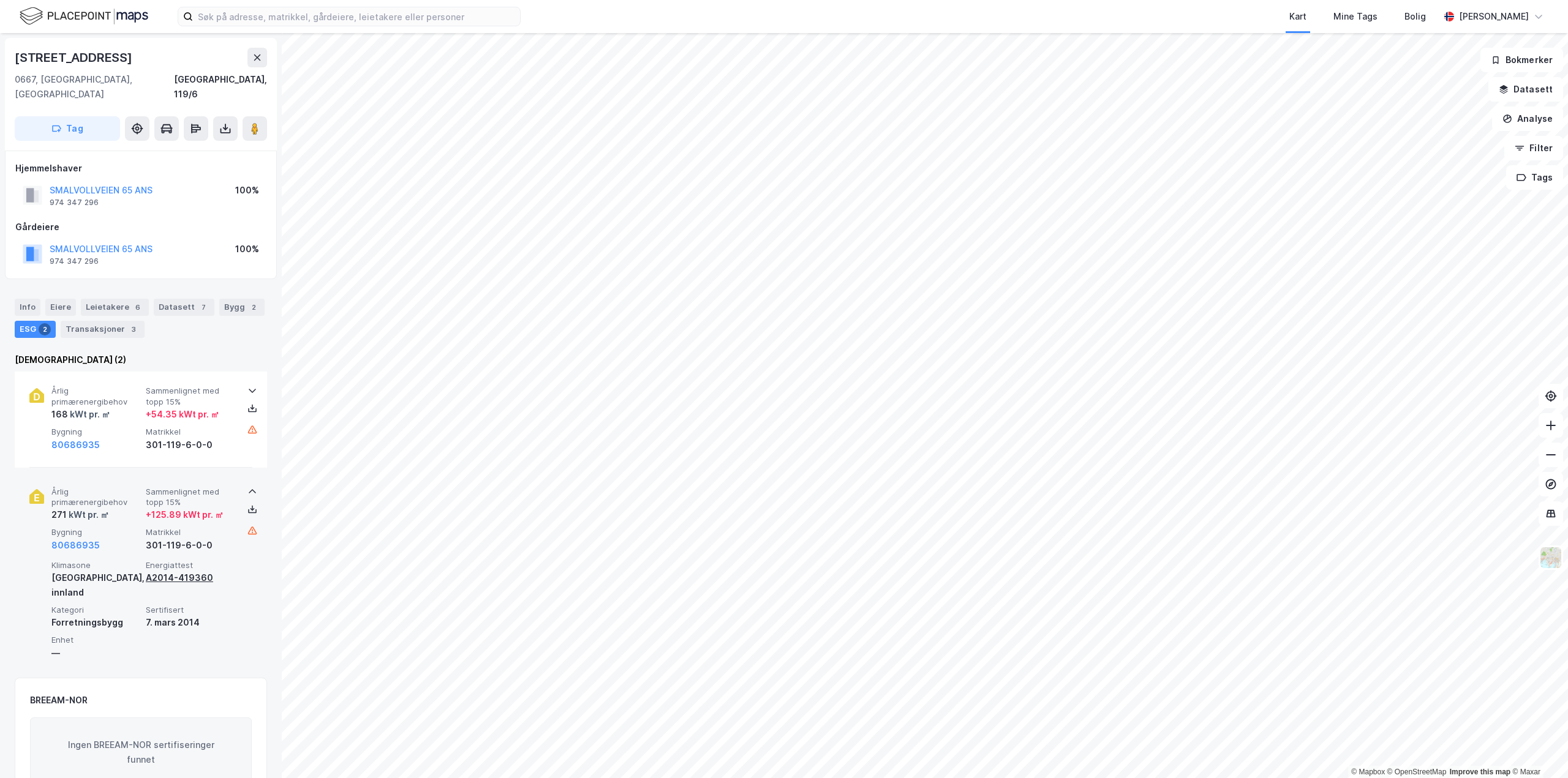
click at [184, 571] on div "A2014-419360" at bounding box center [190, 578] width 90 height 15
click at [82, 538] on button "80686935" at bounding box center [76, 546] width 48 height 15
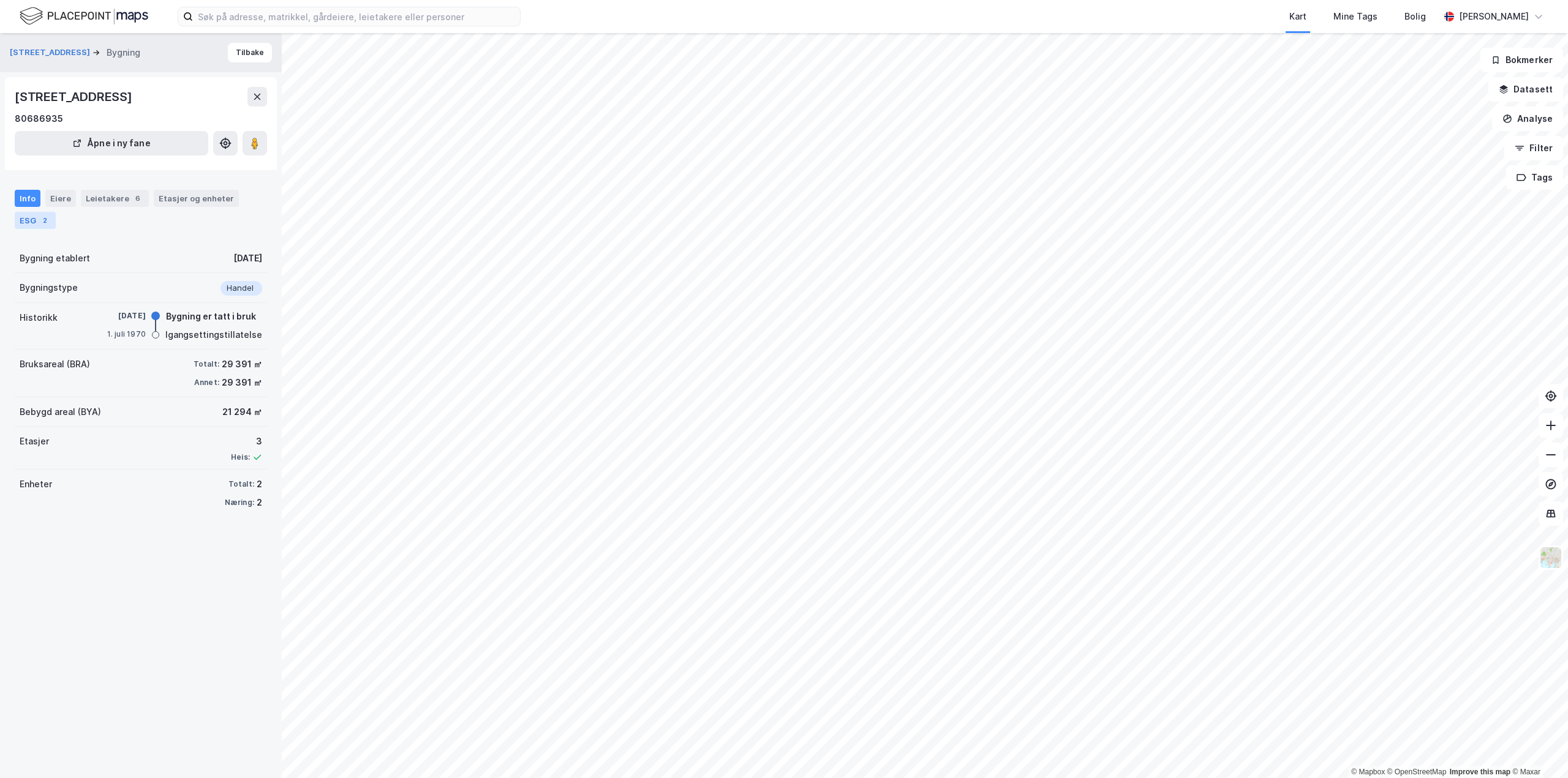
click at [28, 223] on div "ESG 2" at bounding box center [35, 220] width 41 height 18
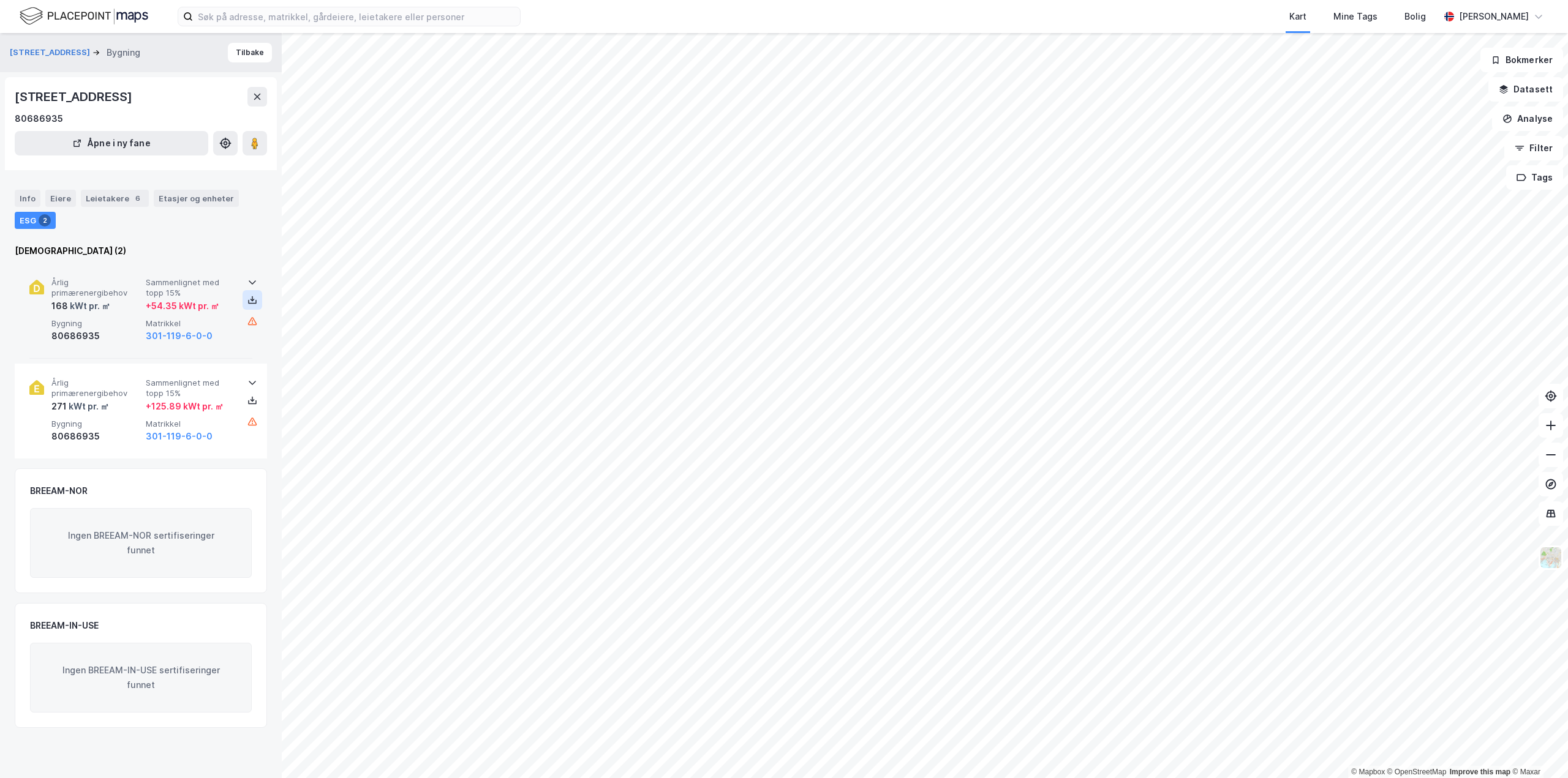
click at [252, 301] on icon at bounding box center [252, 299] width 1 height 6
click at [247, 399] on icon at bounding box center [252, 400] width 10 height 10
click at [115, 204] on div "Leietakere 6" at bounding box center [114, 198] width 68 height 18
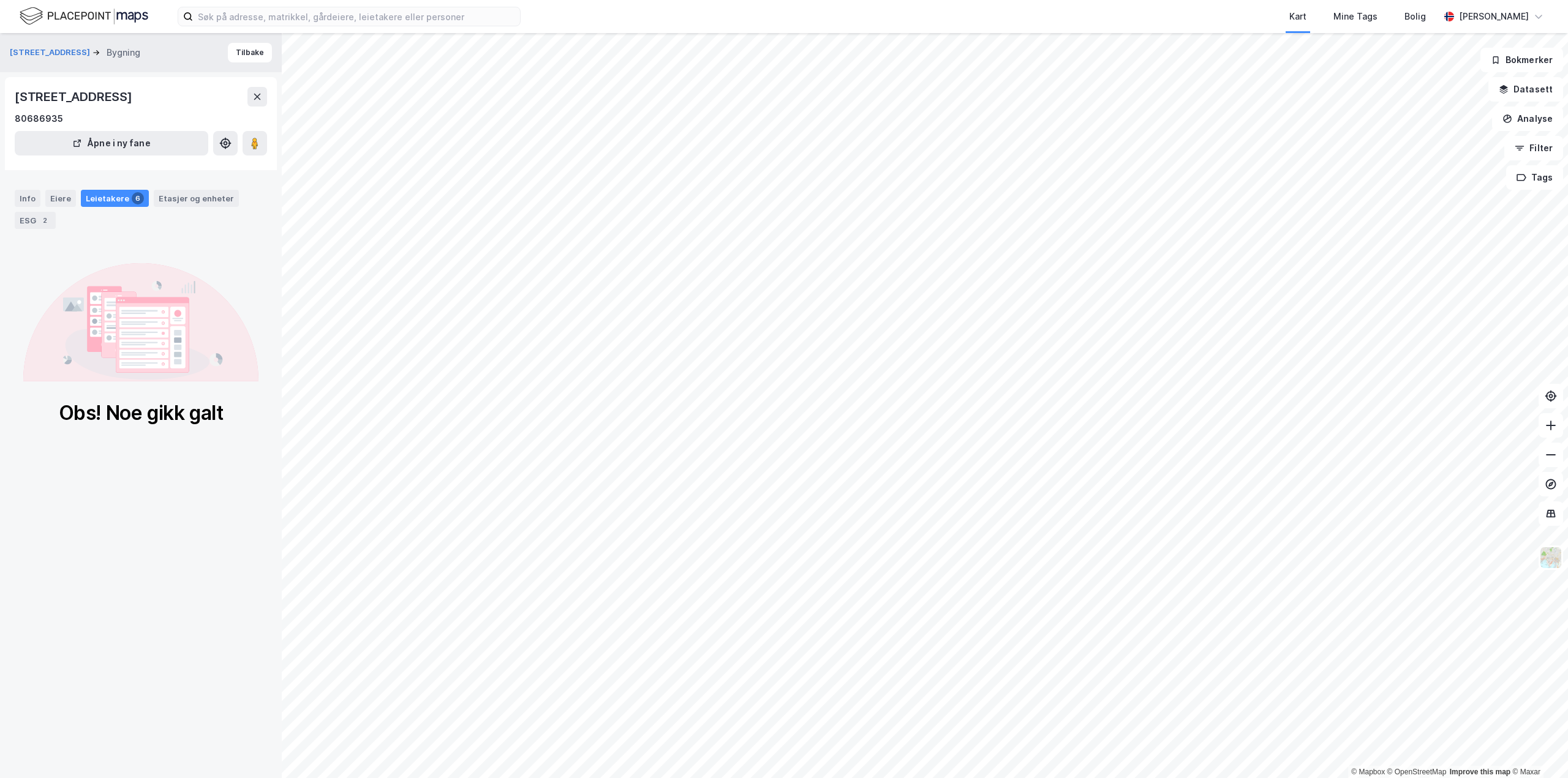
click at [111, 198] on div "Leietakere 6" at bounding box center [114, 198] width 68 height 18
click at [58, 198] on div "Eiere" at bounding box center [60, 198] width 31 height 18
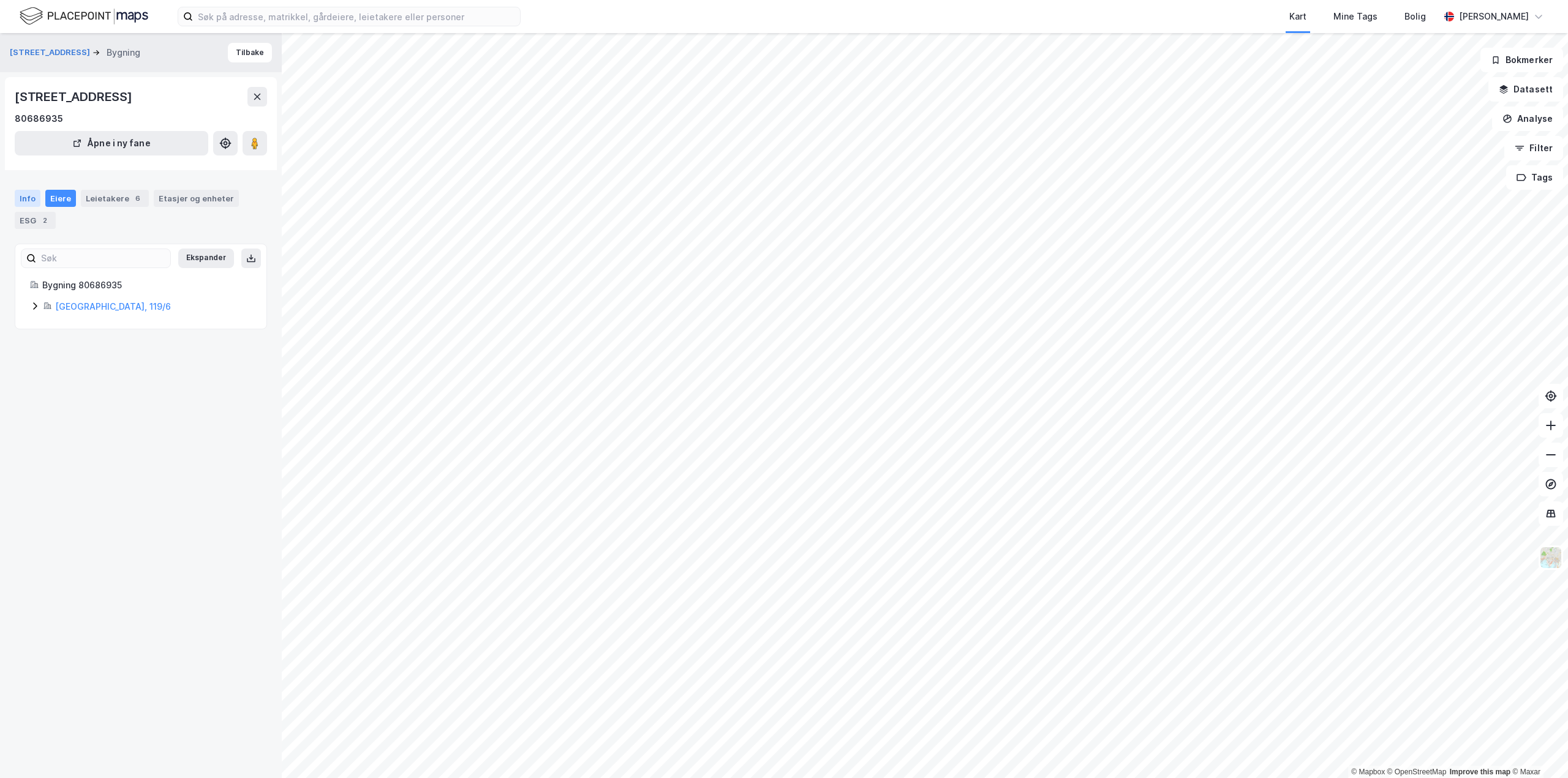
click at [26, 198] on div "Info" at bounding box center [28, 198] width 26 height 18
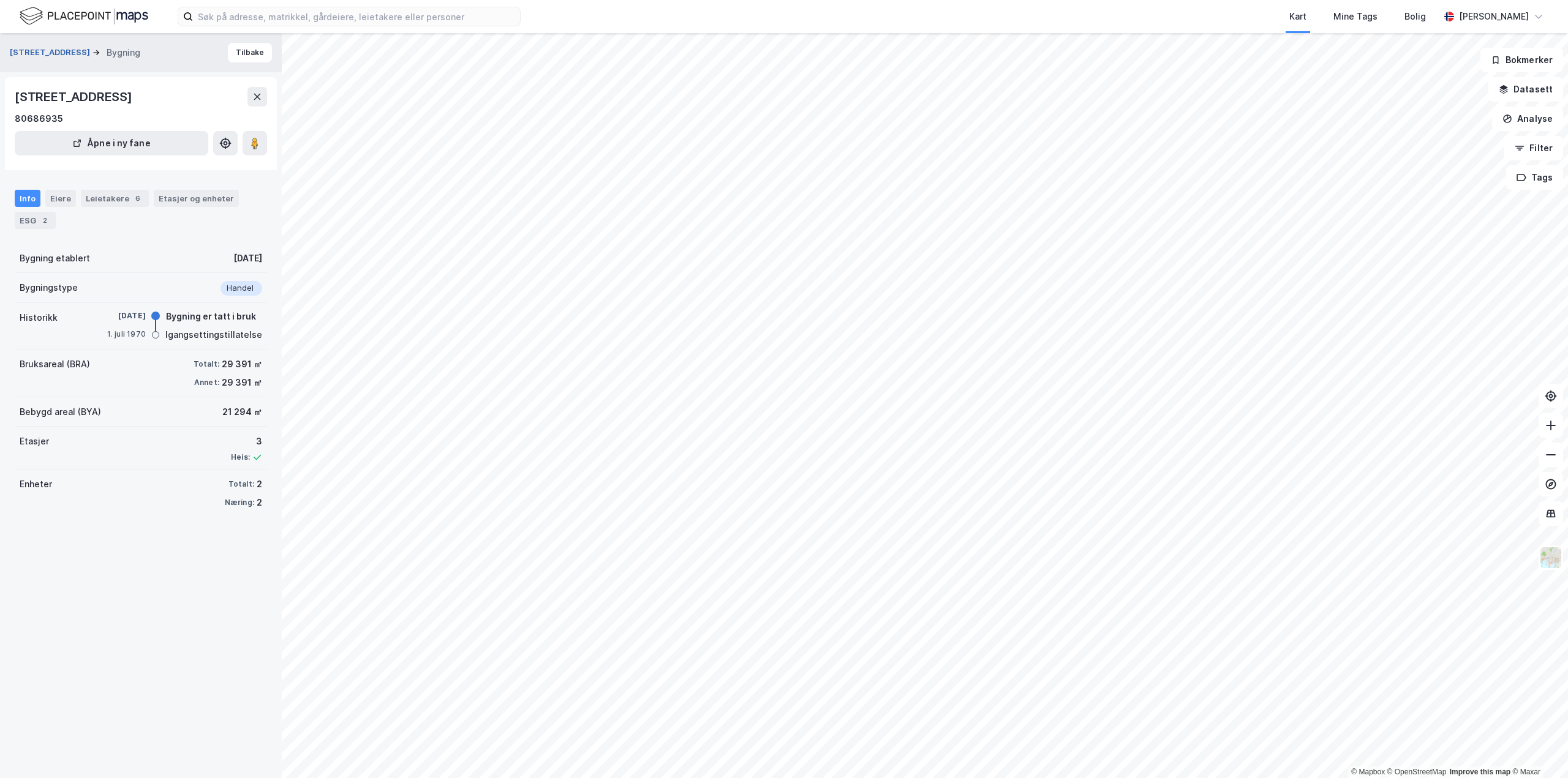
click at [50, 52] on button "[STREET_ADDRESS]" at bounding box center [51, 52] width 82 height 12
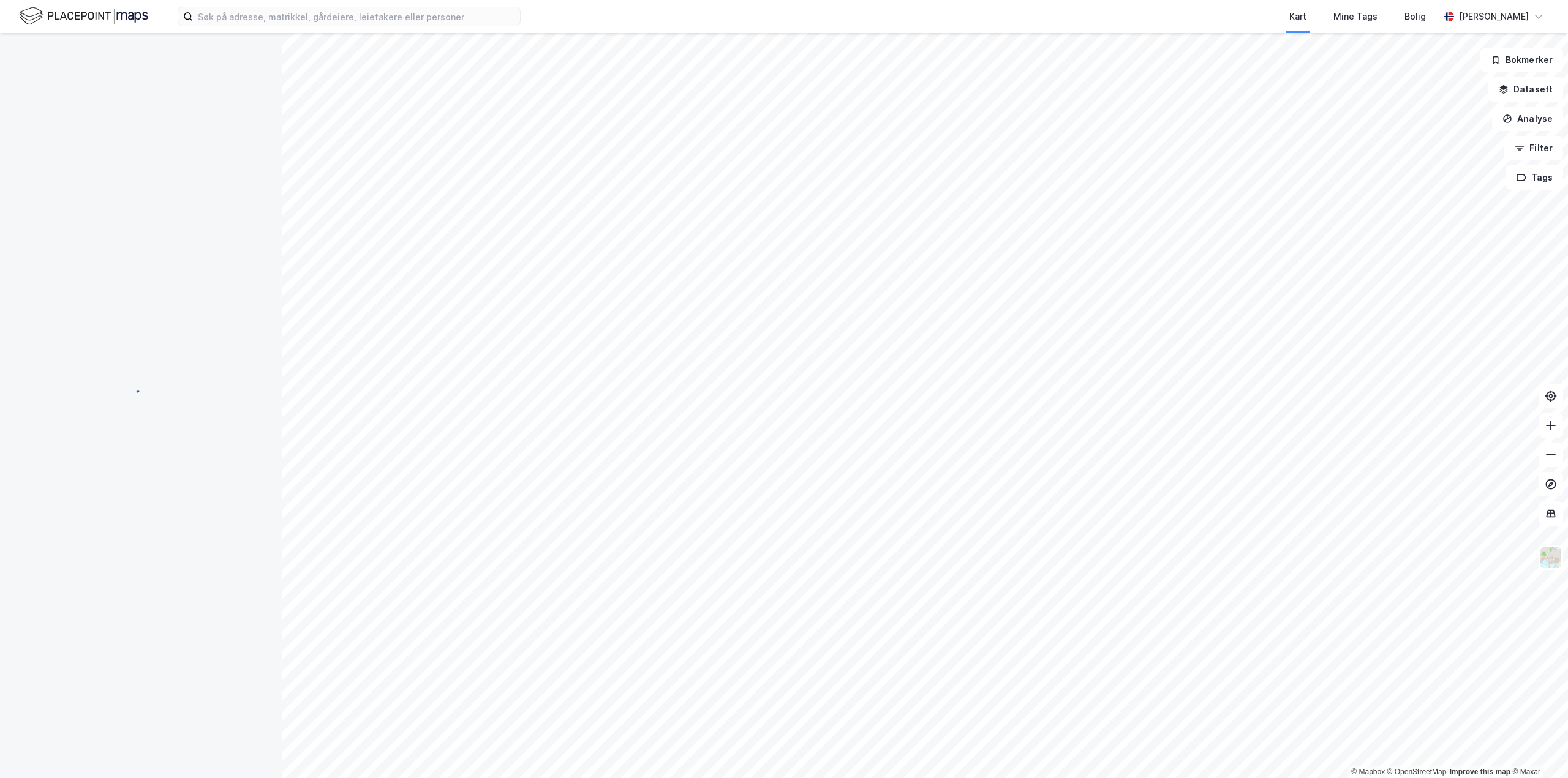
scroll to position [1, 0]
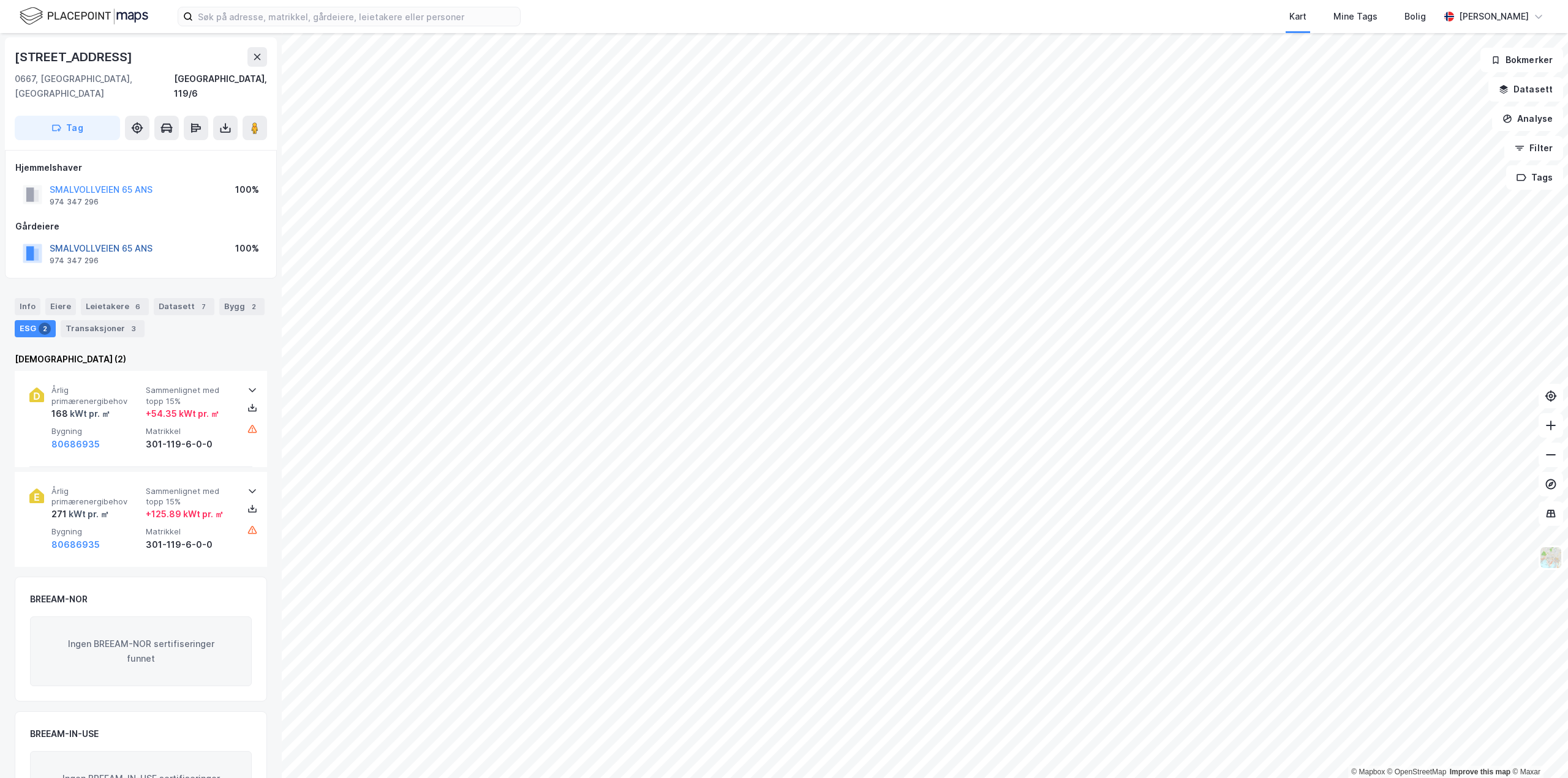
click at [0, 0] on button "SMALVOLLVEIEN 65 ANS" at bounding box center [0, 0] width 0 height 0
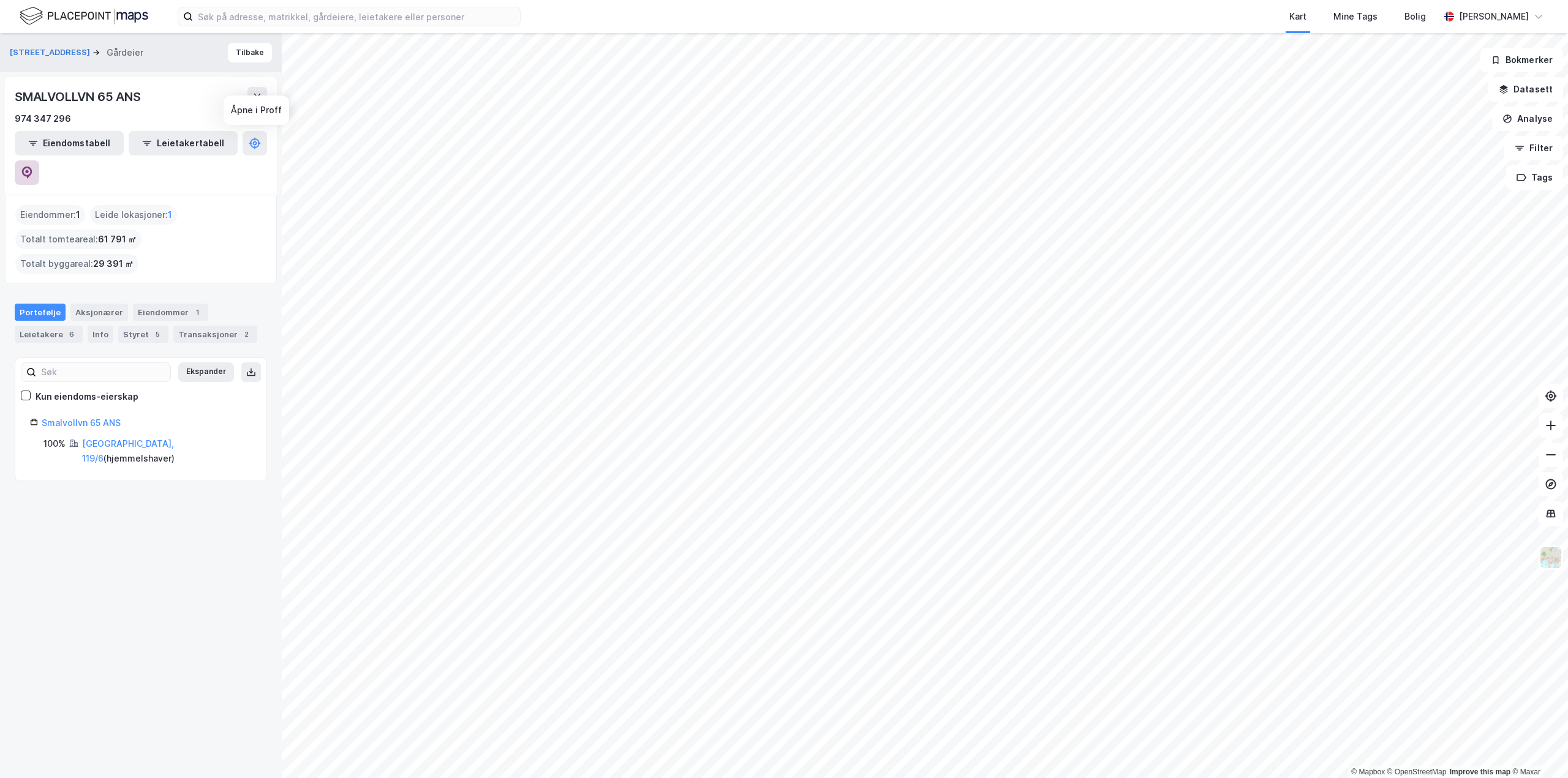
click at [32, 167] on icon at bounding box center [27, 172] width 10 height 12
click at [161, 145] on button "Leietakertabell" at bounding box center [183, 143] width 109 height 24
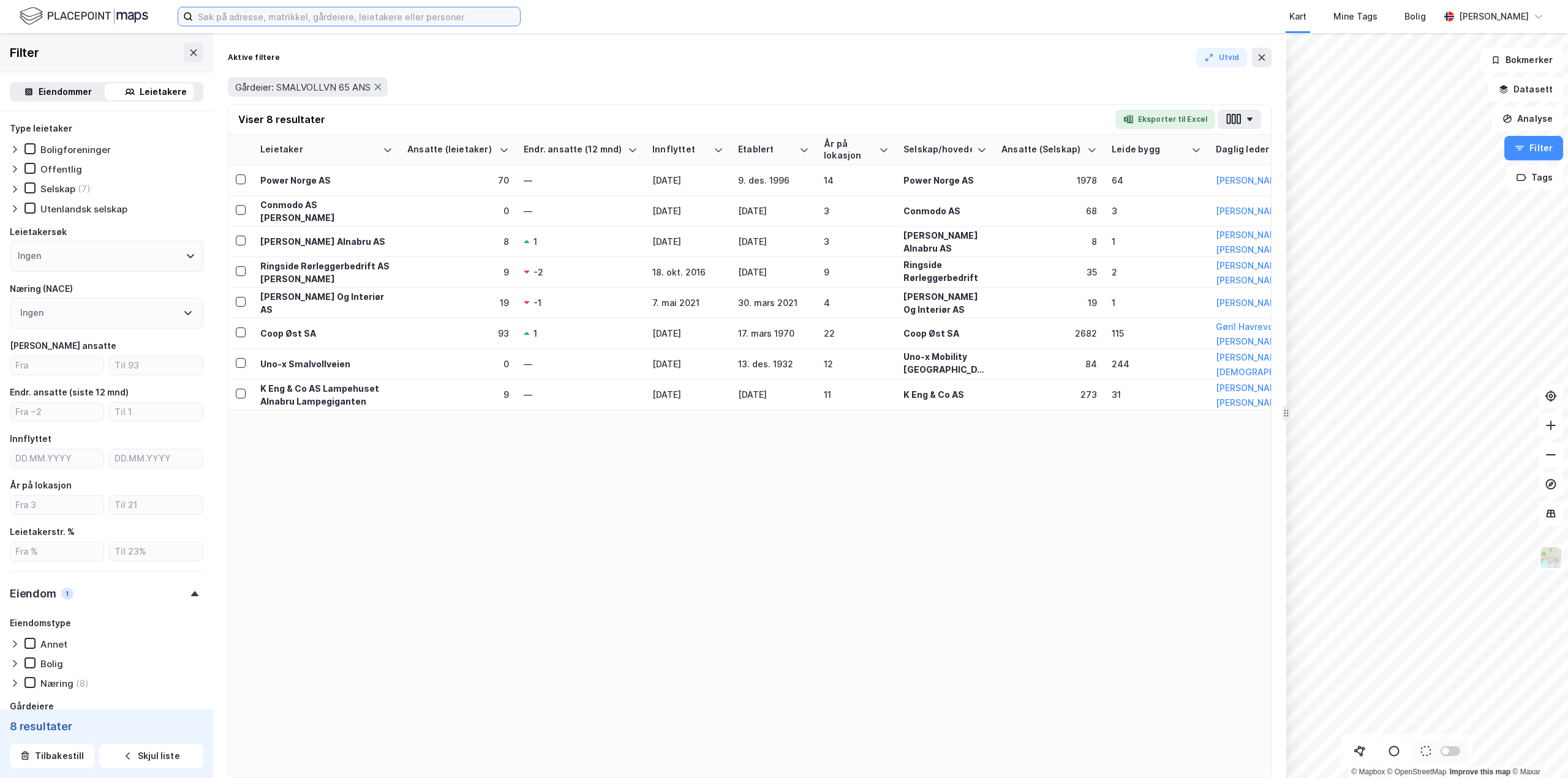
click at [256, 21] on input at bounding box center [355, 17] width 327 height 19
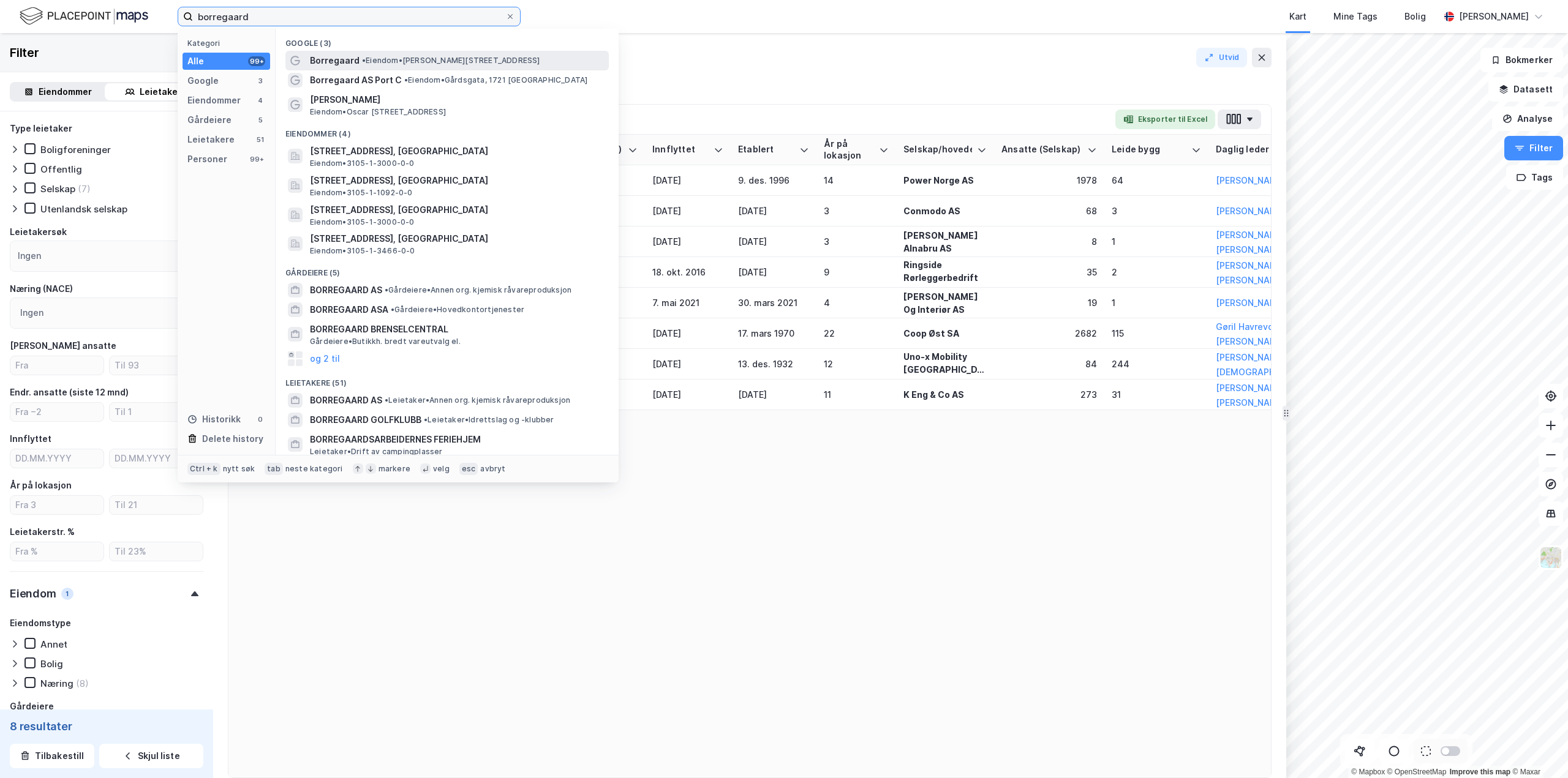
type input "borregaard"
click at [345, 61] on span "Borregaard" at bounding box center [335, 61] width 50 height 15
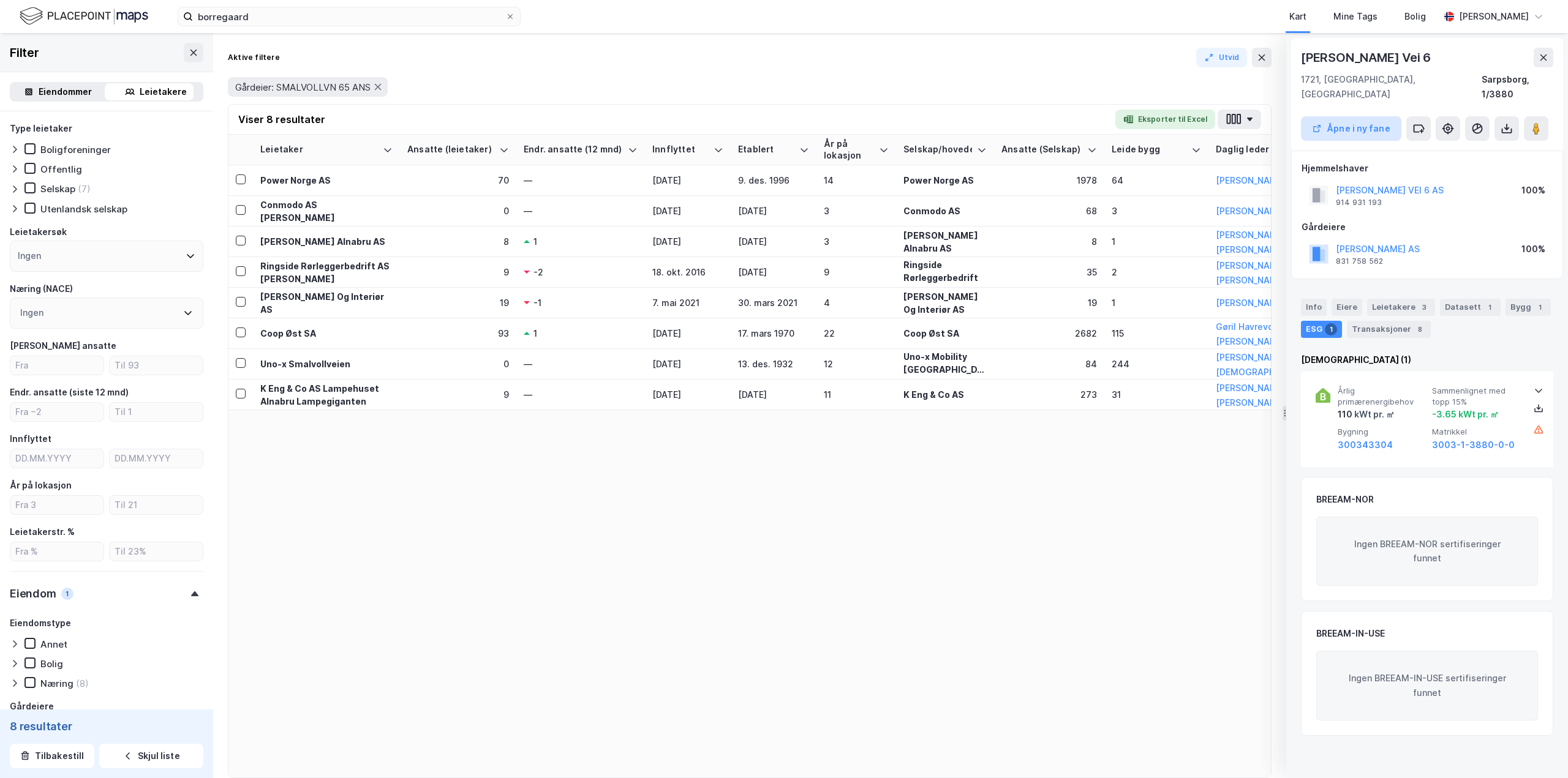
click at [1348, 117] on button "Åpne i ny fane" at bounding box center [1350, 129] width 101 height 24
